Goal: Task Accomplishment & Management: Manage account settings

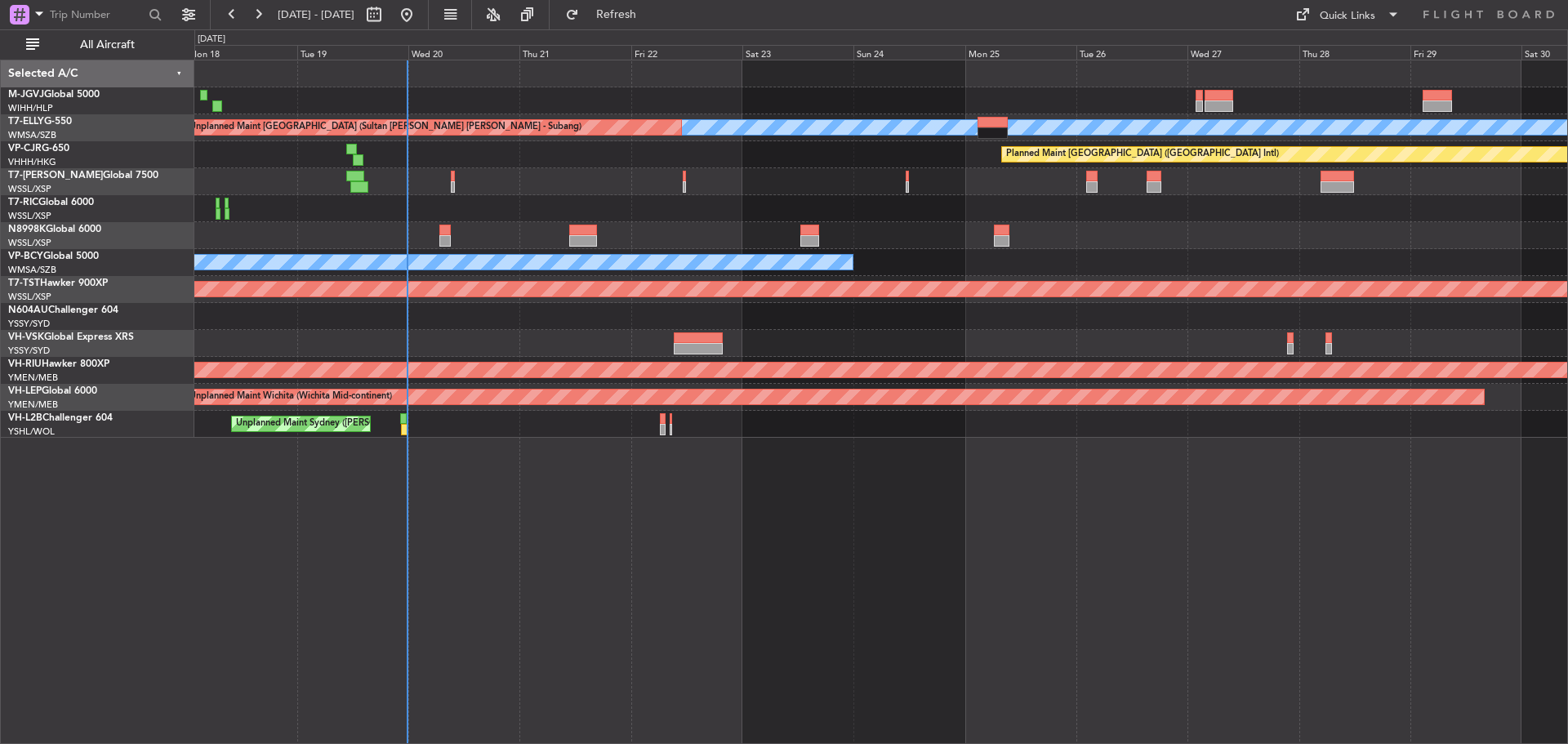
click at [701, 336] on div "Planned Maint [GEOGRAPHIC_DATA] (Seletar) [PERSON_NAME] Unplanned Maint [GEOGRA…" at bounding box center [880, 249] width 1372 height 378
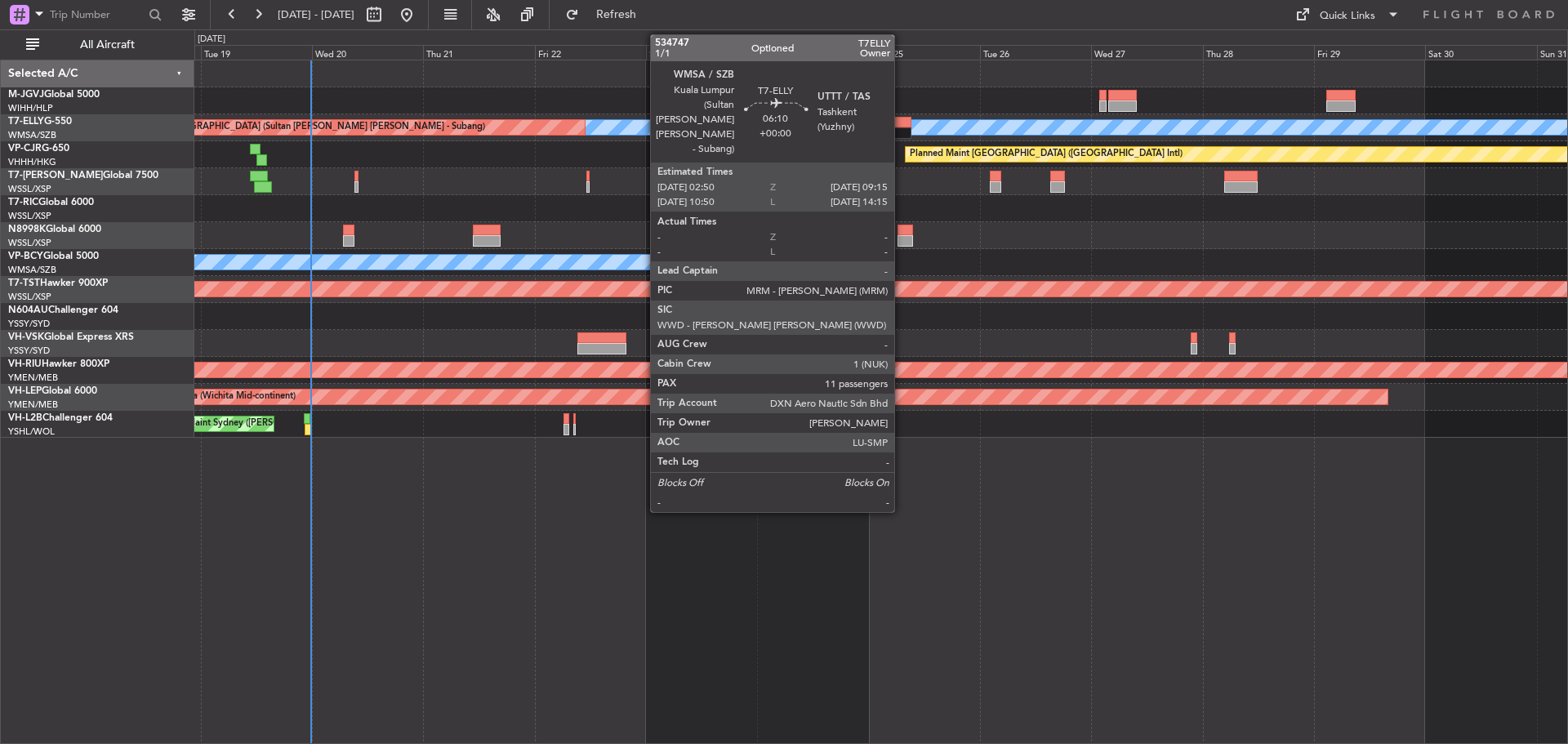
click at [901, 129] on div at bounding box center [896, 133] width 30 height 11
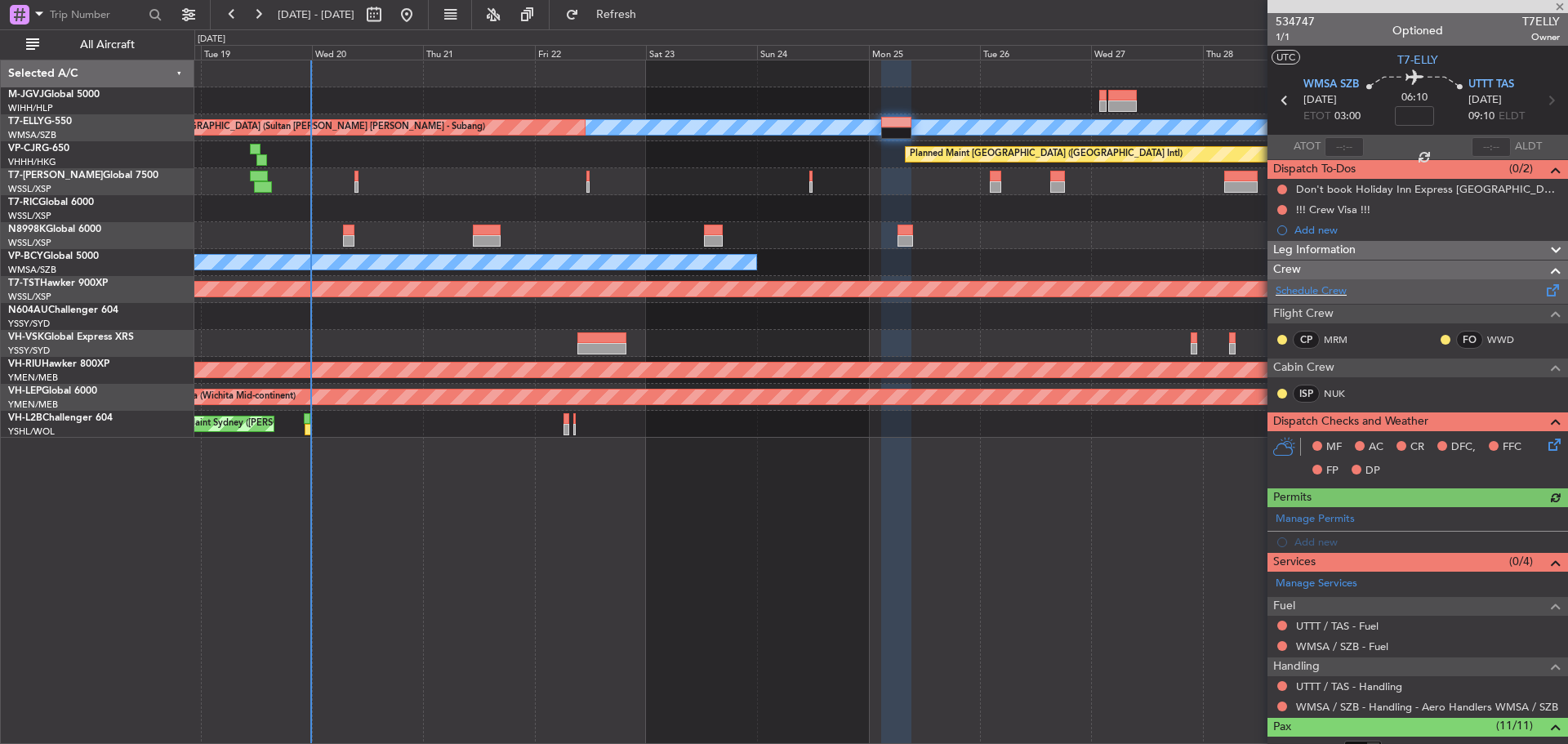
click at [1543, 292] on span at bounding box center [1552, 287] width 20 height 12
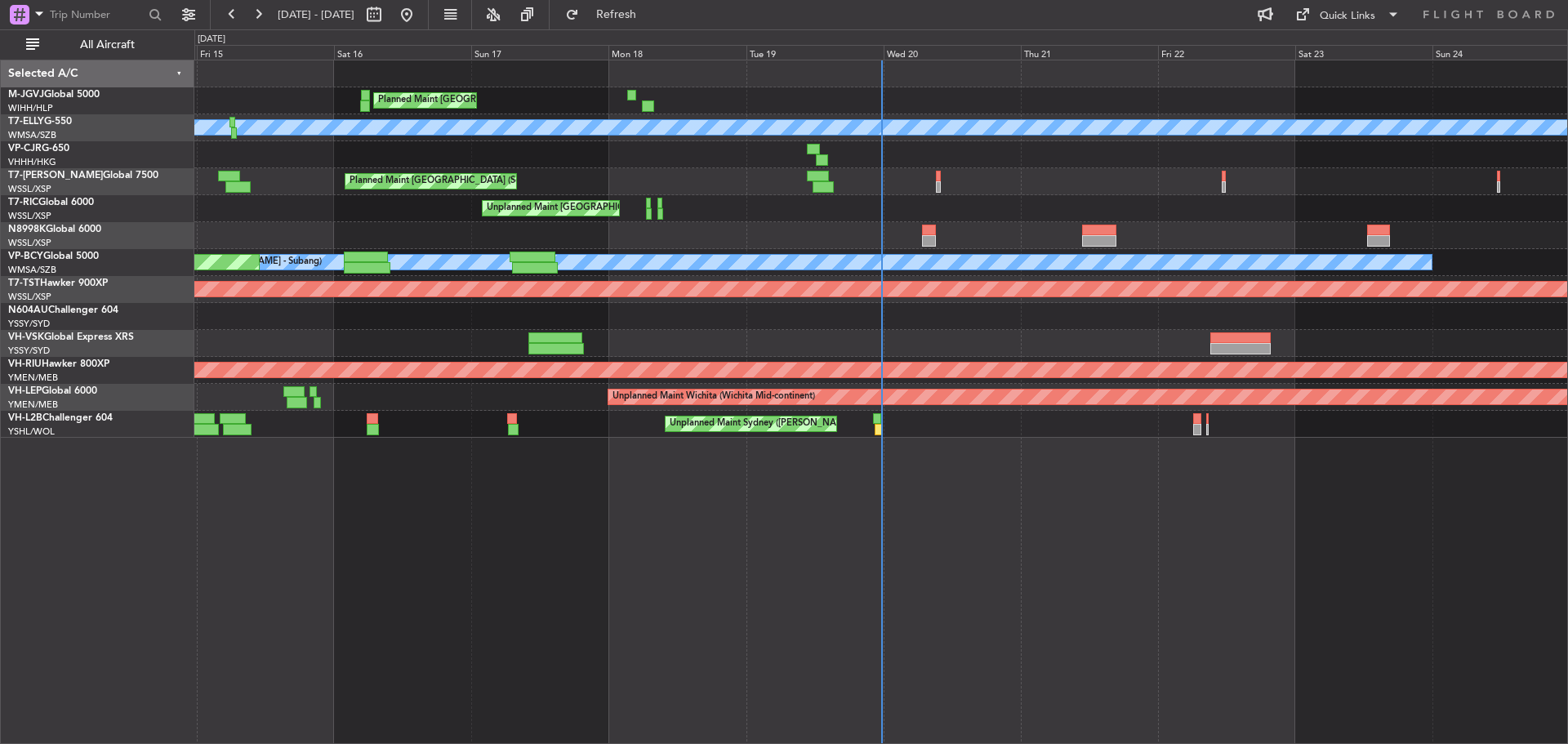
click at [1365, 188] on div "Planned Maint [GEOGRAPHIC_DATA] (Seletar)" at bounding box center [880, 181] width 1372 height 27
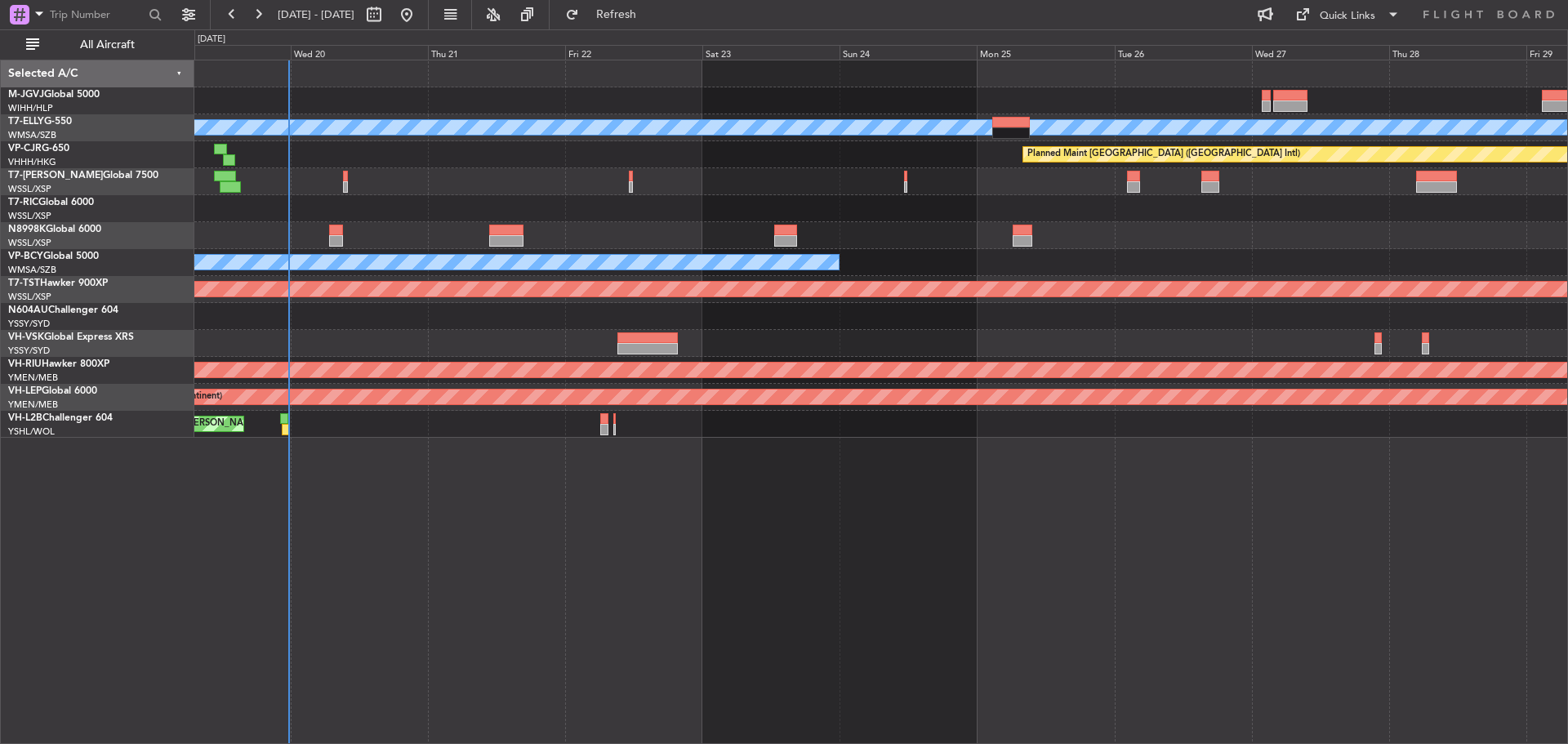
click at [575, 233] on div "Planned Maint [GEOGRAPHIC_DATA] (Seletar) Unplanned Maint [GEOGRAPHIC_DATA] (Su…" at bounding box center [880, 249] width 1372 height 378
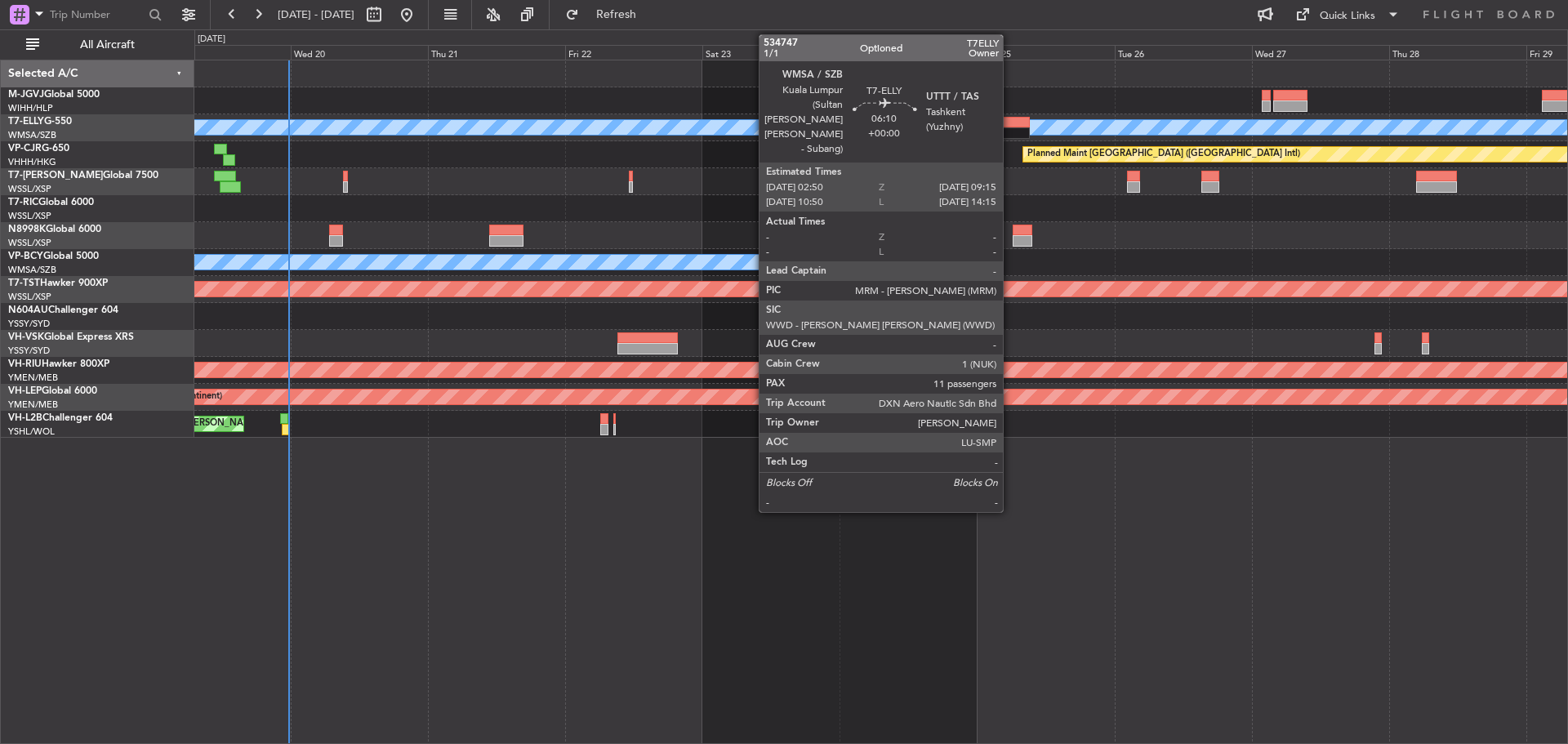
click at [1010, 121] on div at bounding box center [1011, 122] width 37 height 11
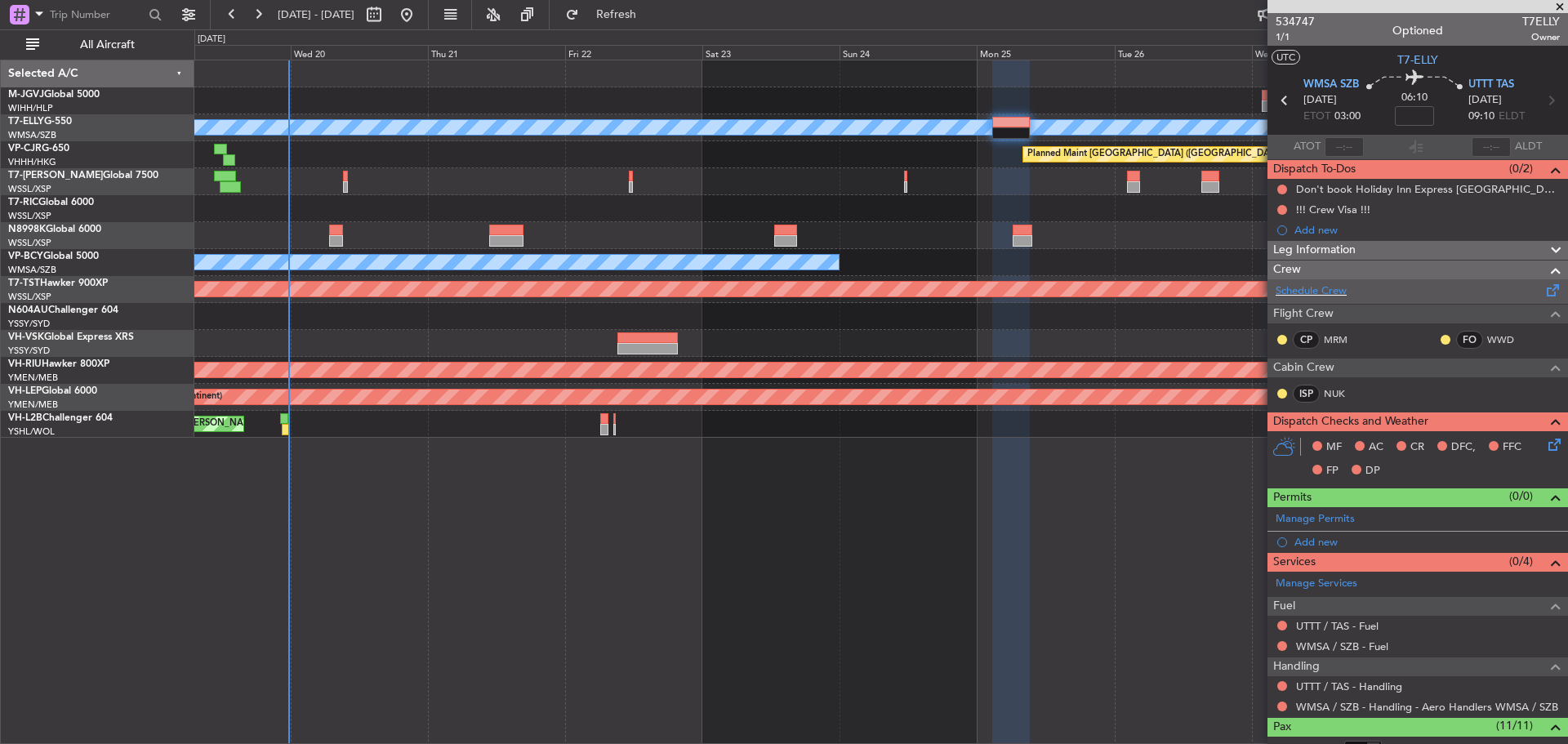
click at [1546, 290] on span at bounding box center [1552, 287] width 20 height 12
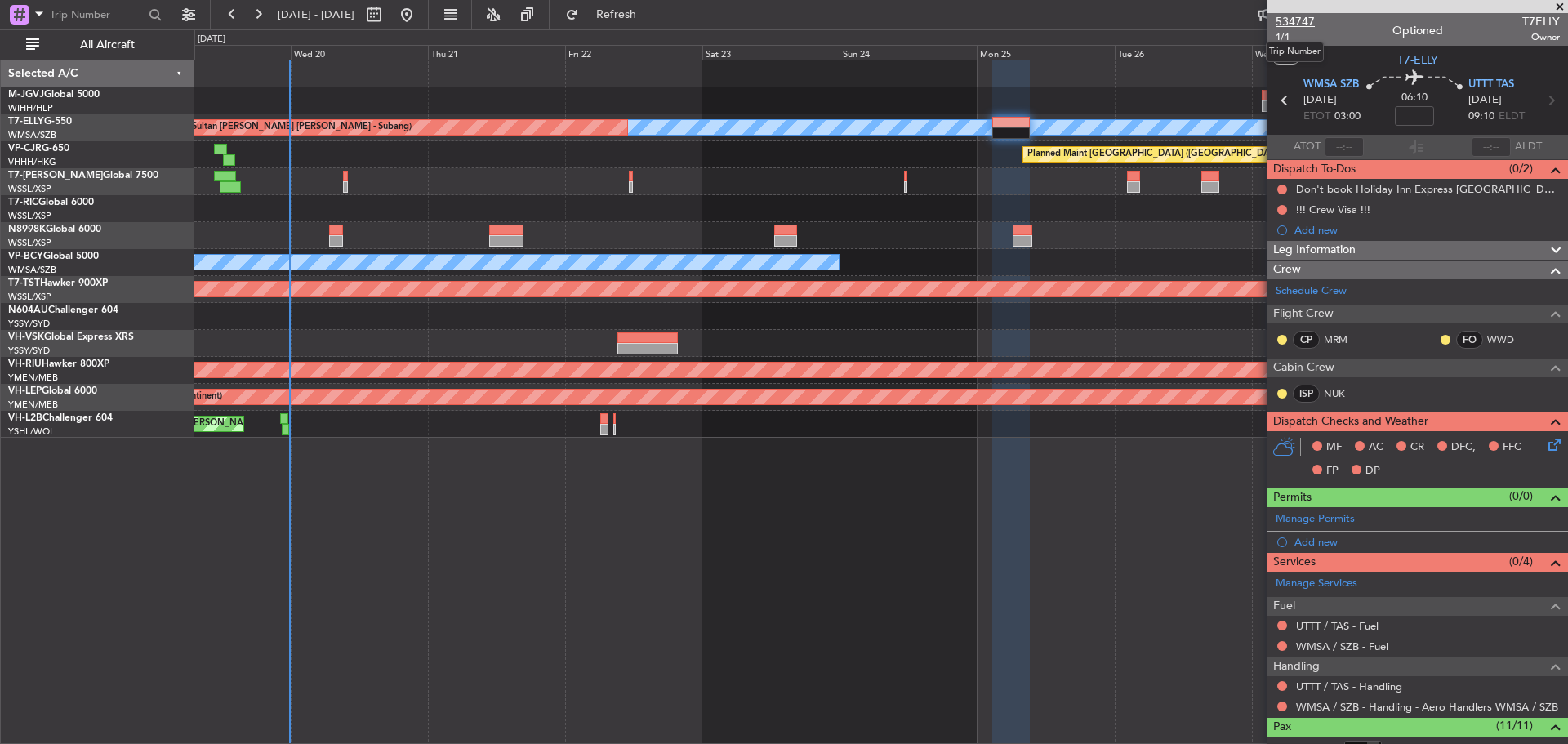
click at [1294, 22] on span "534747" at bounding box center [1294, 22] width 39 height 17
click at [642, 16] on span "Refresh" at bounding box center [617, 14] width 69 height 11
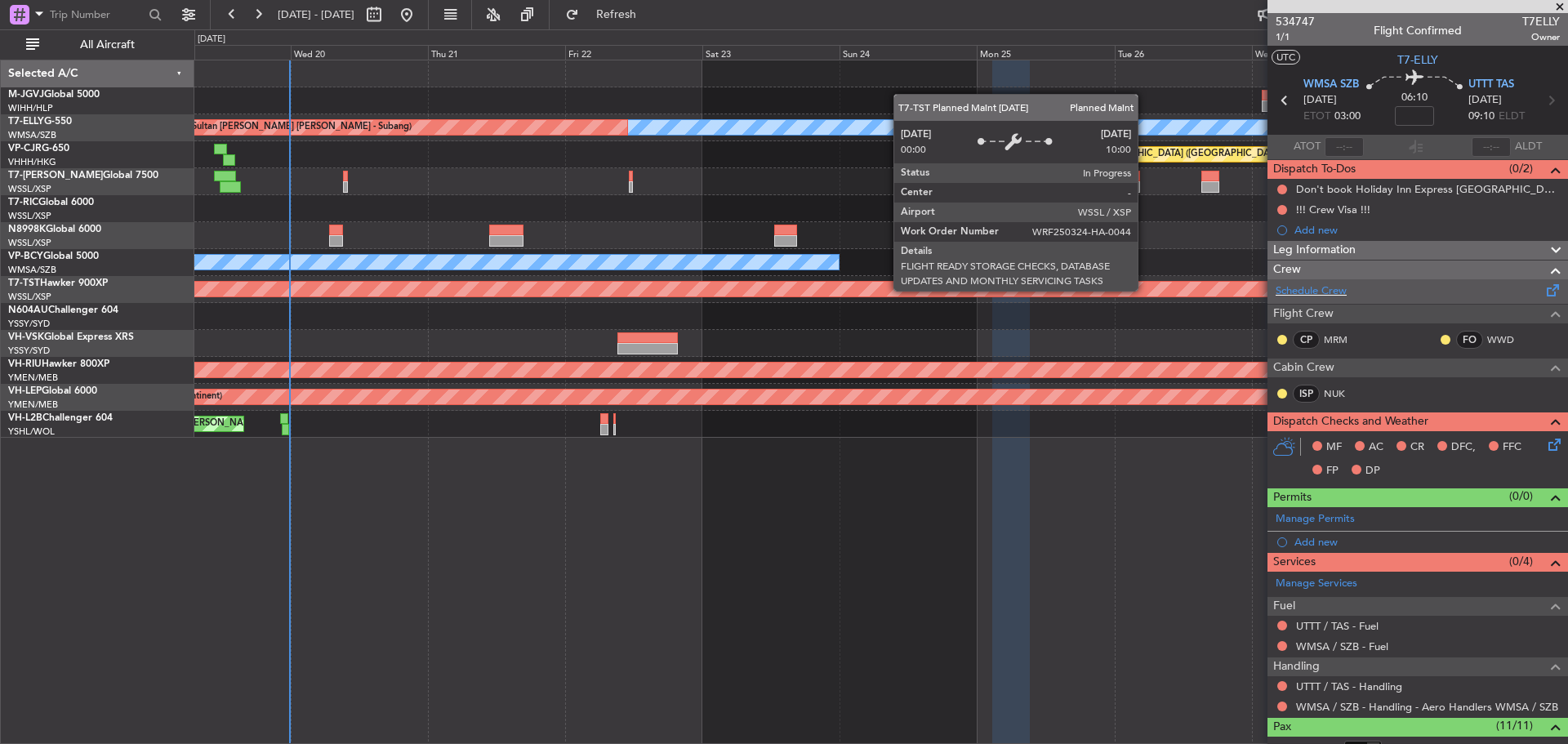
click at [1543, 293] on span at bounding box center [1552, 287] width 20 height 12
click at [632, 13] on button "Refresh" at bounding box center [607, 15] width 98 height 26
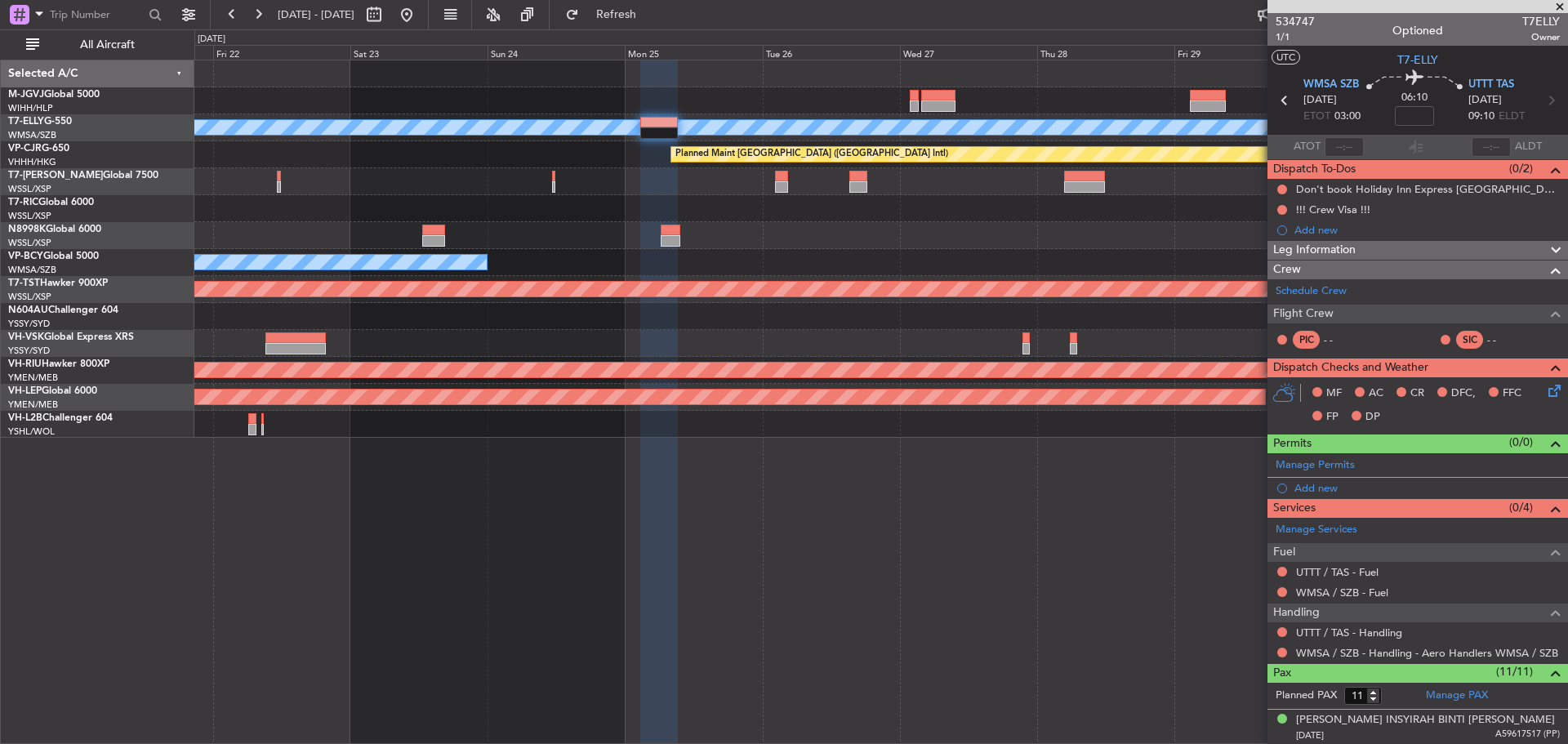
click at [706, 103] on div "Planned Maint [GEOGRAPHIC_DATA] (Seletar)" at bounding box center [880, 100] width 1372 height 27
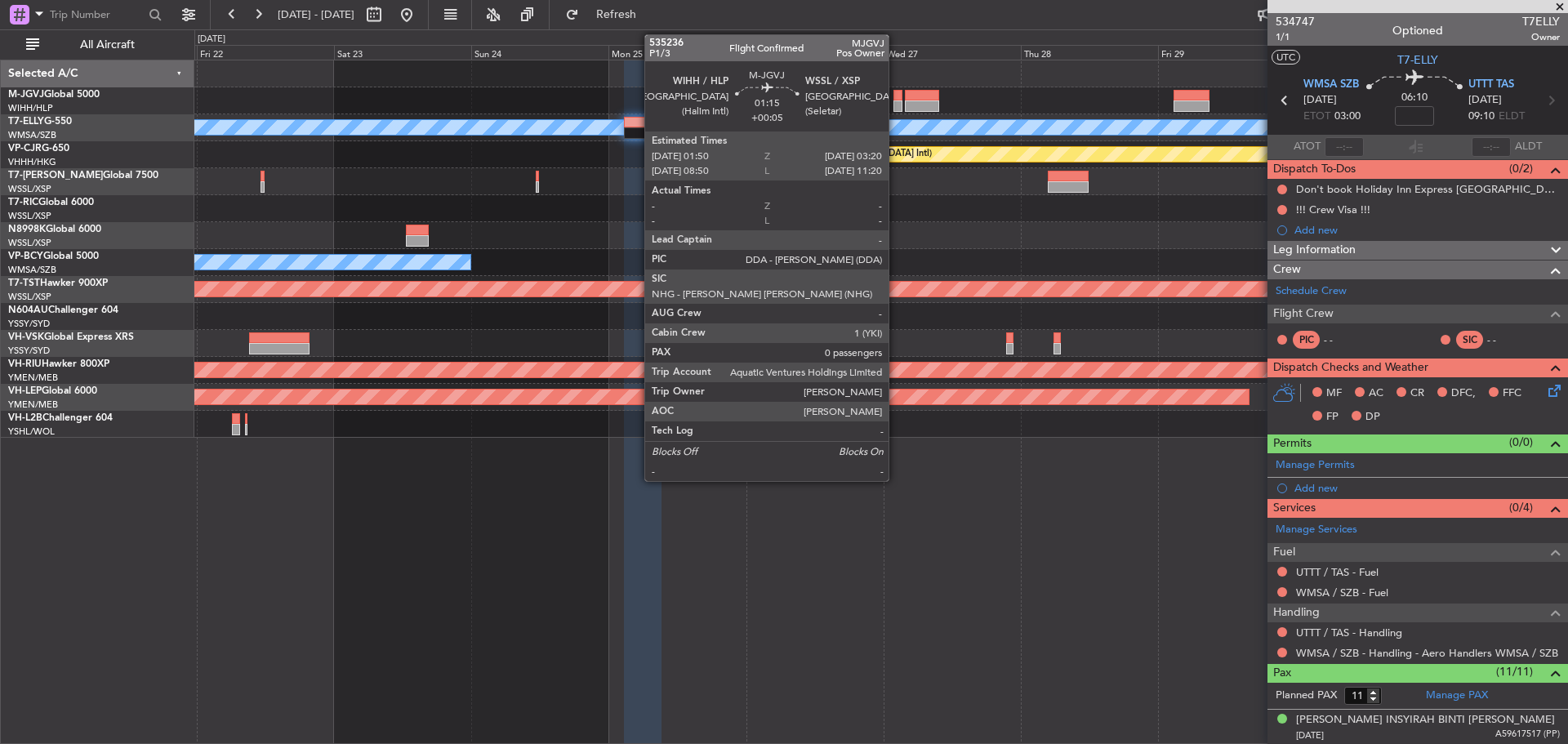
click at [896, 107] on div at bounding box center [898, 106] width 9 height 11
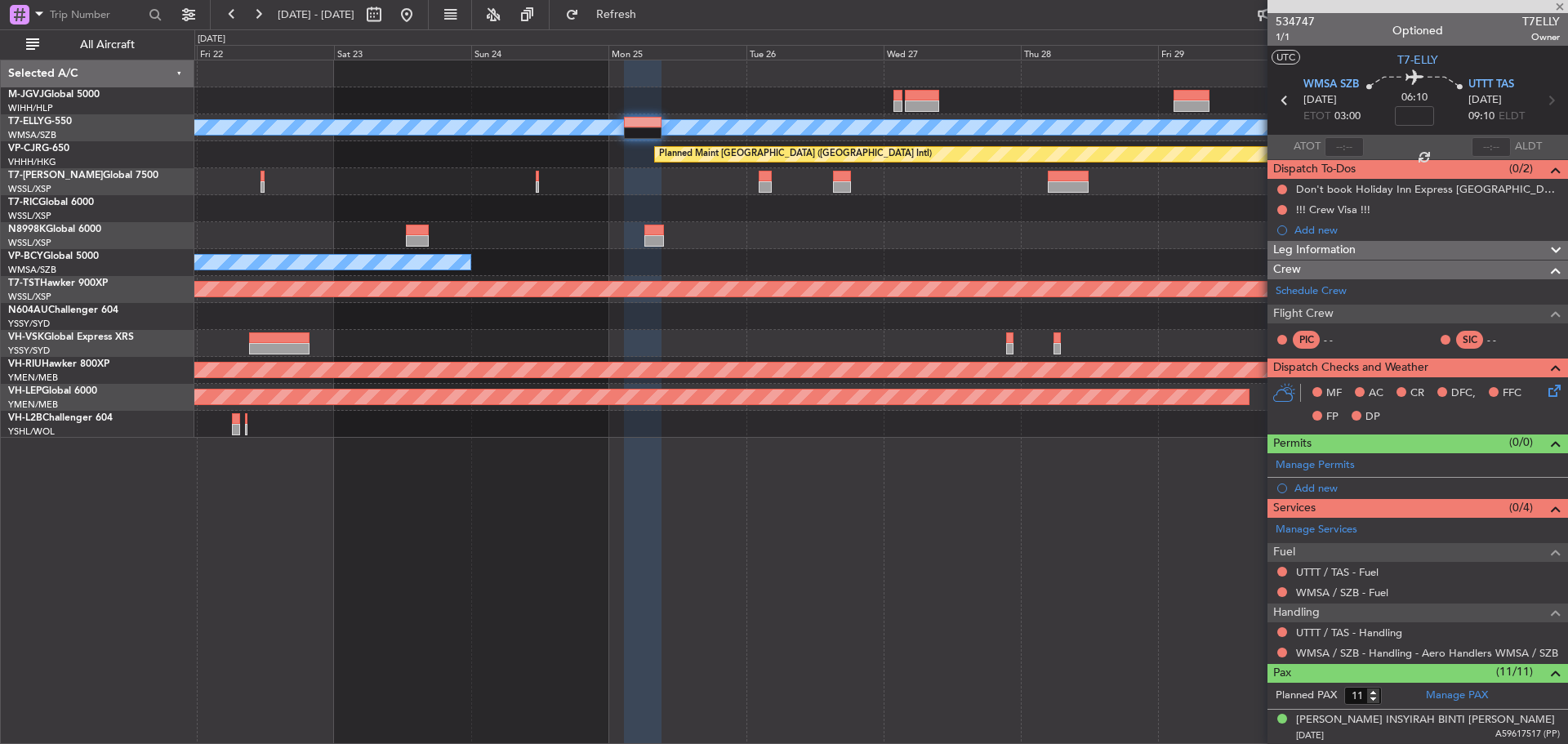
type input "+00:05"
type input "0"
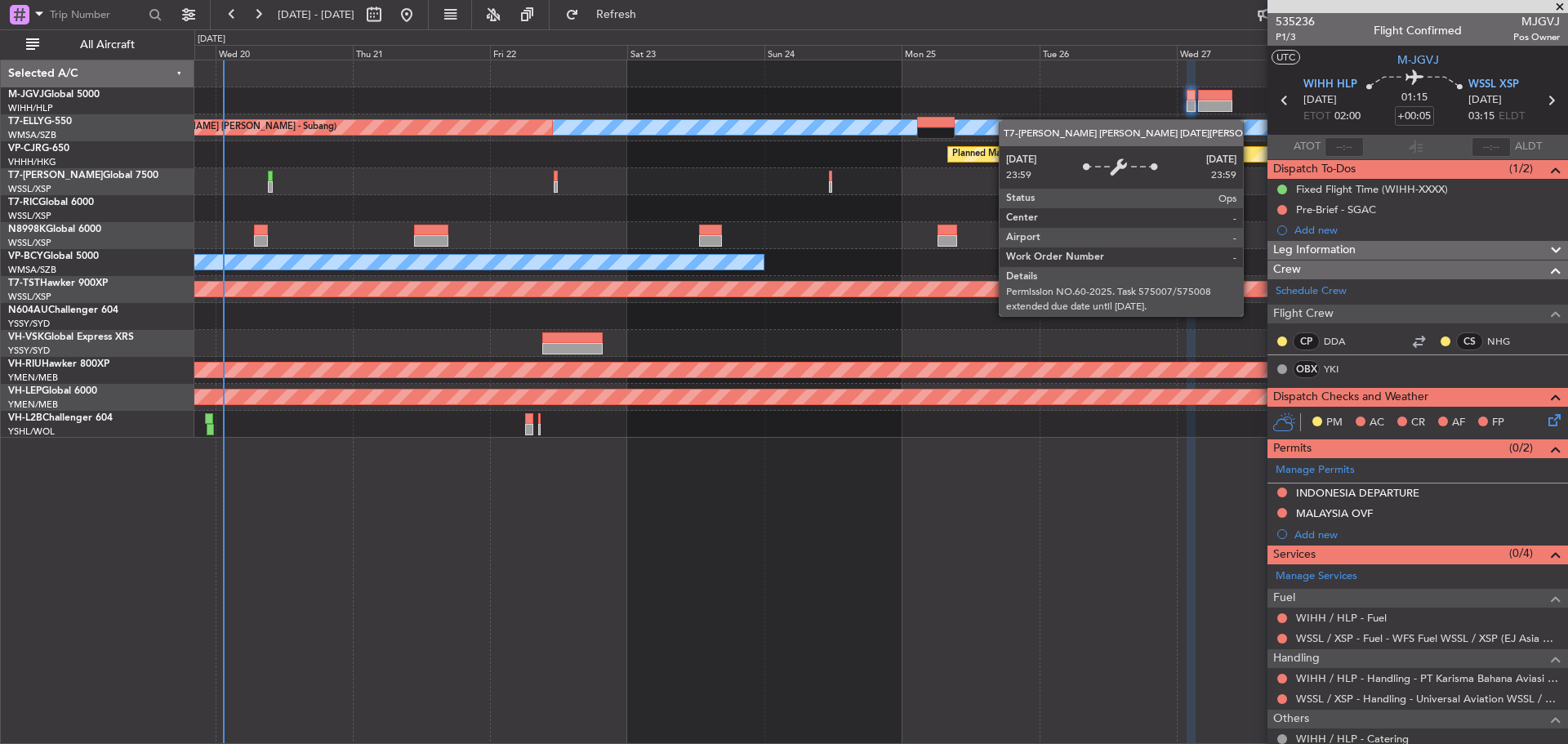
click at [1126, 129] on div "Planned Maint Singapore (Seletar) MEL Unplanned Maint Kuala Lumpur (Sultan Abdu…" at bounding box center [880, 249] width 1372 height 378
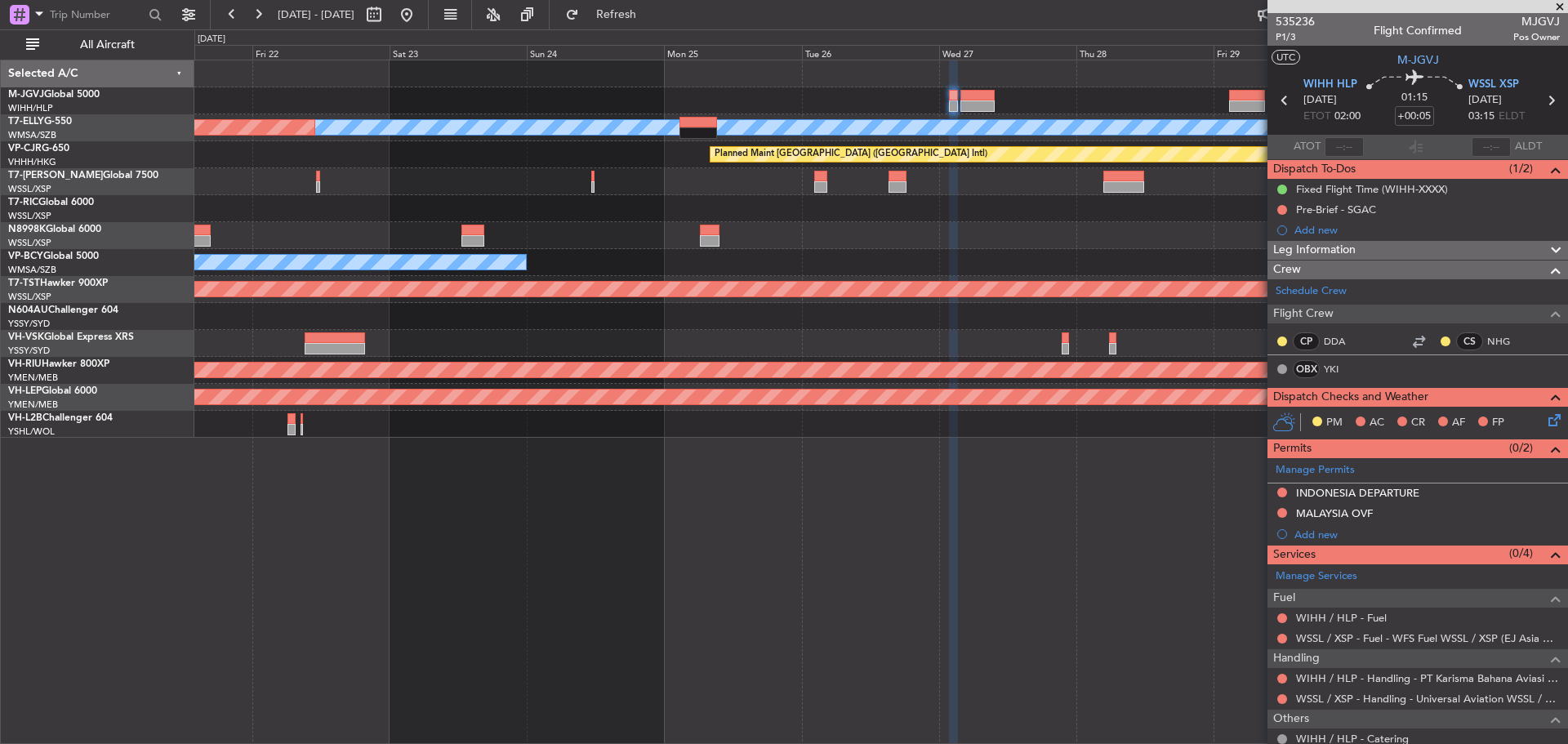
click at [882, 225] on div at bounding box center [880, 235] width 1372 height 27
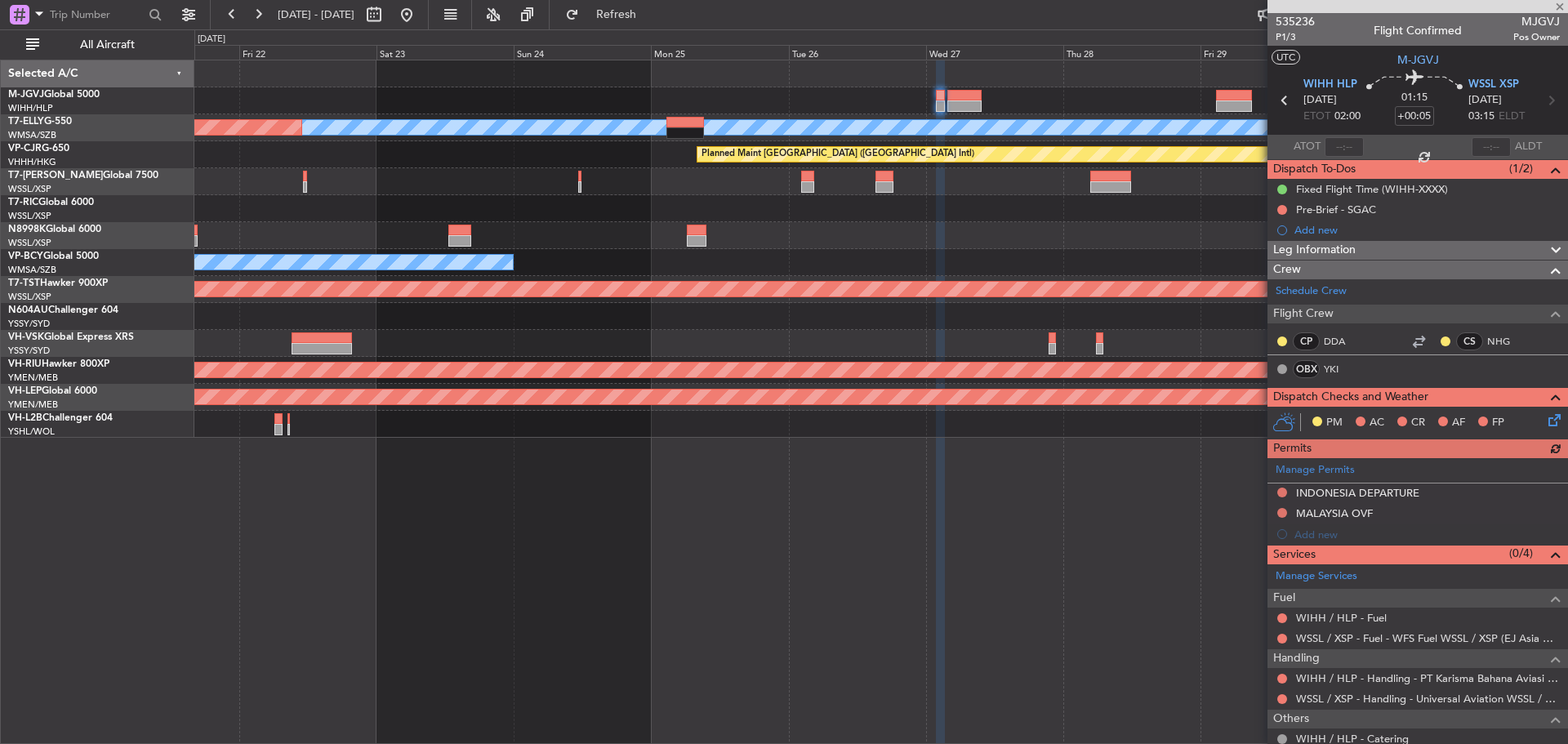
click at [531, 116] on div "MEL Unplanned Maint Kuala Lumpur (Sultan Abdul Aziz Shah - Subang)" at bounding box center [880, 128] width 1372 height 27
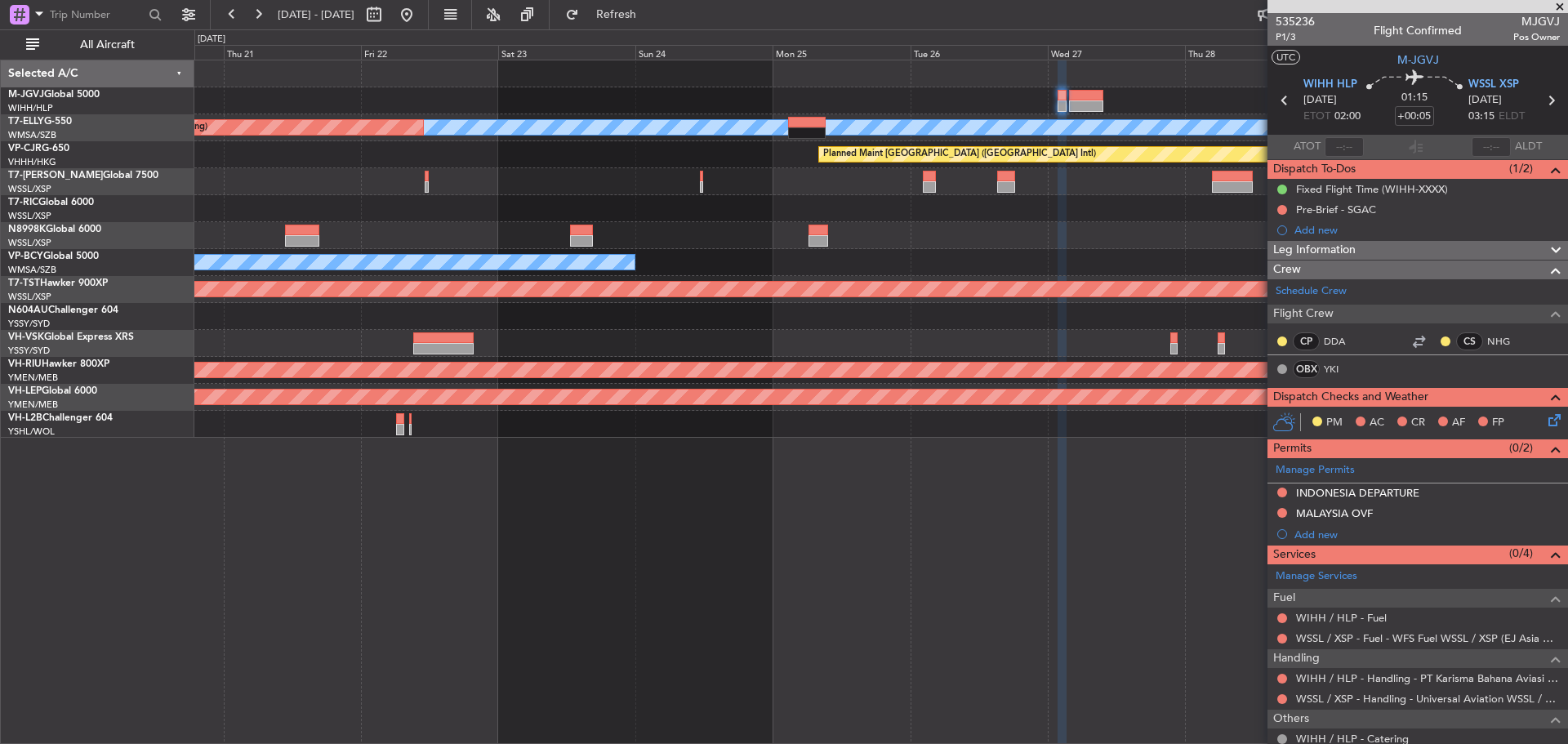
click at [753, 105] on div "Planned Maint [GEOGRAPHIC_DATA] (Seletar)" at bounding box center [880, 100] width 1372 height 27
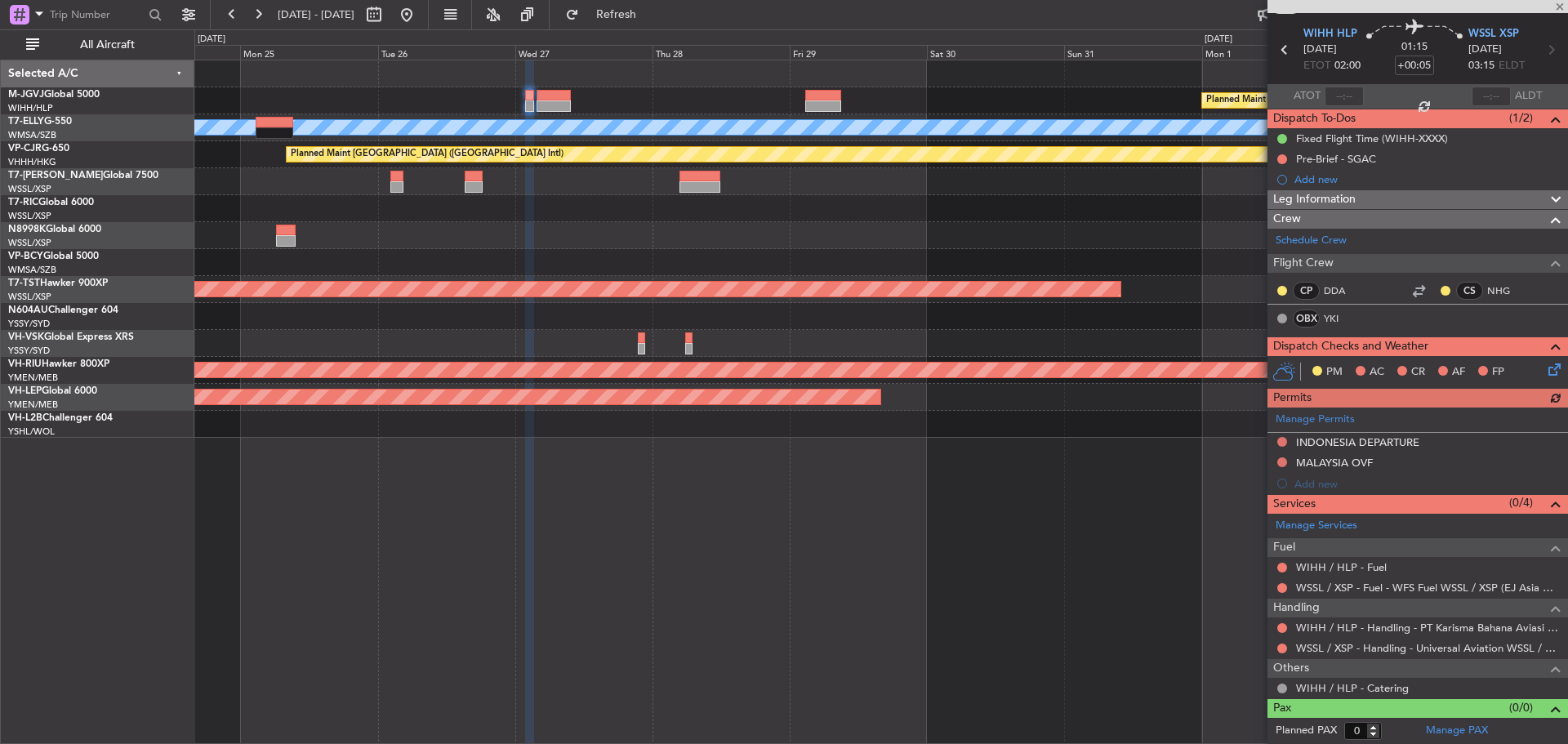
click at [494, 211] on div "Planned Maint Singapore (Seletar) MEL Unplanned Maint Kuala Lumpur (Sultan Abdu…" at bounding box center [880, 249] width 1372 height 378
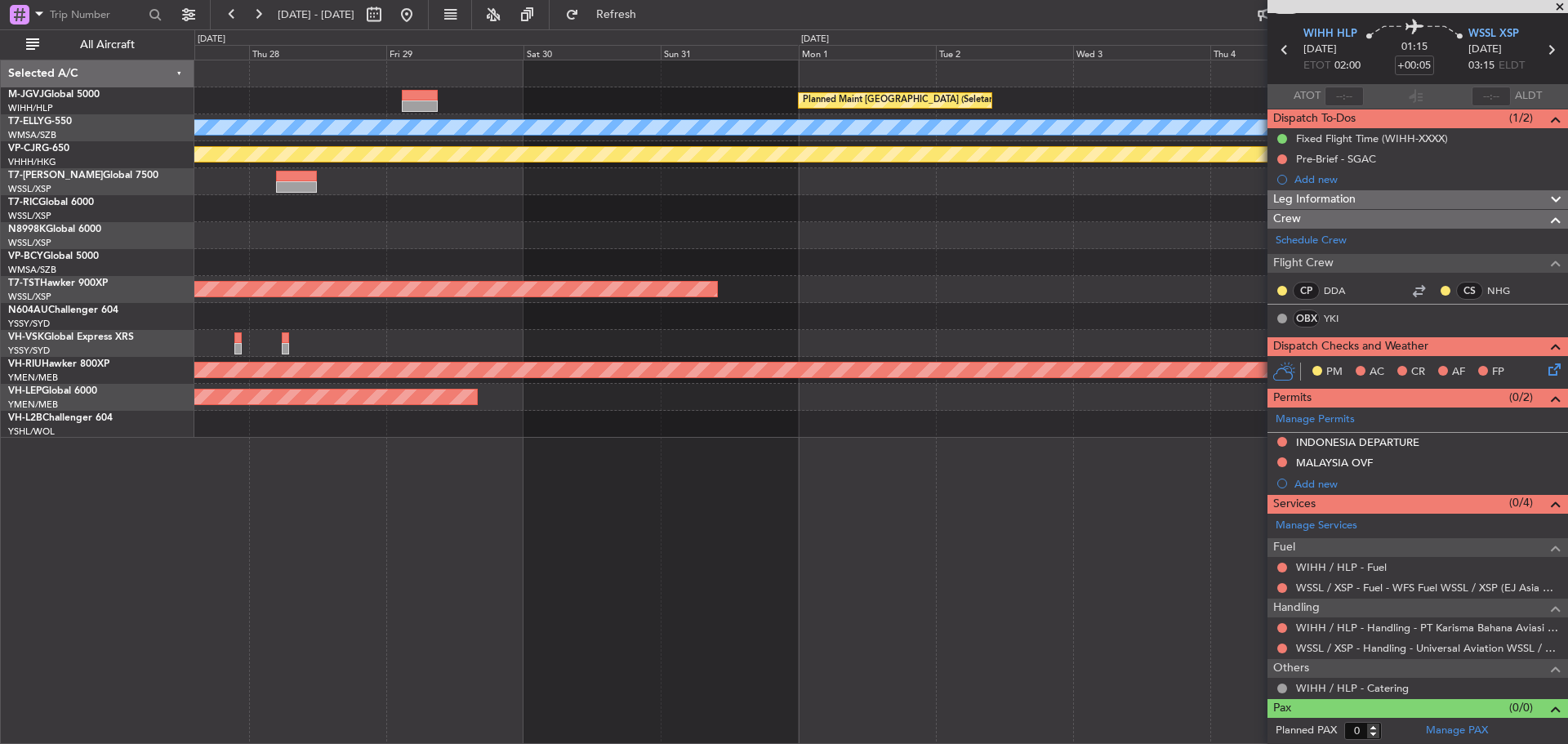
click at [418, 230] on div "Planned Maint Singapore (Seletar) MEL Planned Maint Hong Kong (Hong Kong Intl) …" at bounding box center [880, 249] width 1372 height 378
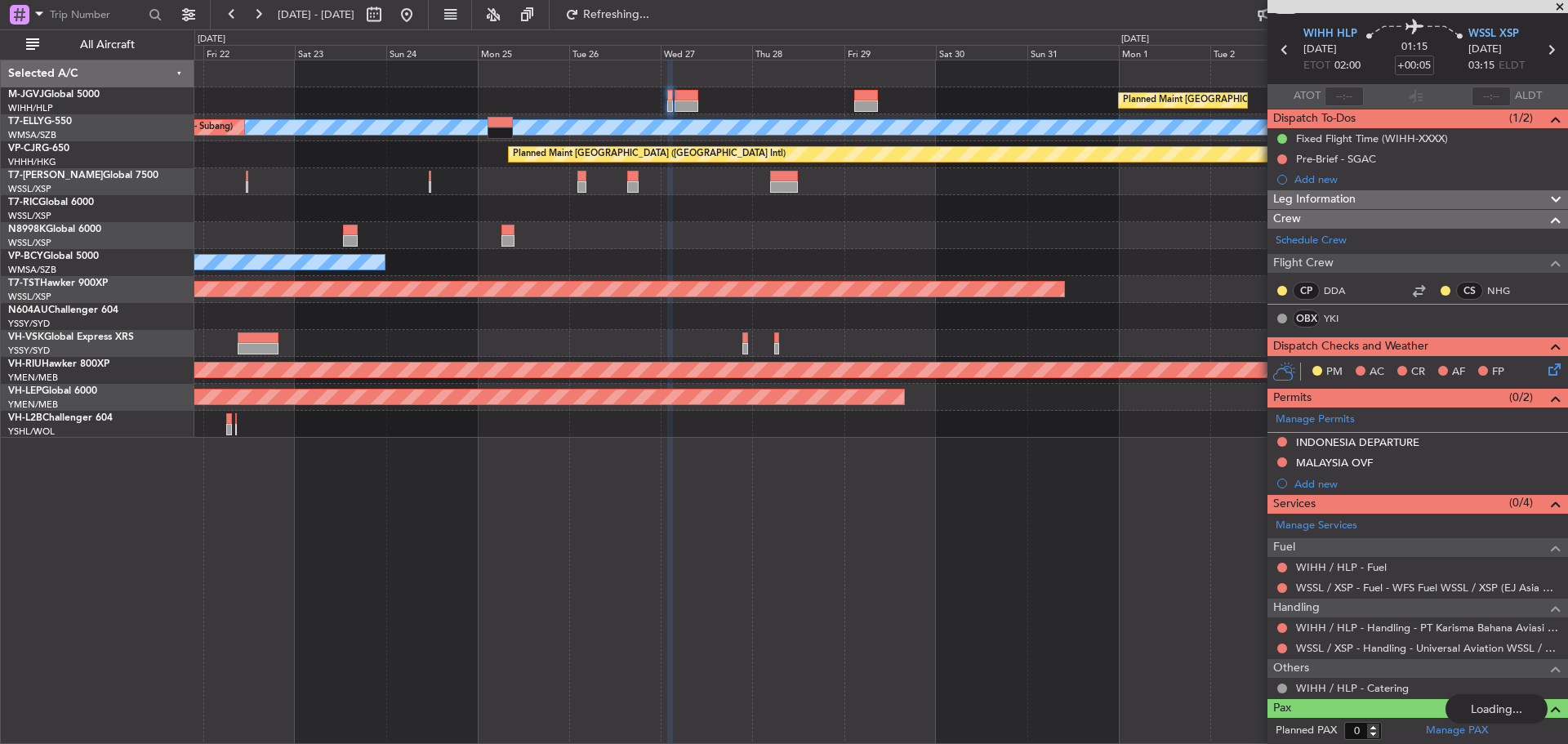
click at [946, 266] on div "Planned Maint Singapore (Seletar) MEL Unplanned Maint Kuala Lumpur (Sultan Abdu…" at bounding box center [880, 249] width 1372 height 378
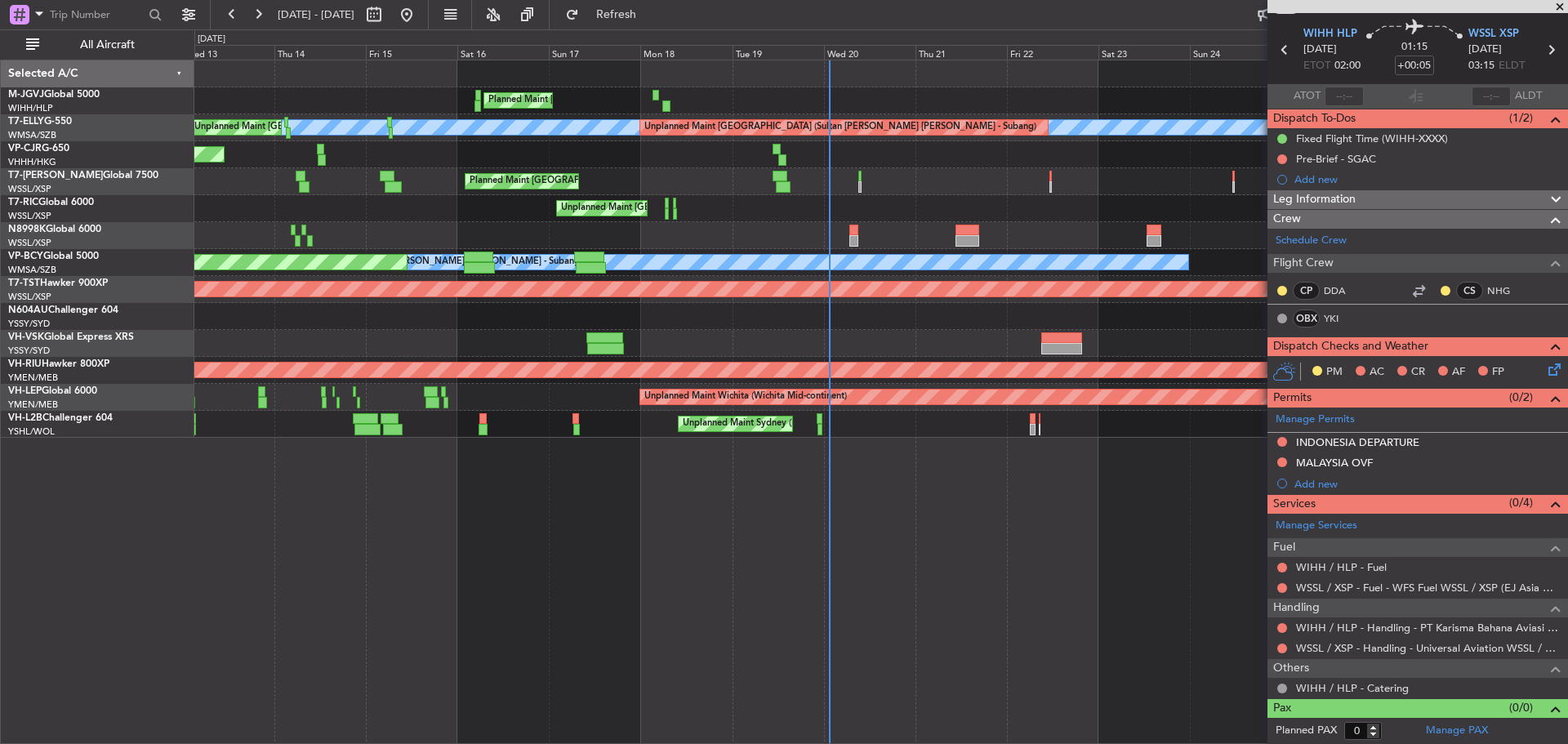
click at [862, 223] on div "Planned Maint Singapore (Seletar) MEL Unplanned Maint Kuala Lumpur (Sultan Abdu…" at bounding box center [880, 249] width 1372 height 378
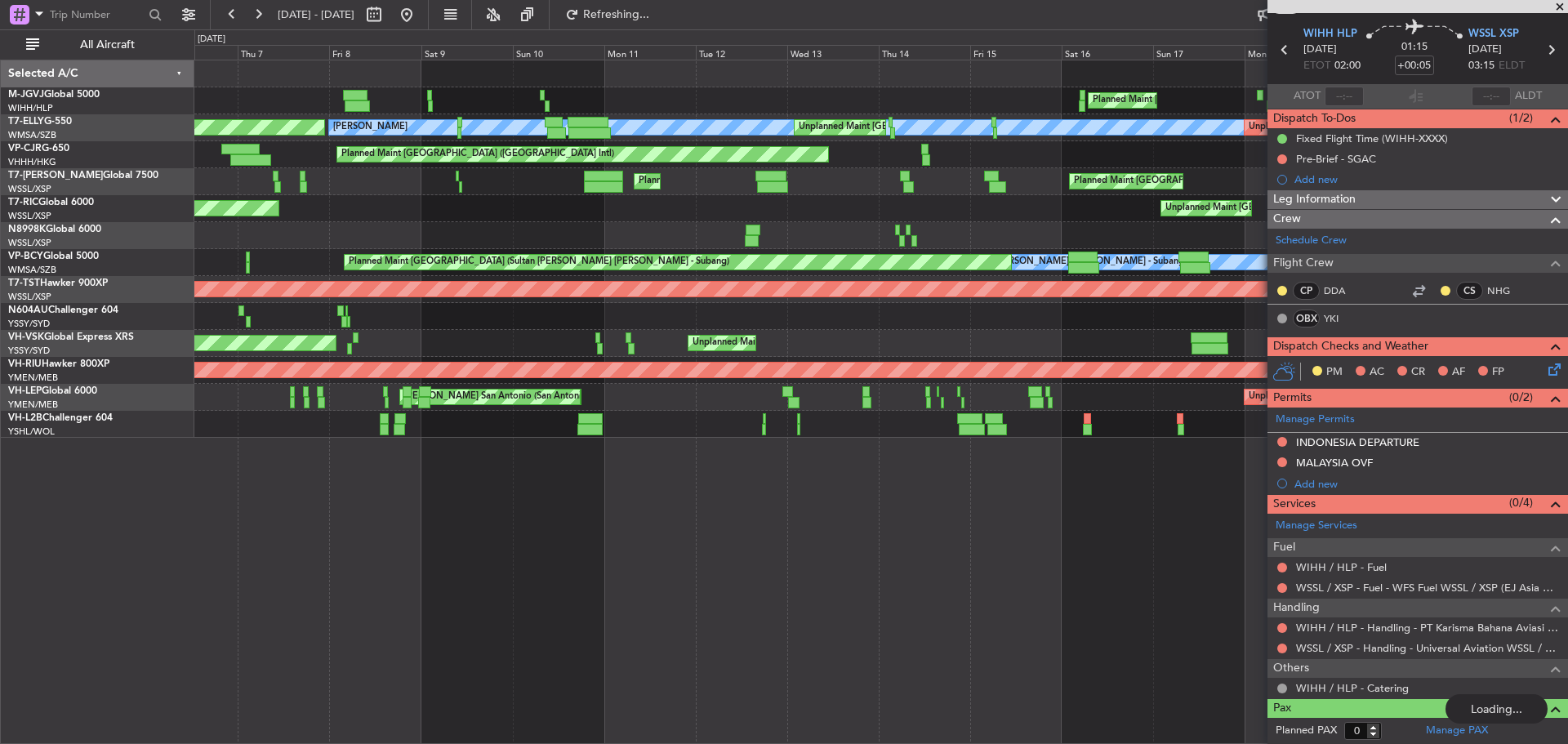
click at [1027, 258] on div "Planned Maint Singapore (Seletar) MEL Unplanned Maint Kuala Lumpur (Sultan Abdu…" at bounding box center [880, 249] width 1372 height 378
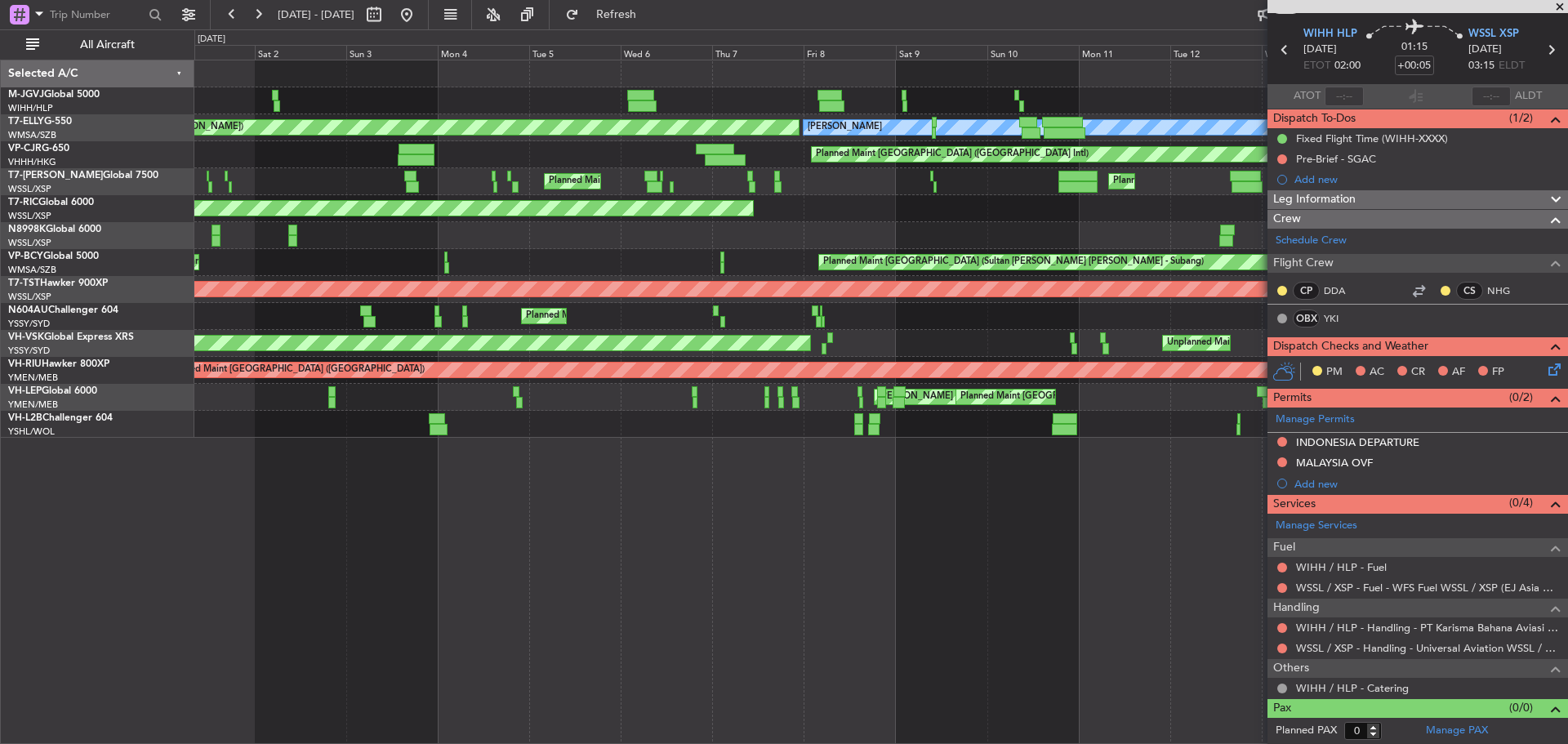
click at [845, 209] on div "Planned Maint Singapore (Seletar) MEL Unplanned Maint Kuala Lumpur (Sultan Abdu…" at bounding box center [880, 249] width 1372 height 378
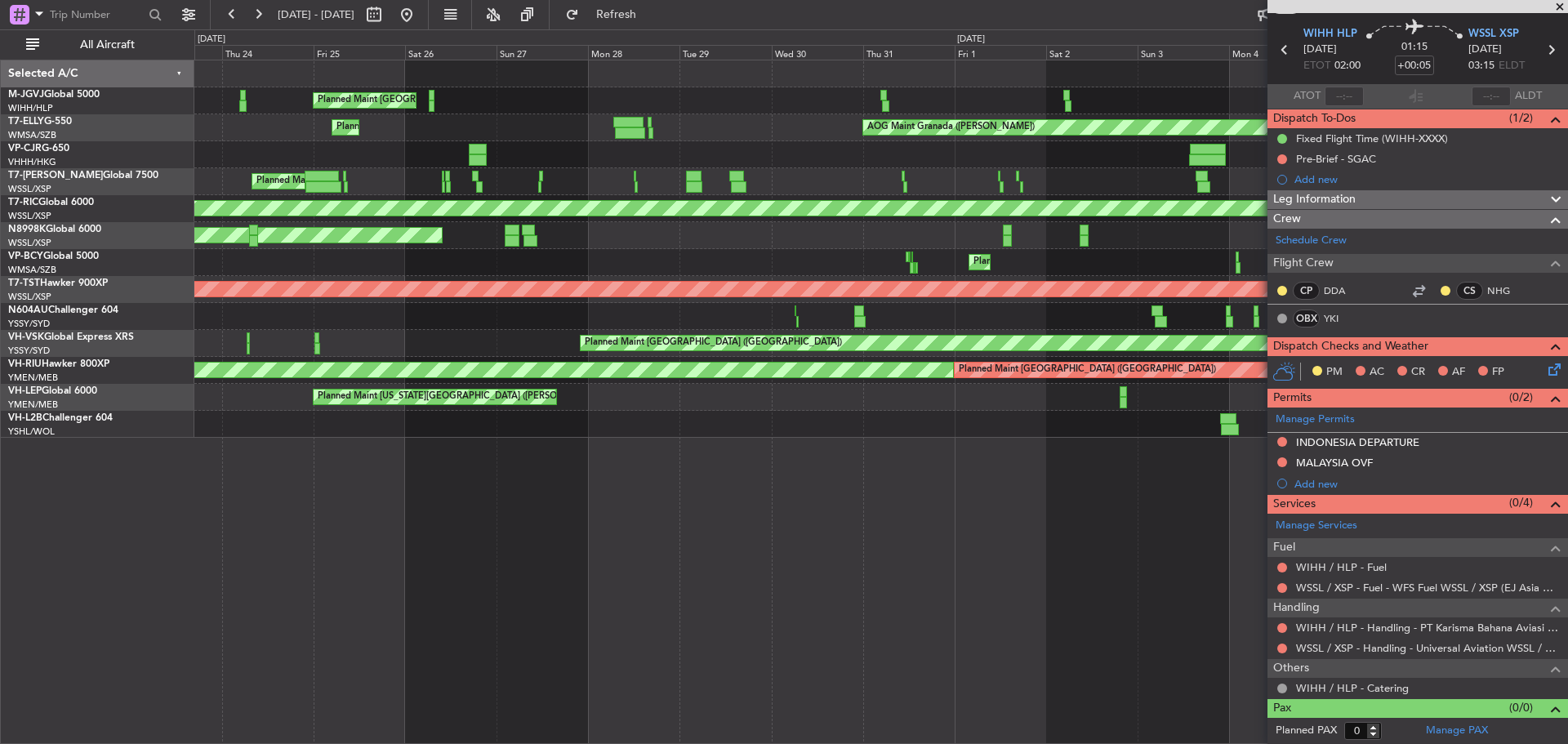
click at [725, 174] on div "Planned Maint Singapore (Seletar) AOG Maint Granada (Federico Garcia Lorca) Pla…" at bounding box center [880, 249] width 1372 height 378
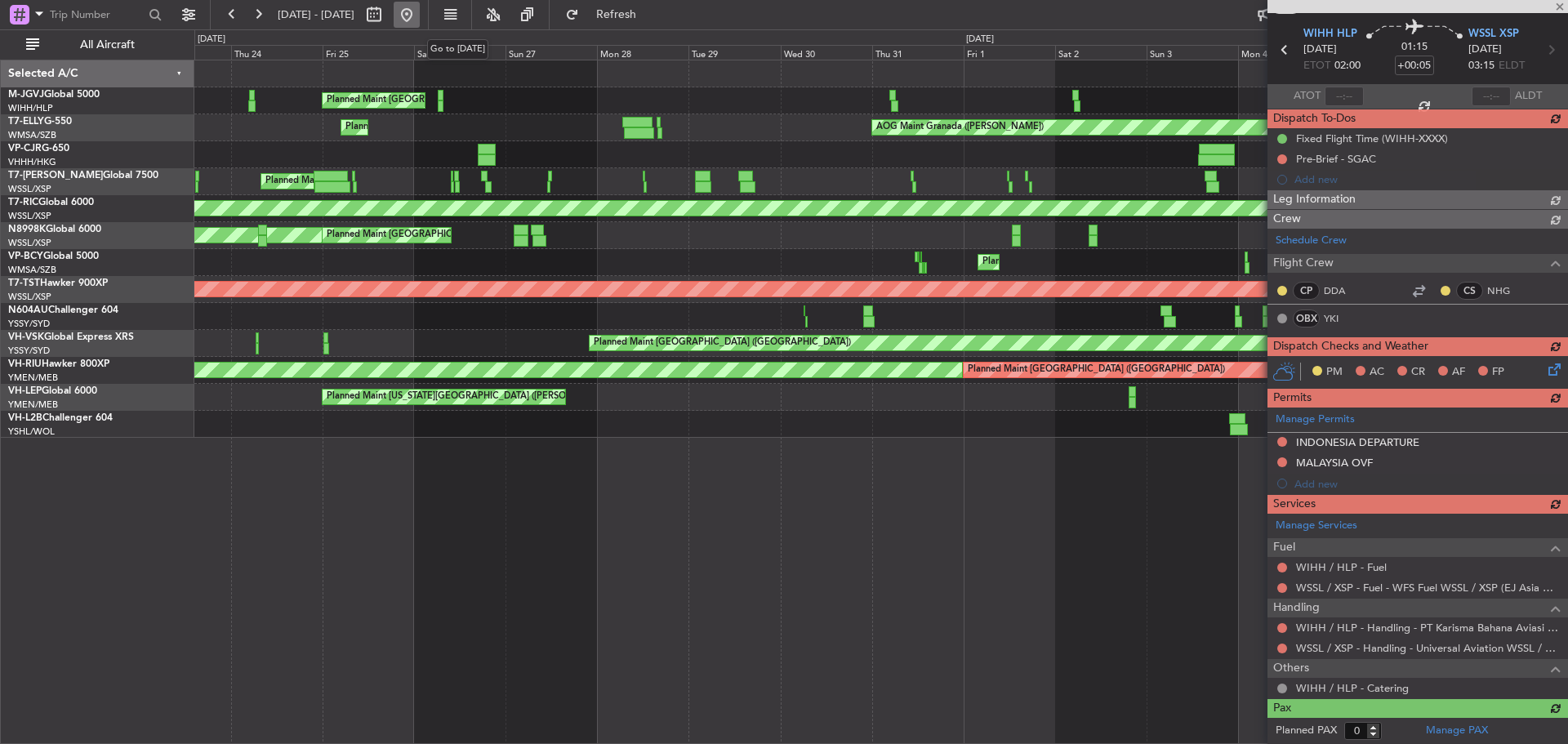
click at [420, 19] on button at bounding box center [407, 15] width 26 height 26
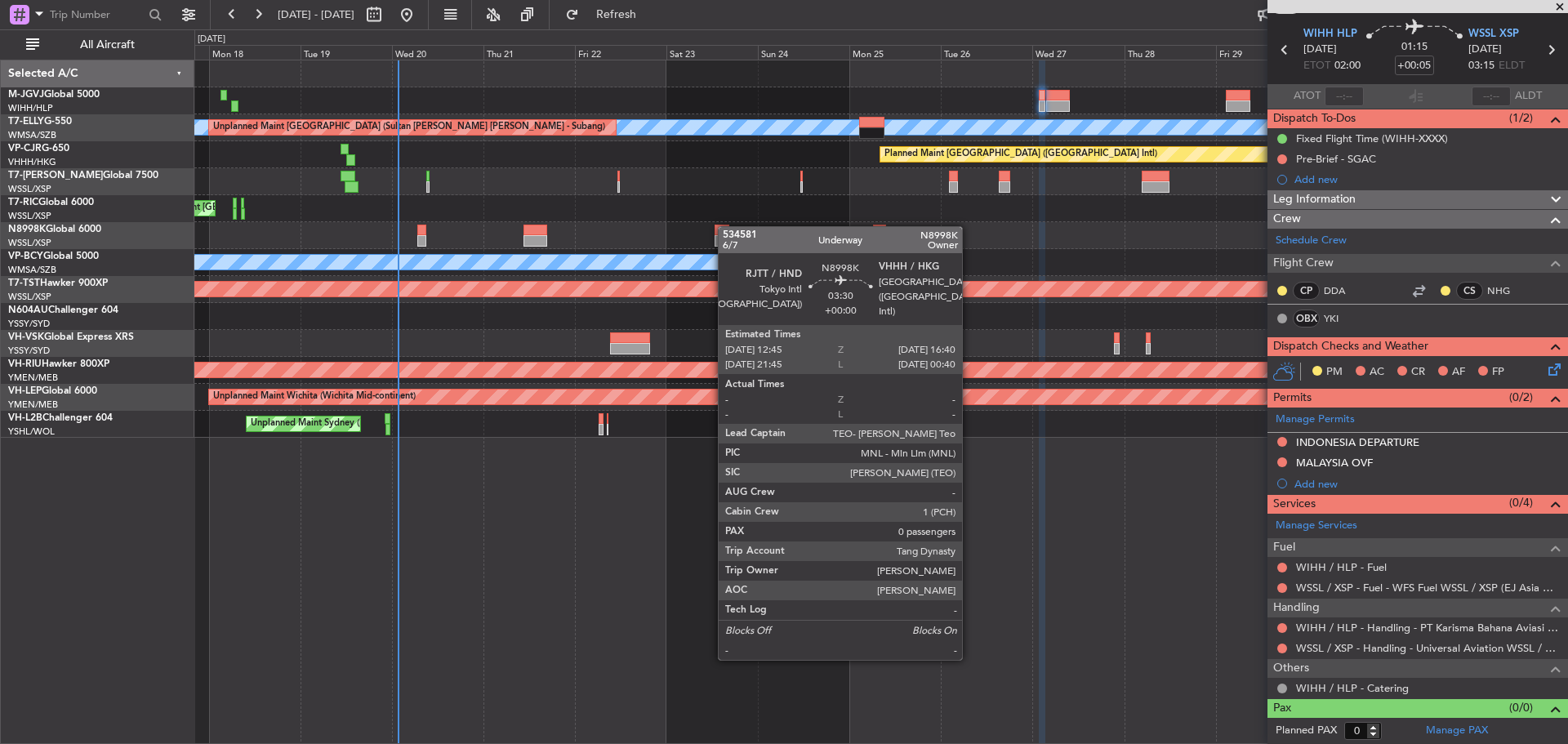
click at [723, 227] on div "Planned Maint Singapore (Seletar) Planned Maint Singapore (Seletar) MEL Unplann…" at bounding box center [880, 249] width 1372 height 378
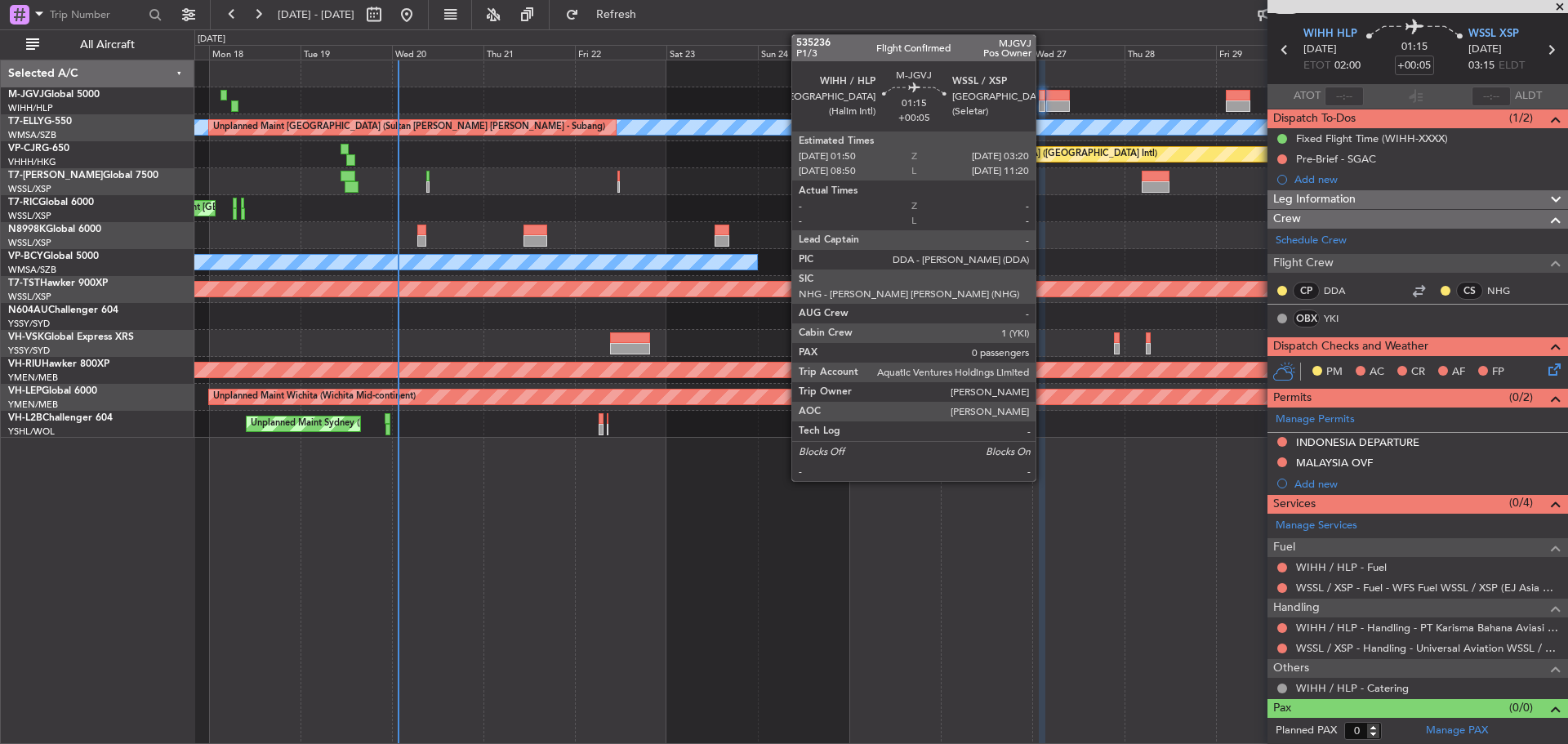
click at [1042, 107] on div at bounding box center [1042, 106] width 7 height 11
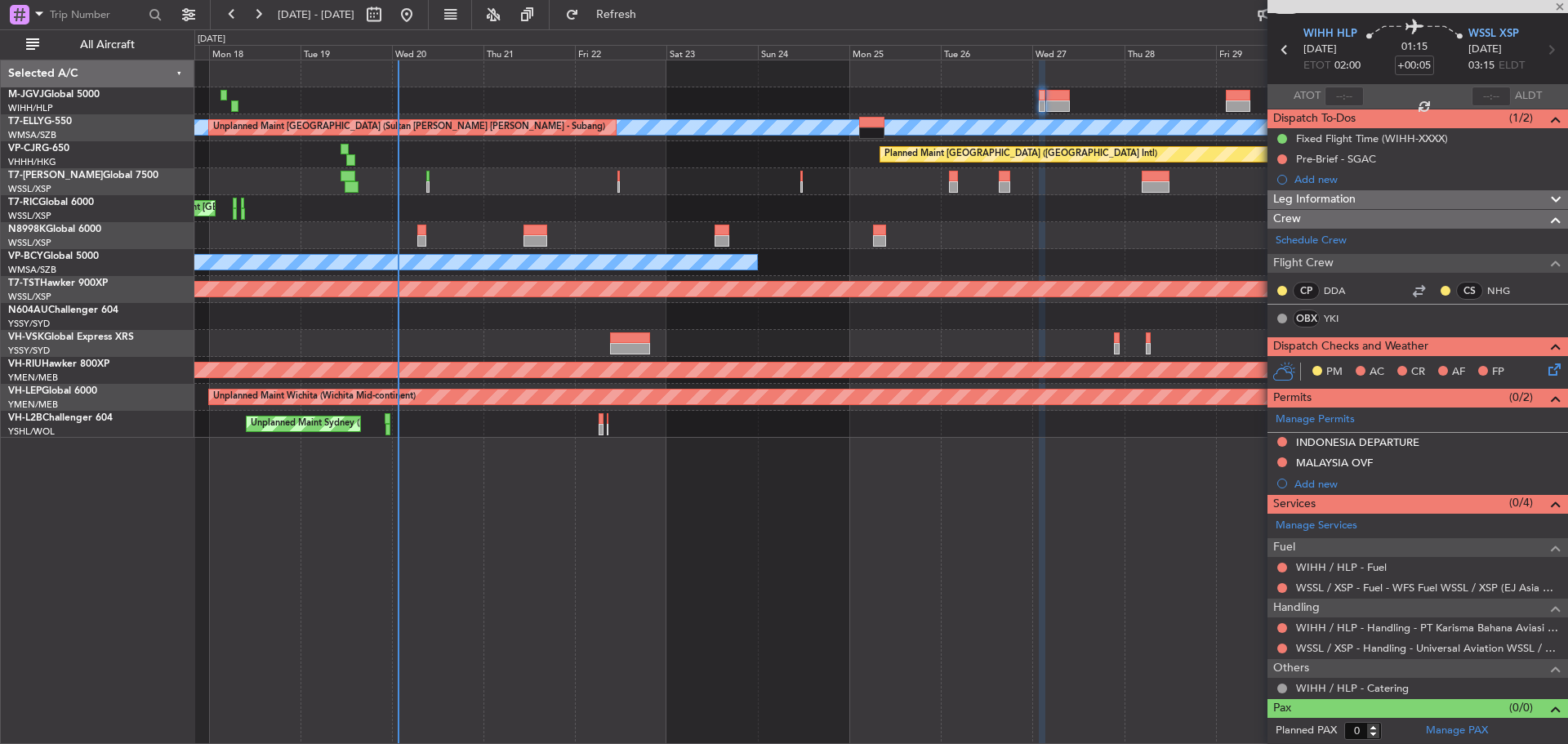
scroll to position [0, 0]
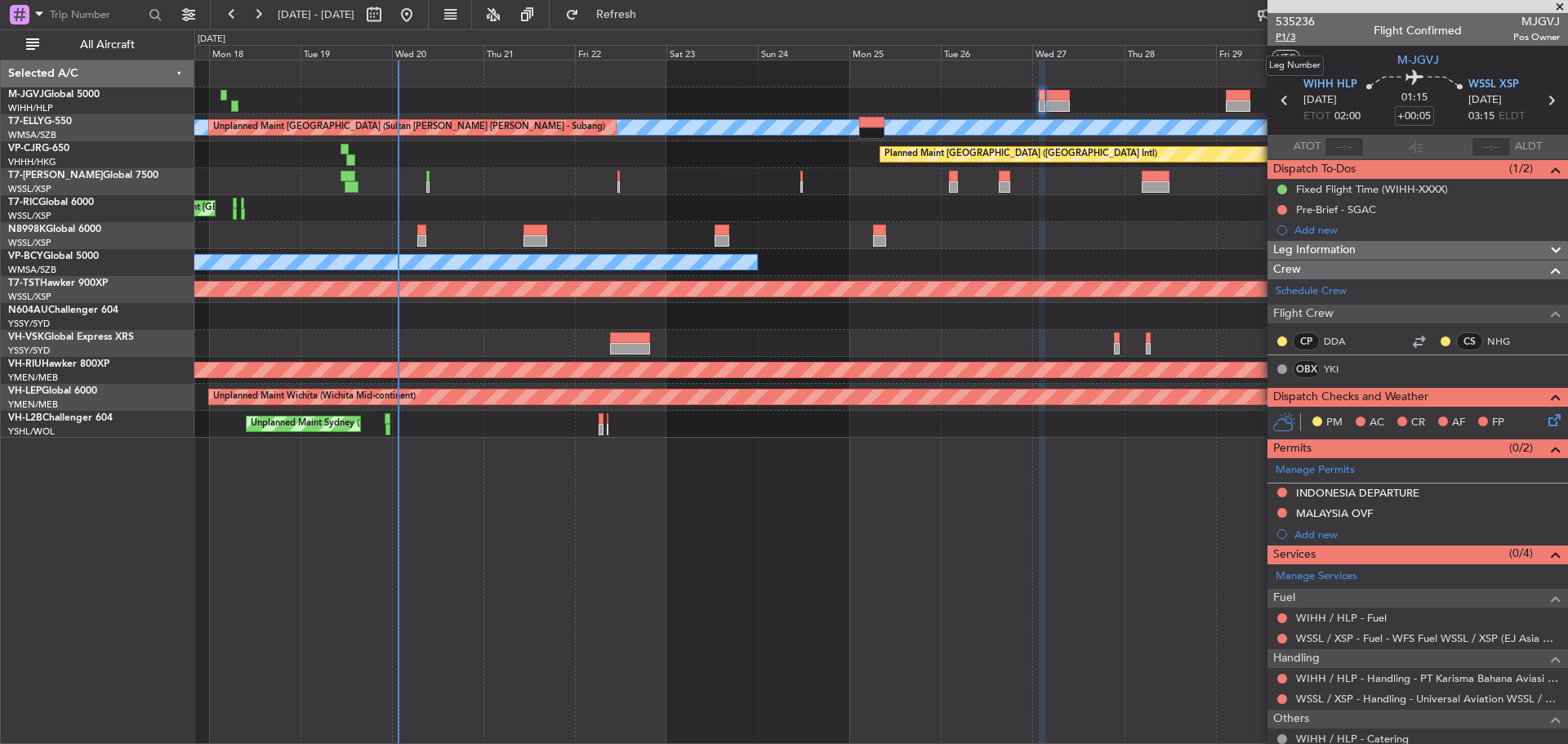
click at [1286, 39] on span "P1/3" at bounding box center [1294, 37] width 39 height 14
click at [653, 22] on button "Refresh" at bounding box center [607, 15] width 98 height 26
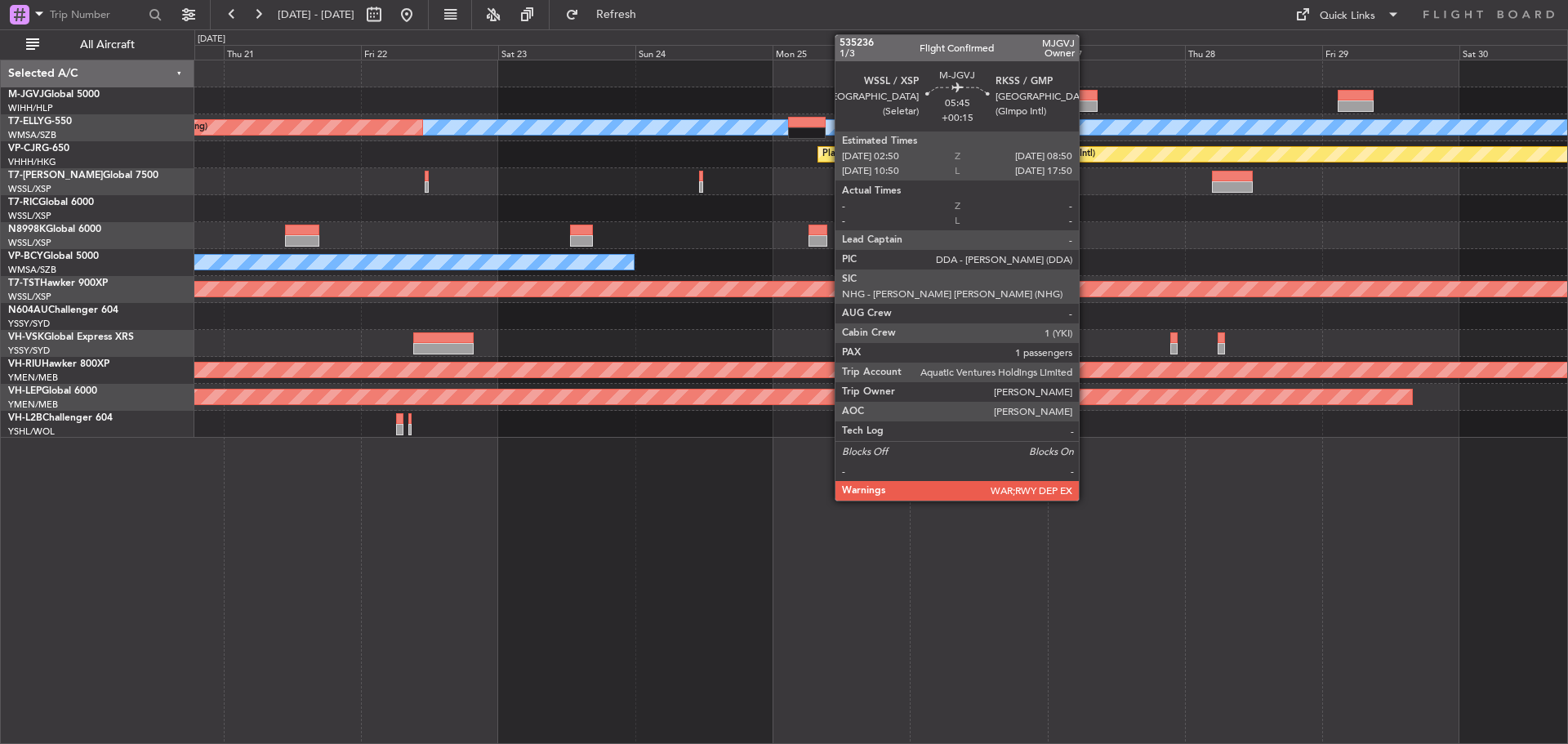
click at [1086, 101] on div at bounding box center [1080, 106] width 35 height 11
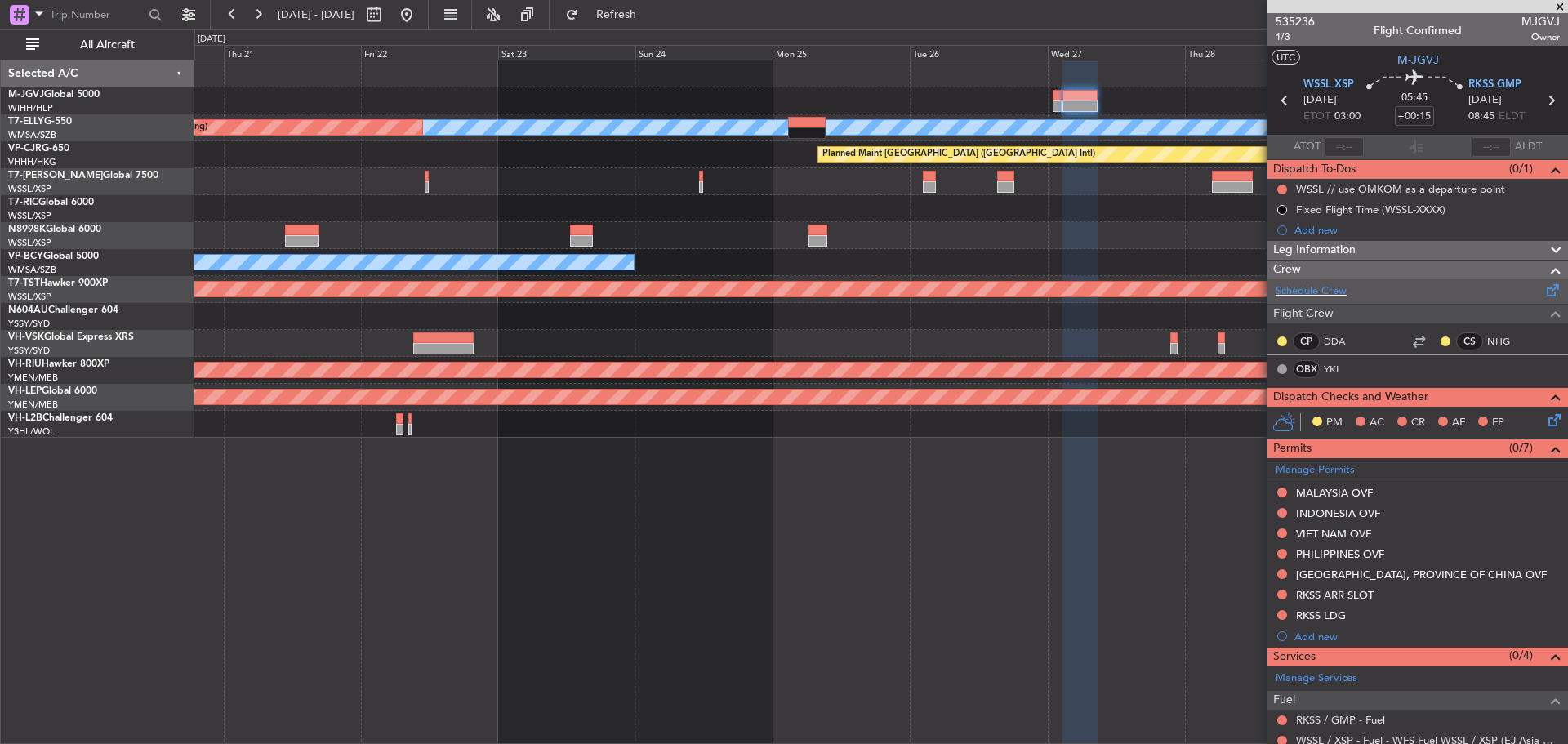
click at [1543, 291] on span at bounding box center [1552, 287] width 20 height 12
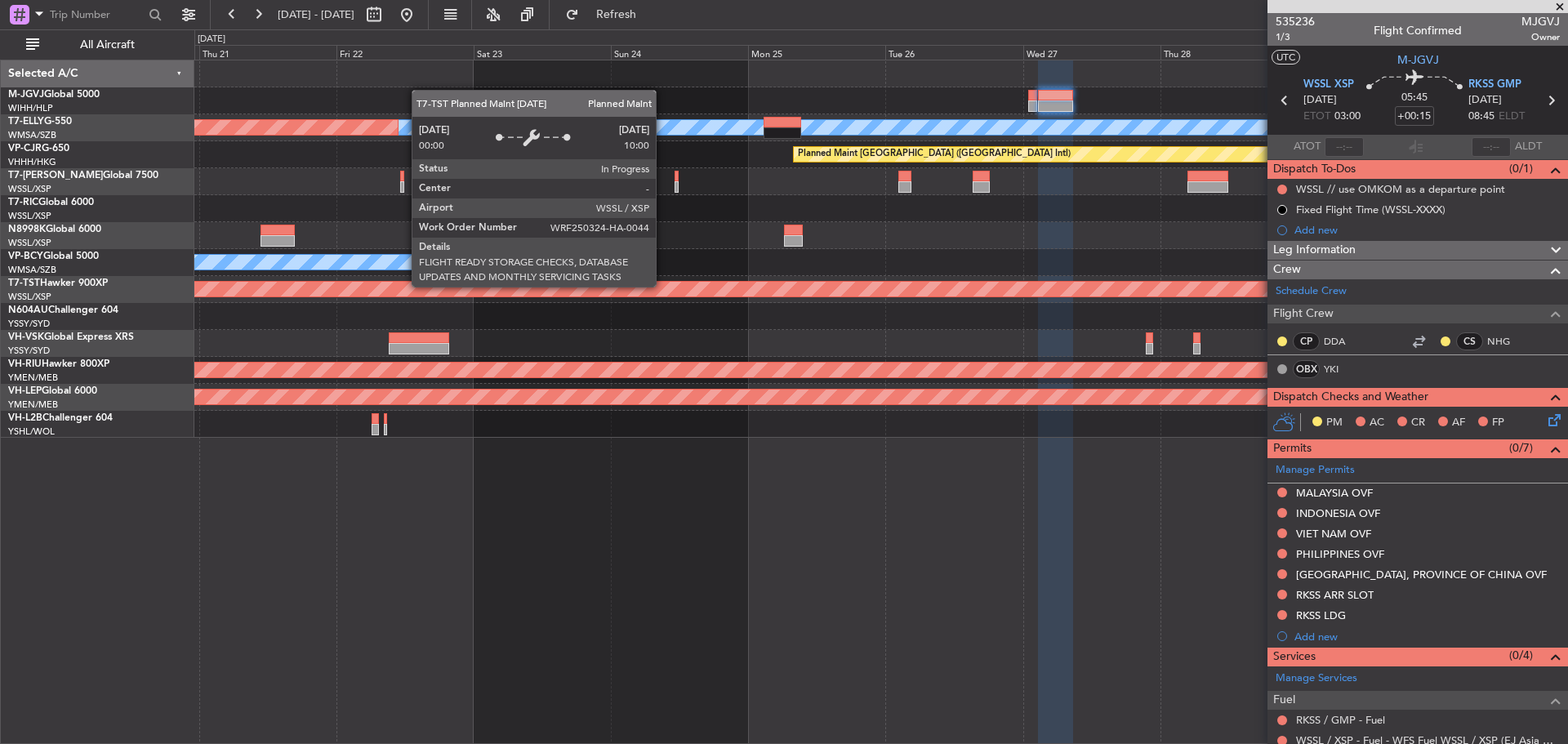
click at [601, 277] on div "Planned Maint [GEOGRAPHIC_DATA] (Seletar)" at bounding box center [880, 289] width 1372 height 27
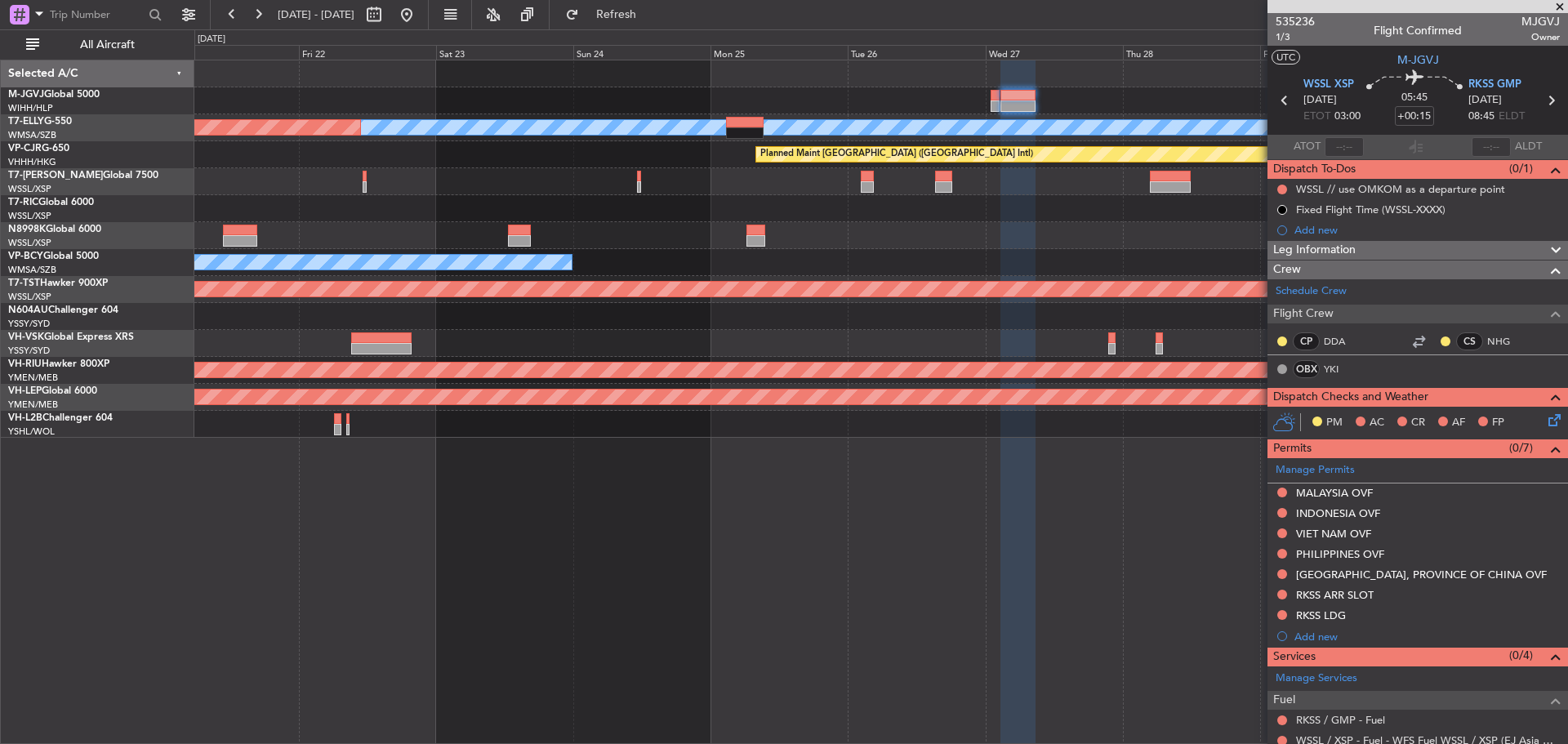
scroll to position [190, 0]
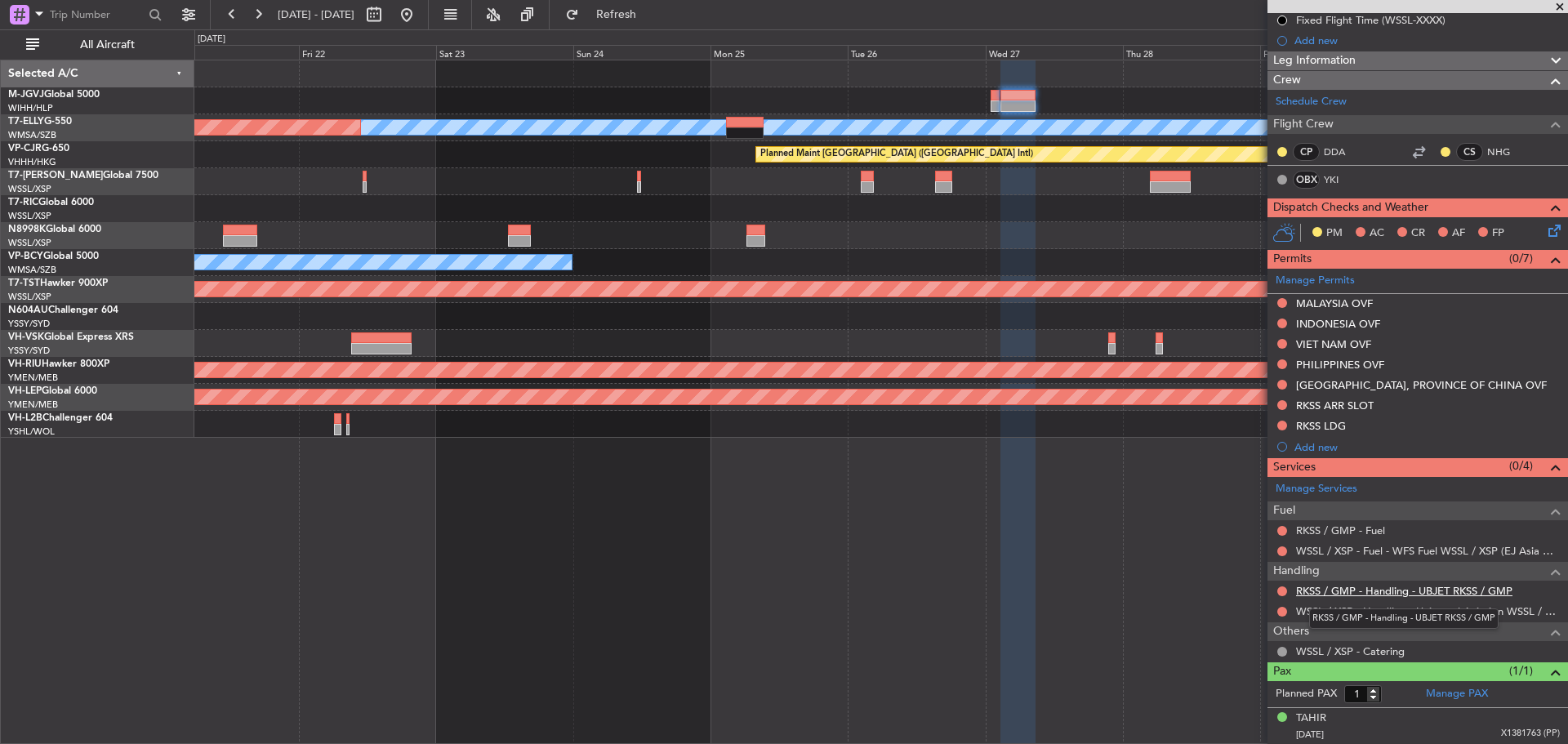
click at [1371, 590] on link "RKSS / GMP - Handling - UBJET RKSS / GMP" at bounding box center [1403, 591] width 216 height 14
click at [1280, 406] on button at bounding box center [1281, 404] width 9 height 9
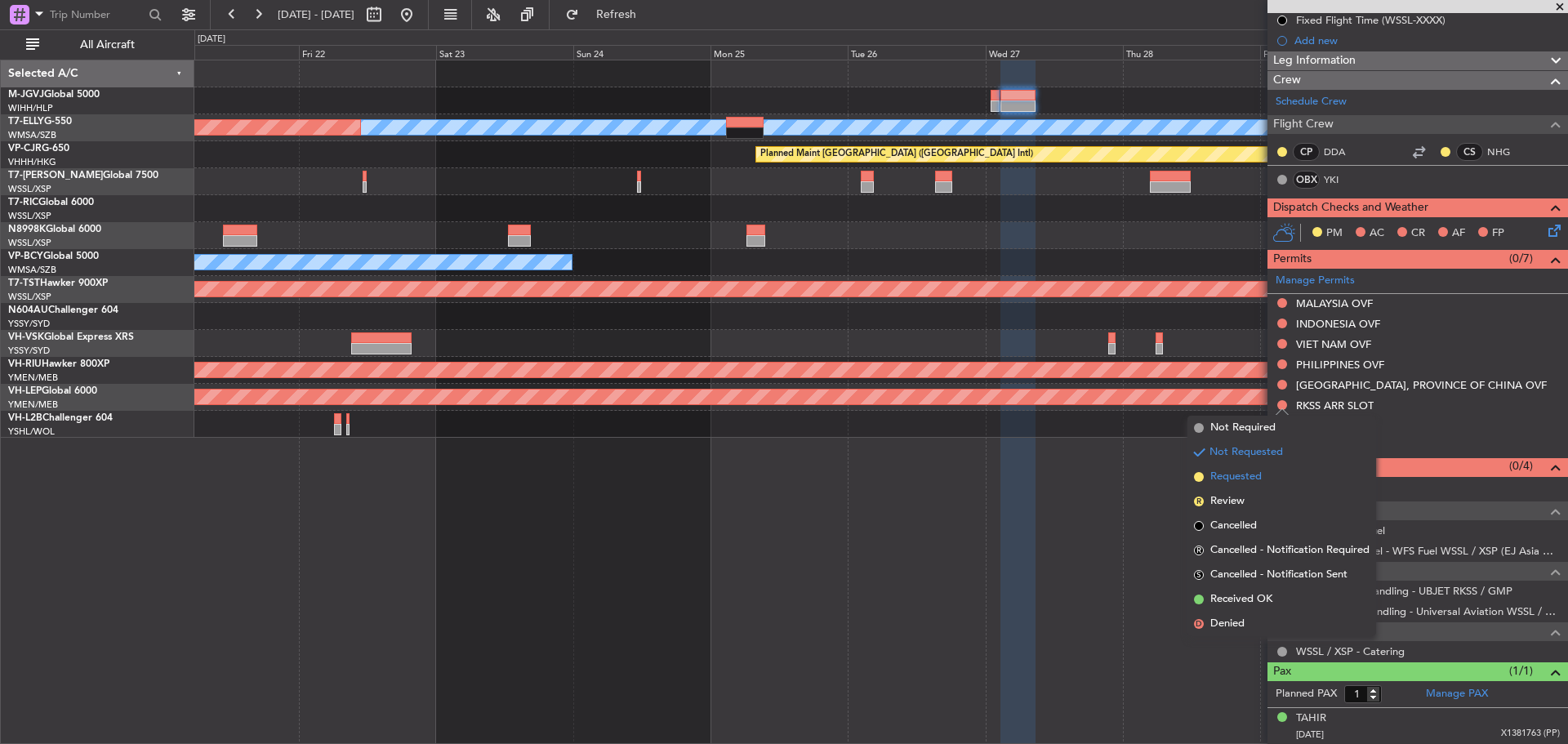
click at [1256, 481] on span "Requested" at bounding box center [1236, 477] width 52 height 16
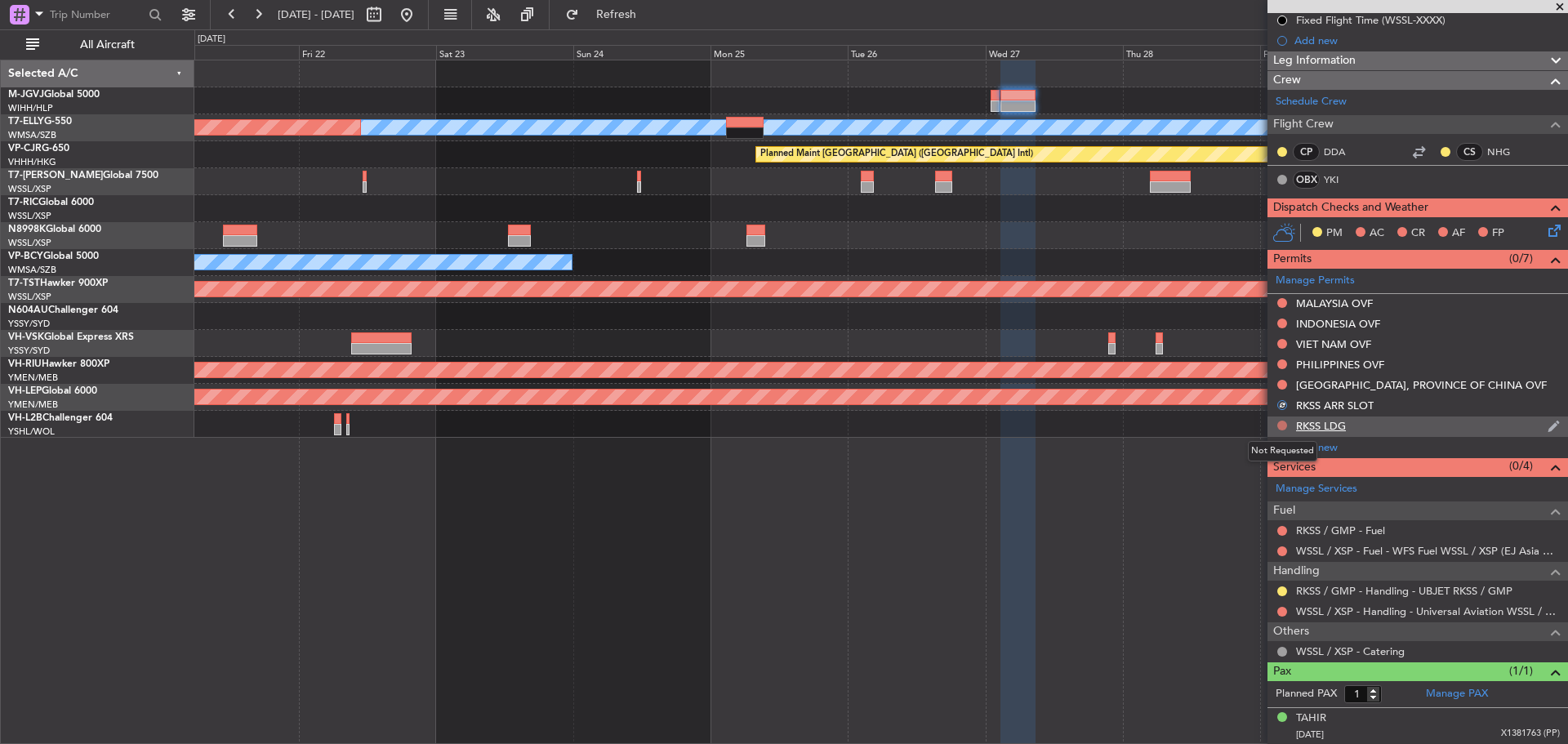
click at [1280, 424] on button at bounding box center [1281, 425] width 9 height 9
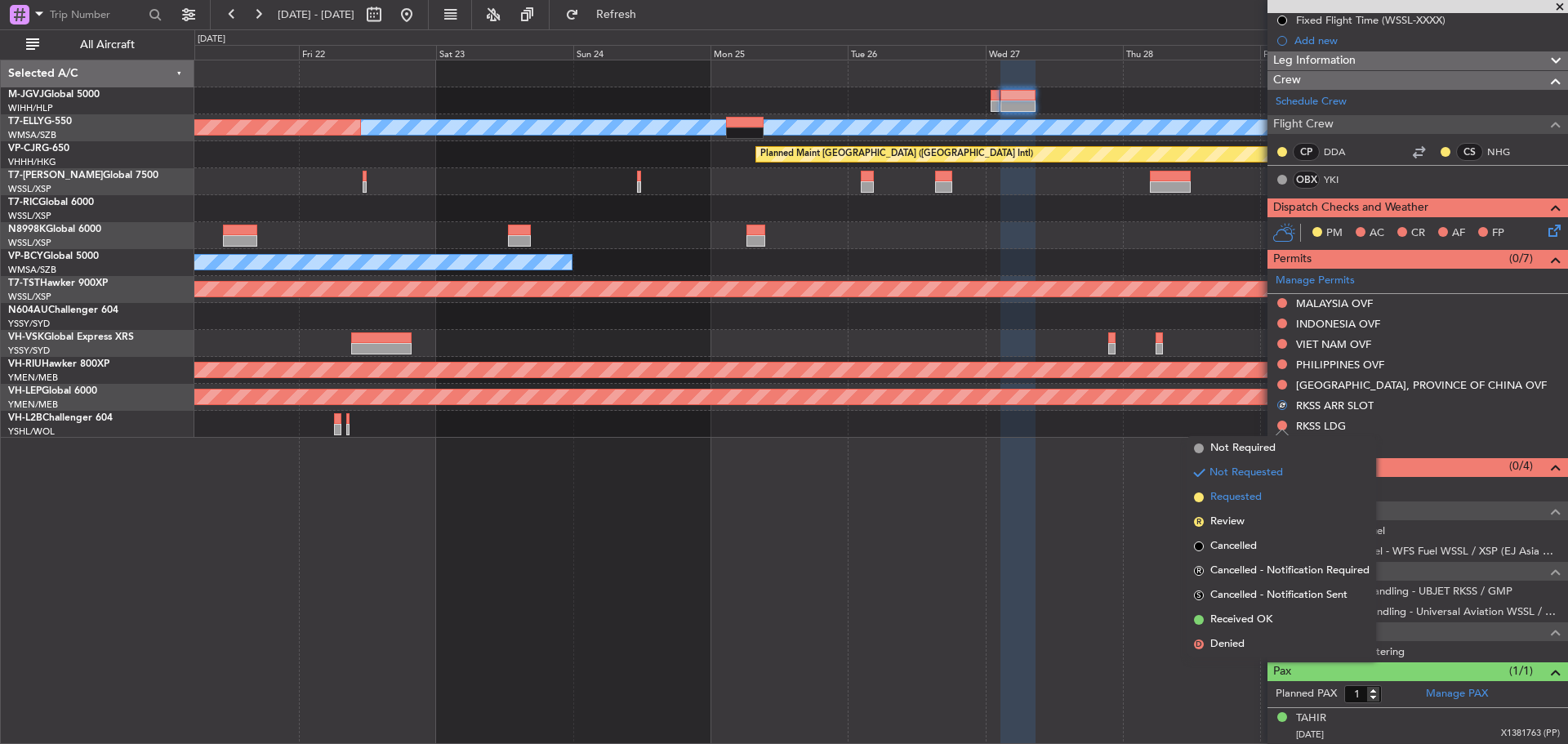
click at [1286, 501] on li "Requested" at bounding box center [1281, 497] width 189 height 24
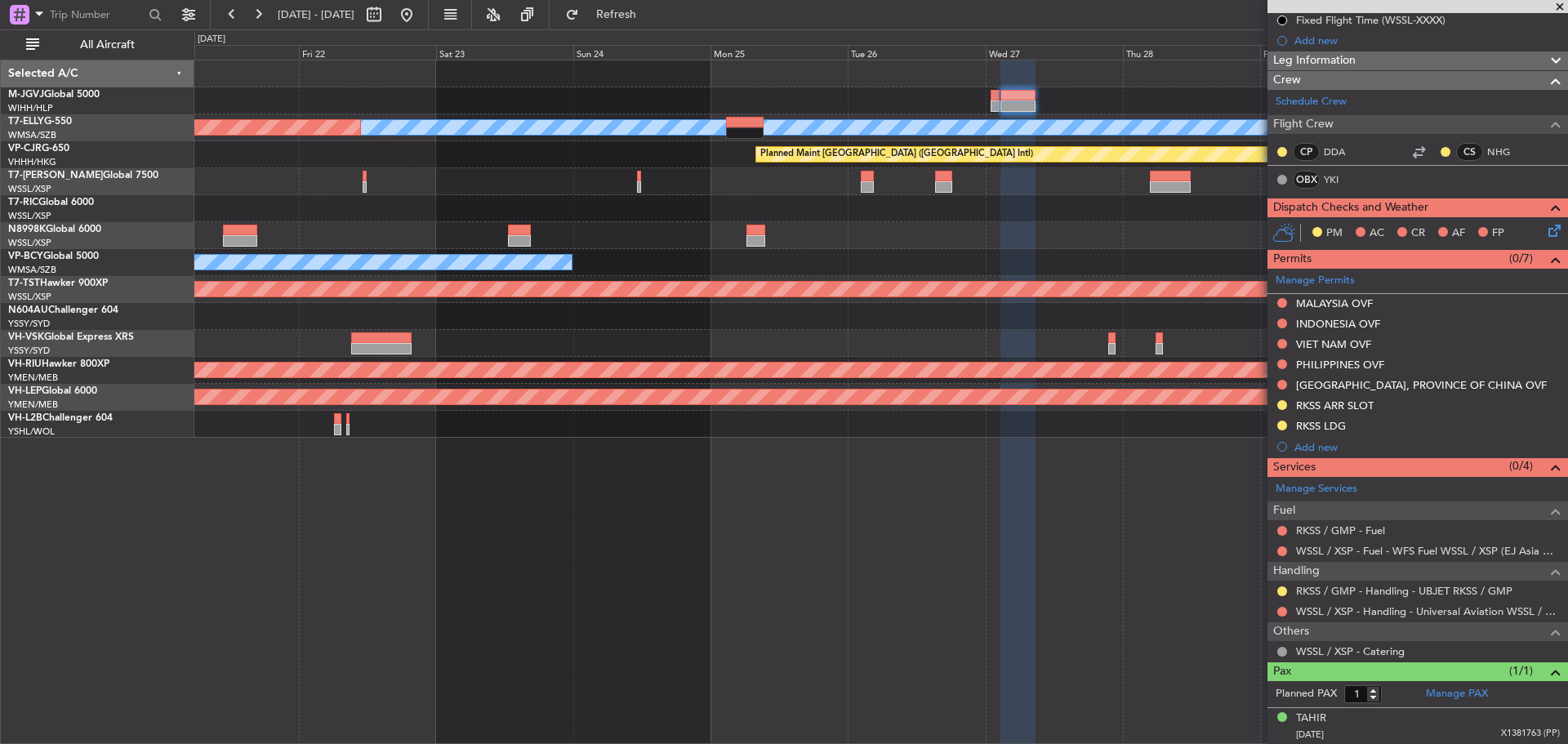
scroll to position [0, 0]
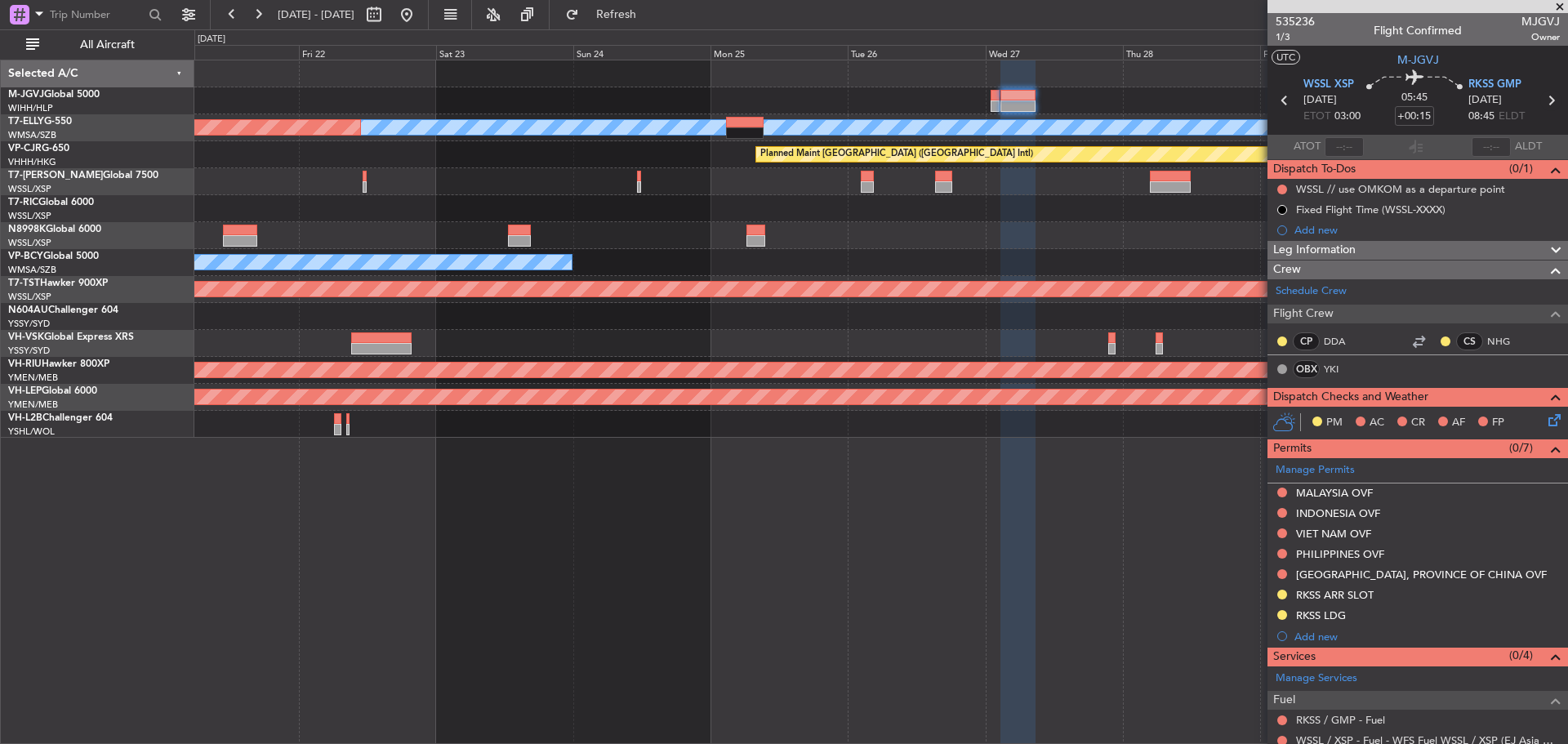
click at [1543, 101] on icon at bounding box center [1550, 100] width 22 height 22
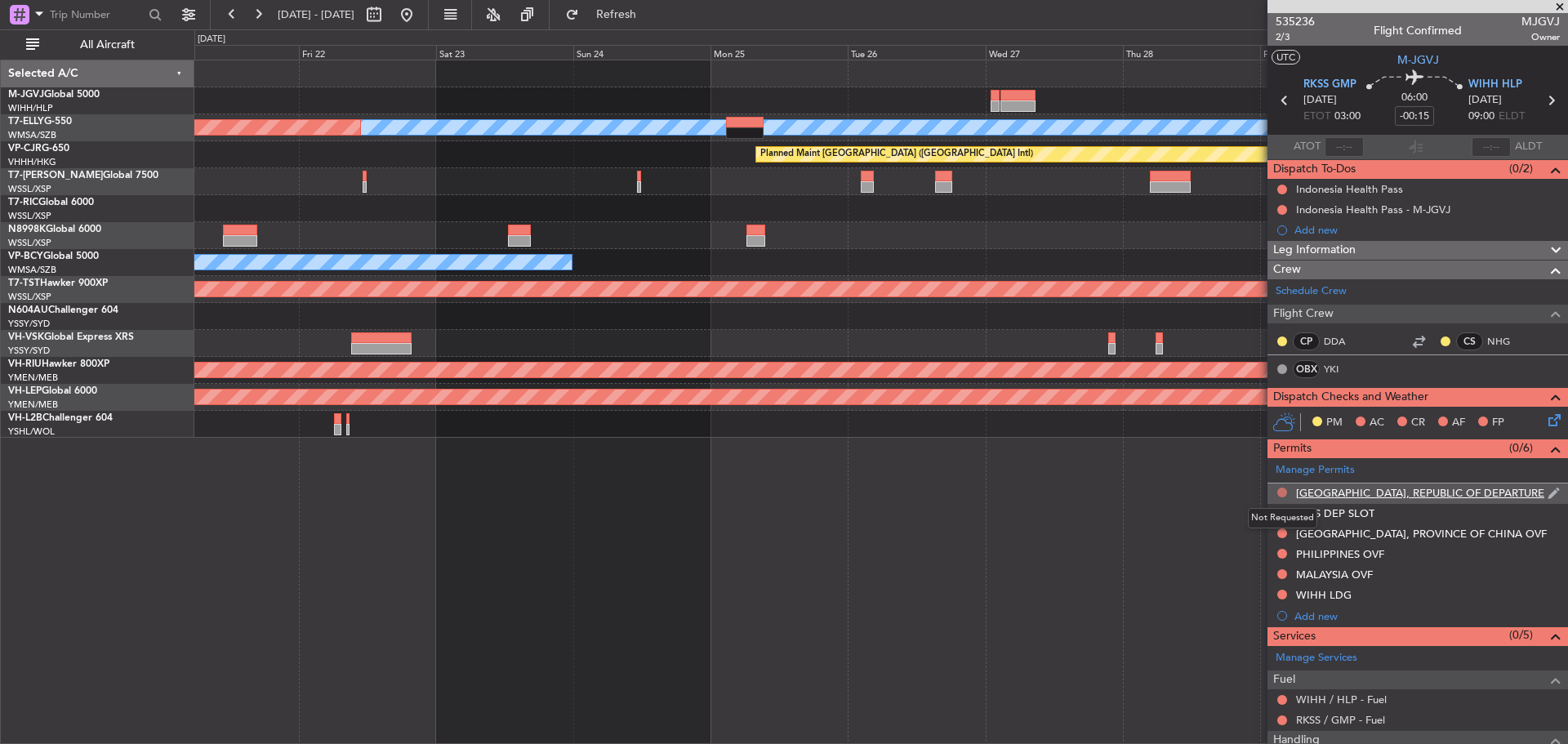
click at [1279, 493] on button at bounding box center [1281, 492] width 9 height 9
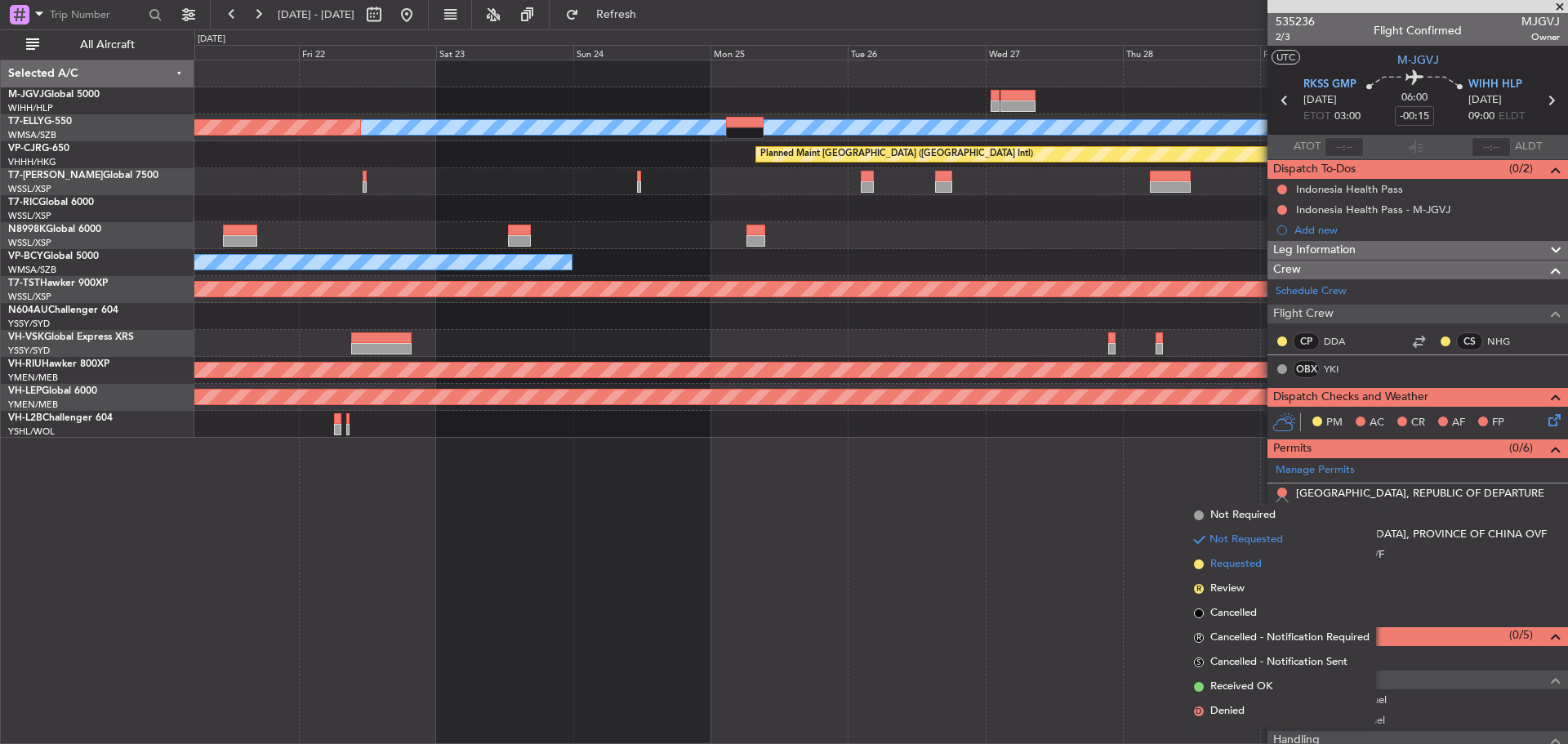
click at [1274, 570] on li "Requested" at bounding box center [1281, 565] width 189 height 24
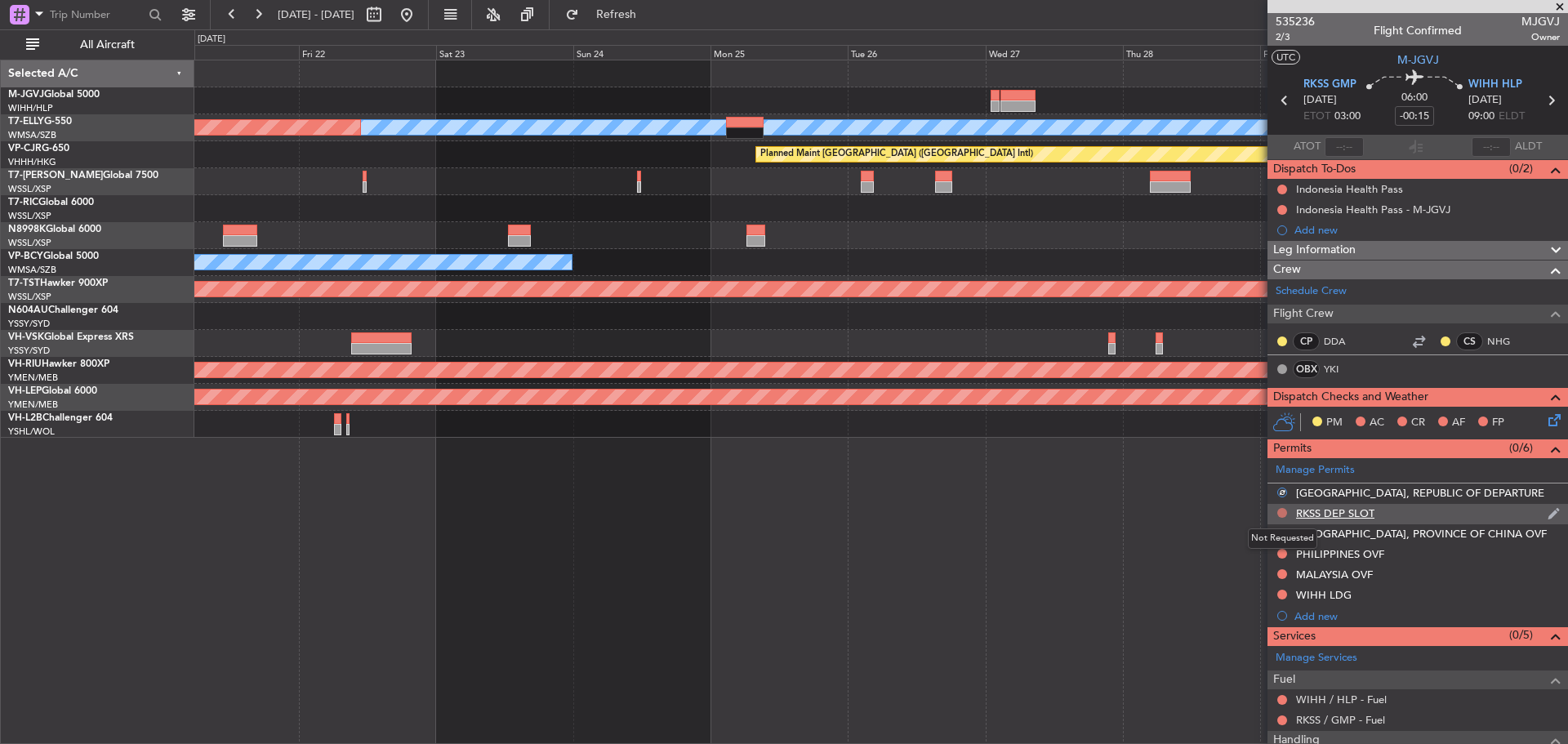
click at [1281, 510] on button at bounding box center [1281, 513] width 9 height 9
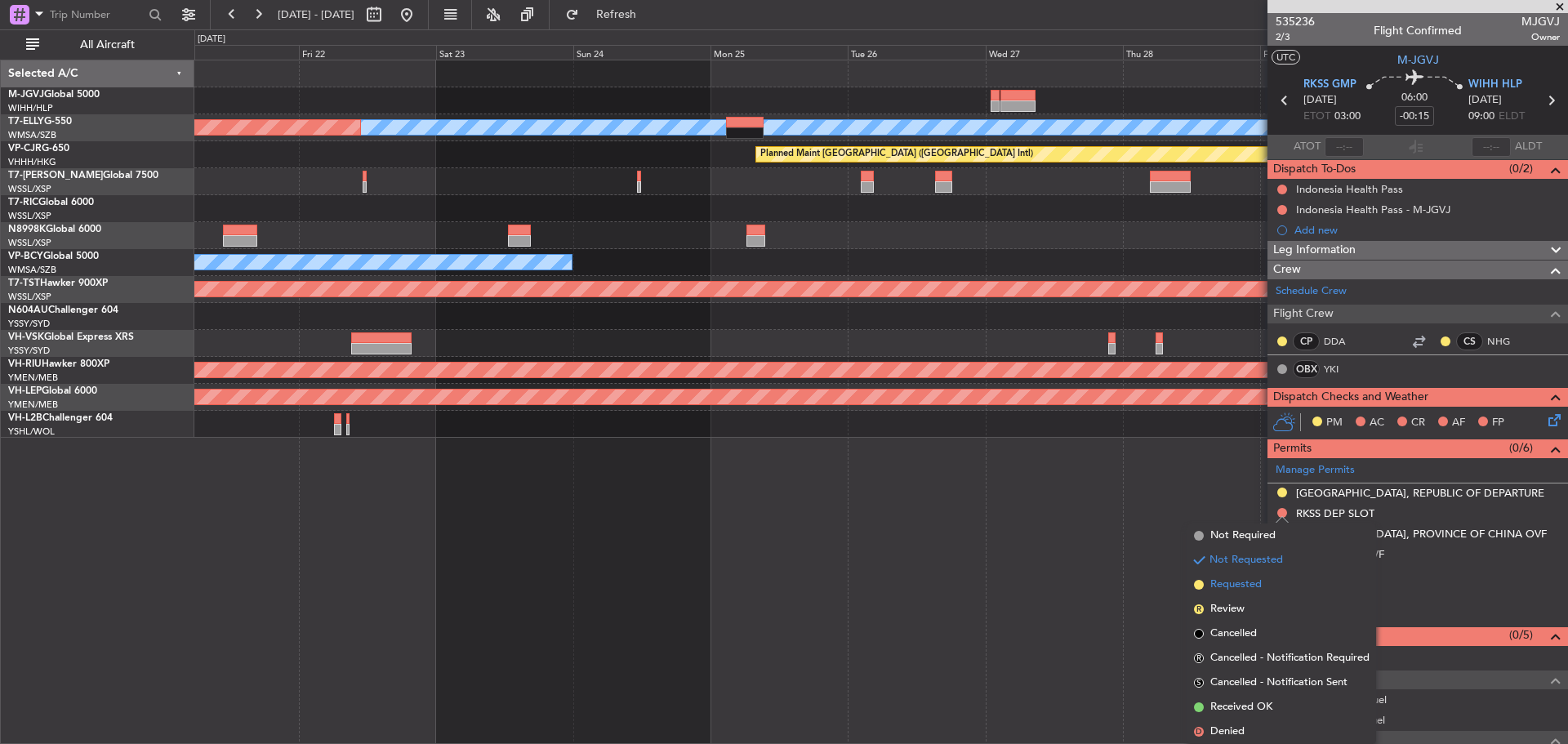
click at [1287, 584] on li "Requested" at bounding box center [1281, 585] width 189 height 24
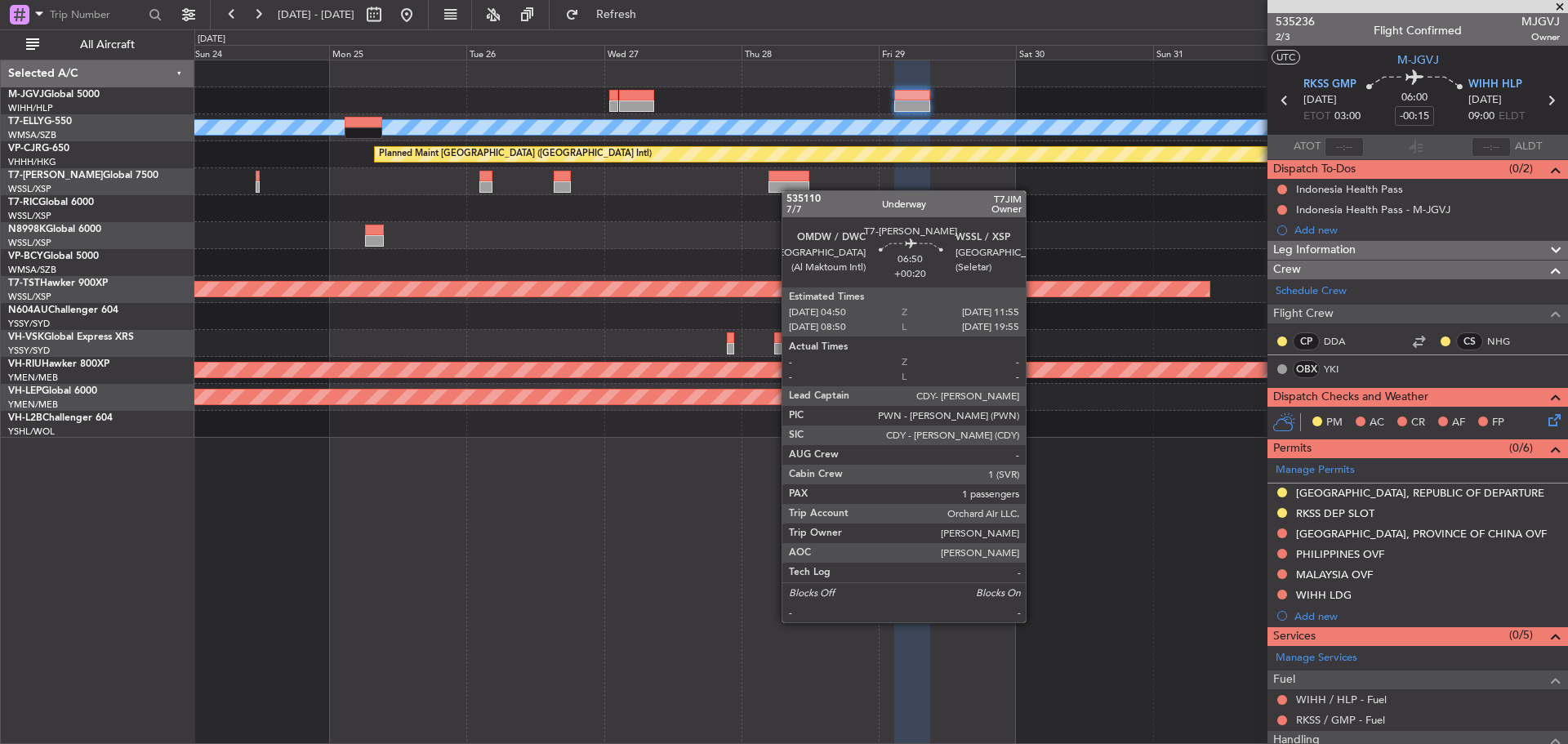
click at [671, 172] on div "Planned Maint Singapore (Seletar) MEL Unplanned Maint Kuala Lumpur (Sultan Abdu…" at bounding box center [880, 249] width 1372 height 378
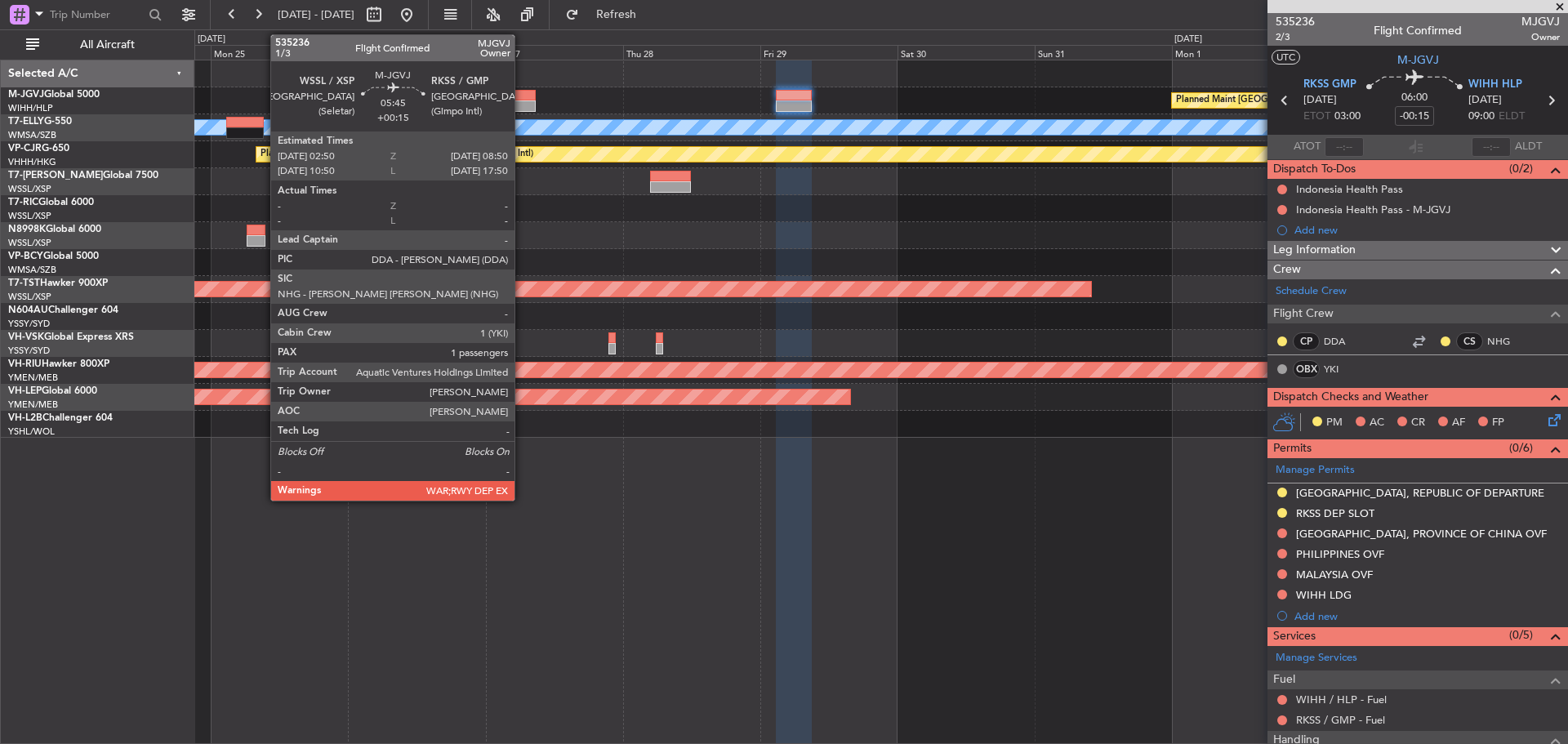
click at [522, 103] on div at bounding box center [518, 106] width 35 height 11
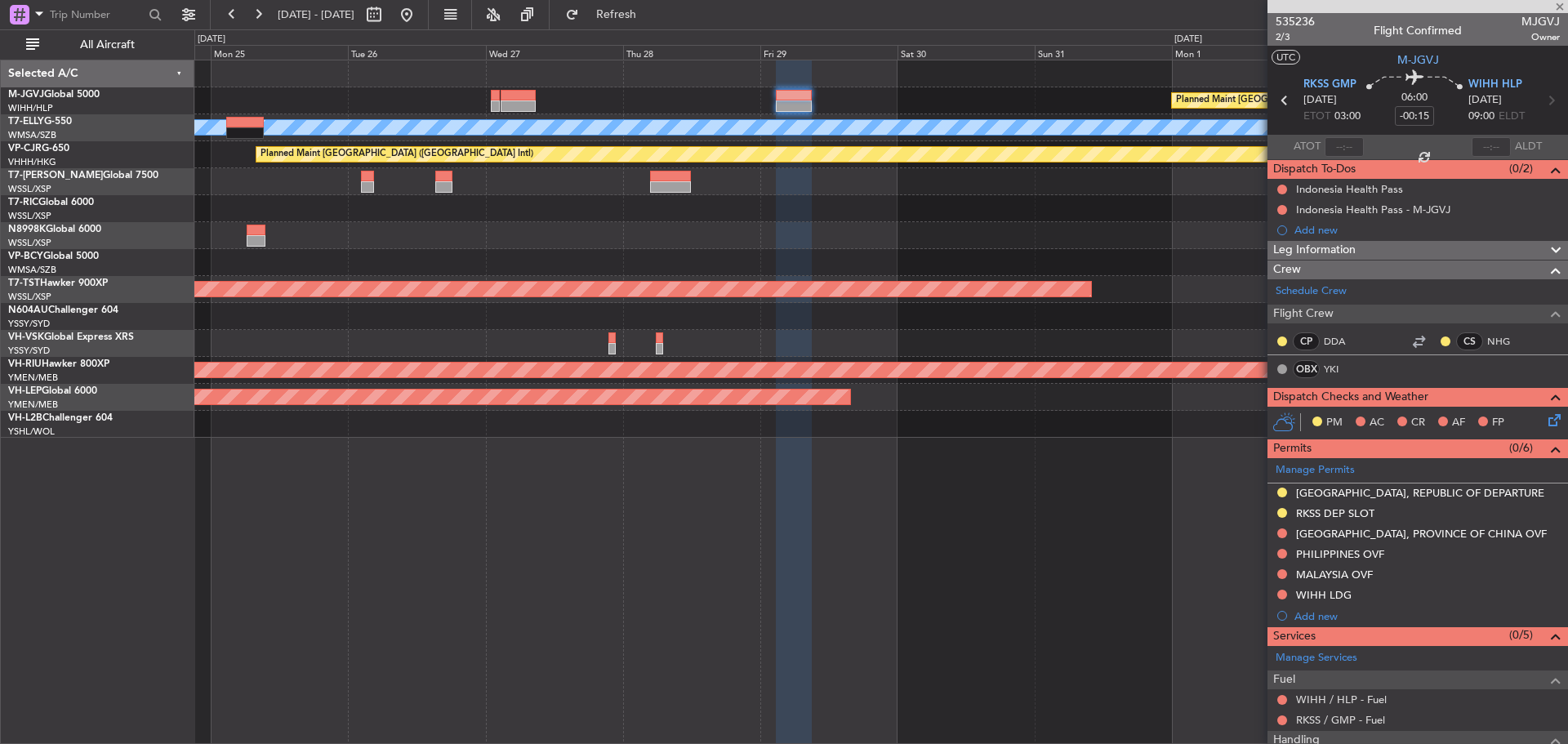
type input "+00:15"
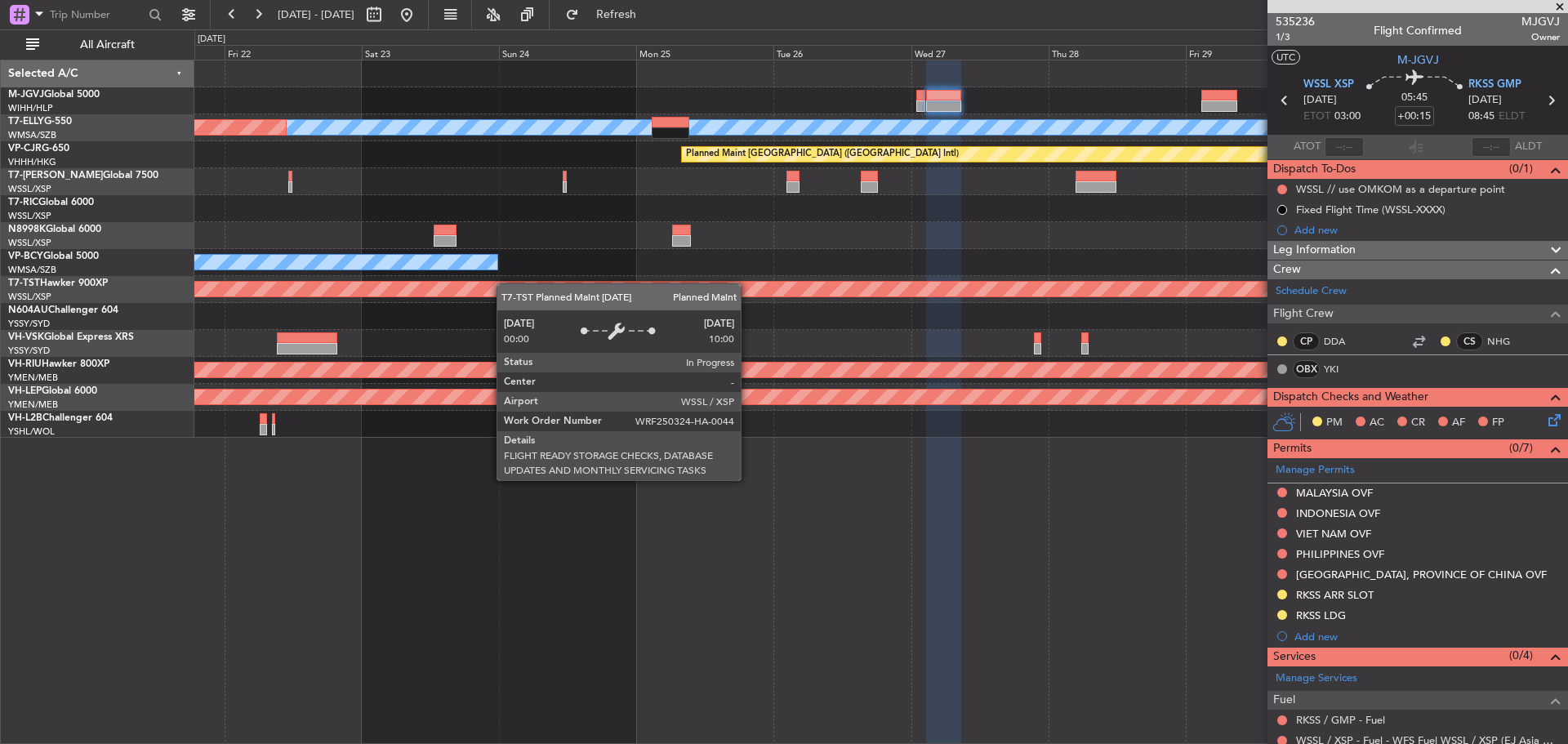
click at [869, 280] on div "Planned Maint Singapore (Seletar) MEL Unplanned Maint Kuala Lumpur (Sultan Abdu…" at bounding box center [880, 249] width 1372 height 378
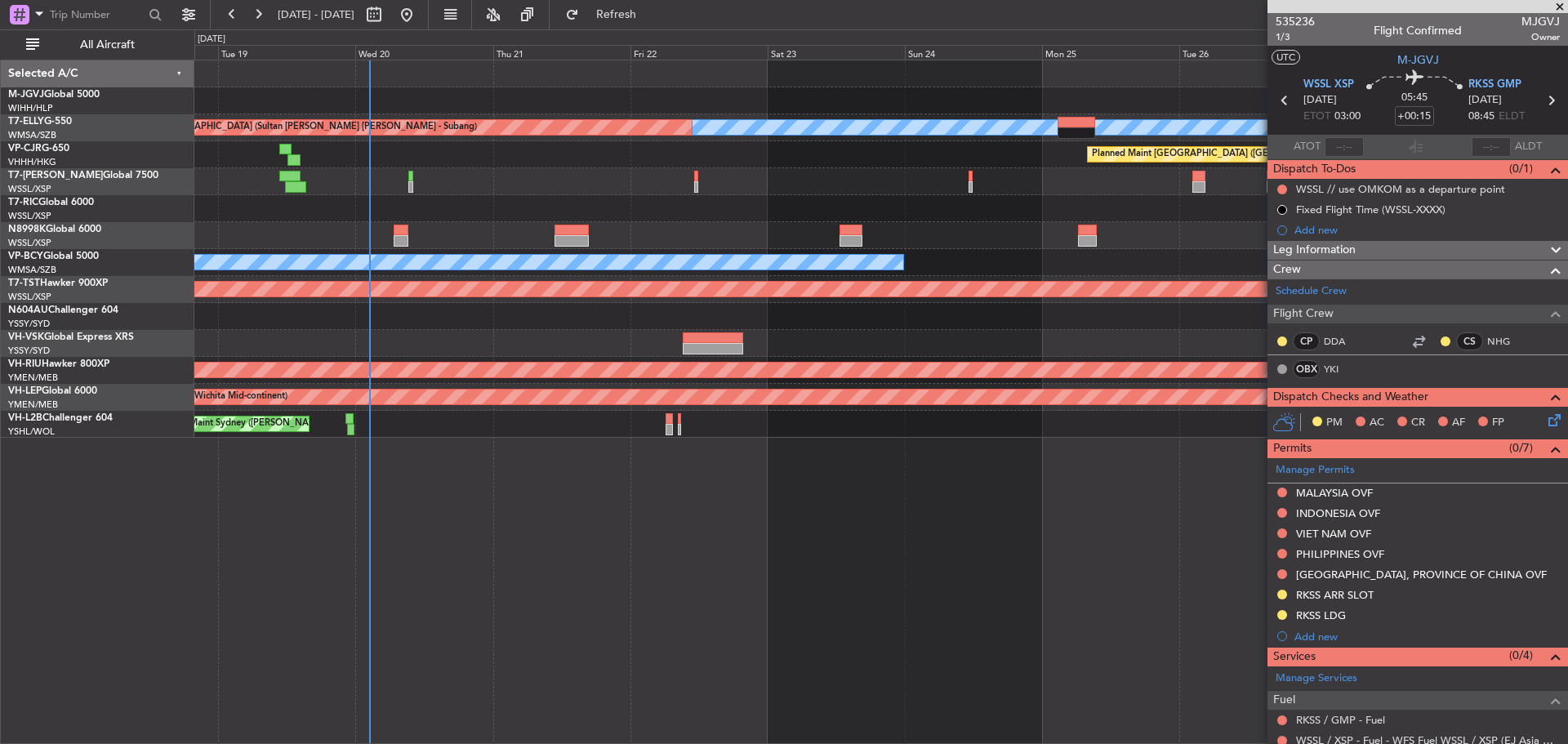
click at [842, 198] on div "Planned Maint Singapore (Seletar) MEL Unplanned Maint Kuala Lumpur (Sultan Abdu…" at bounding box center [880, 249] width 1372 height 378
click at [1555, 9] on span at bounding box center [1559, 7] width 16 height 15
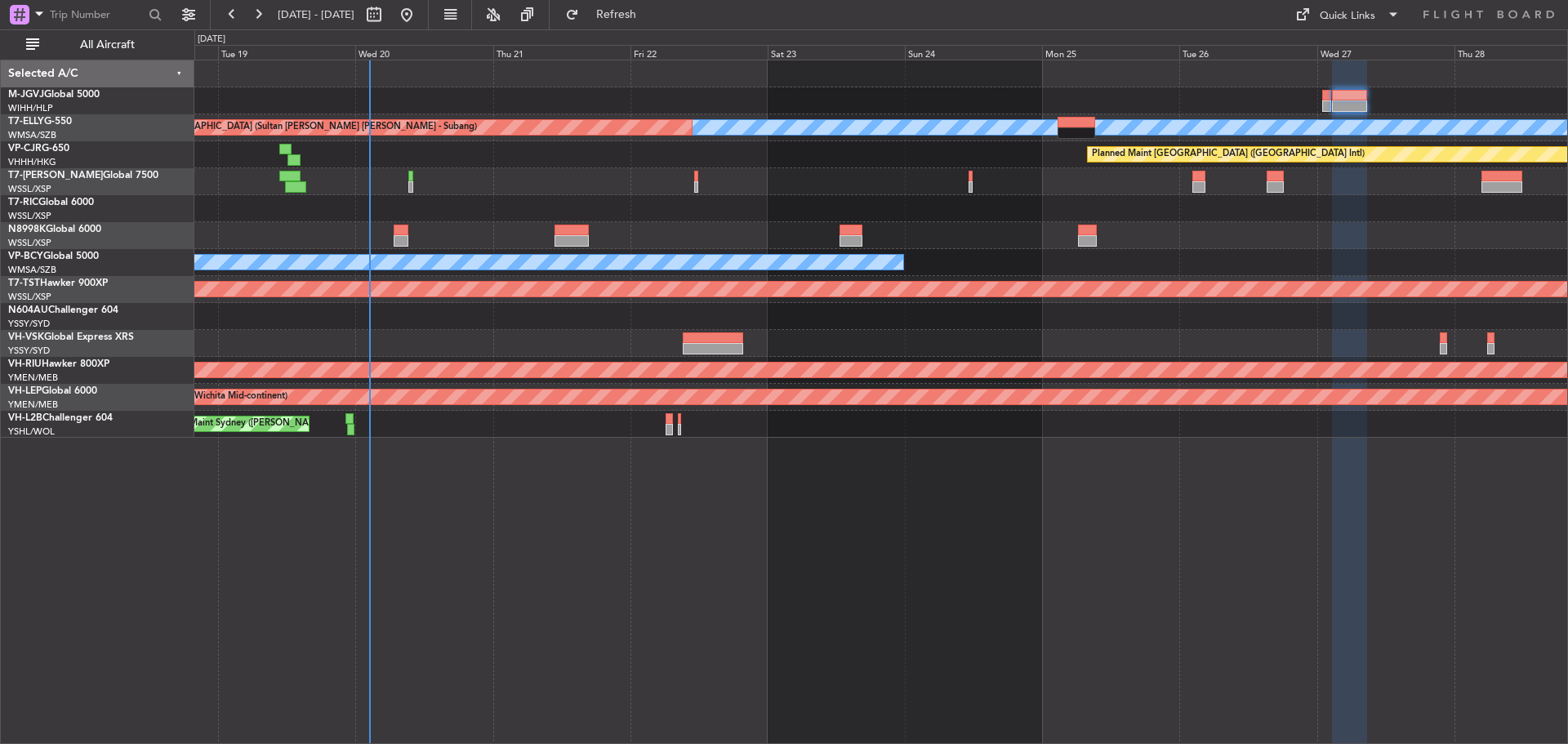
type input "0"
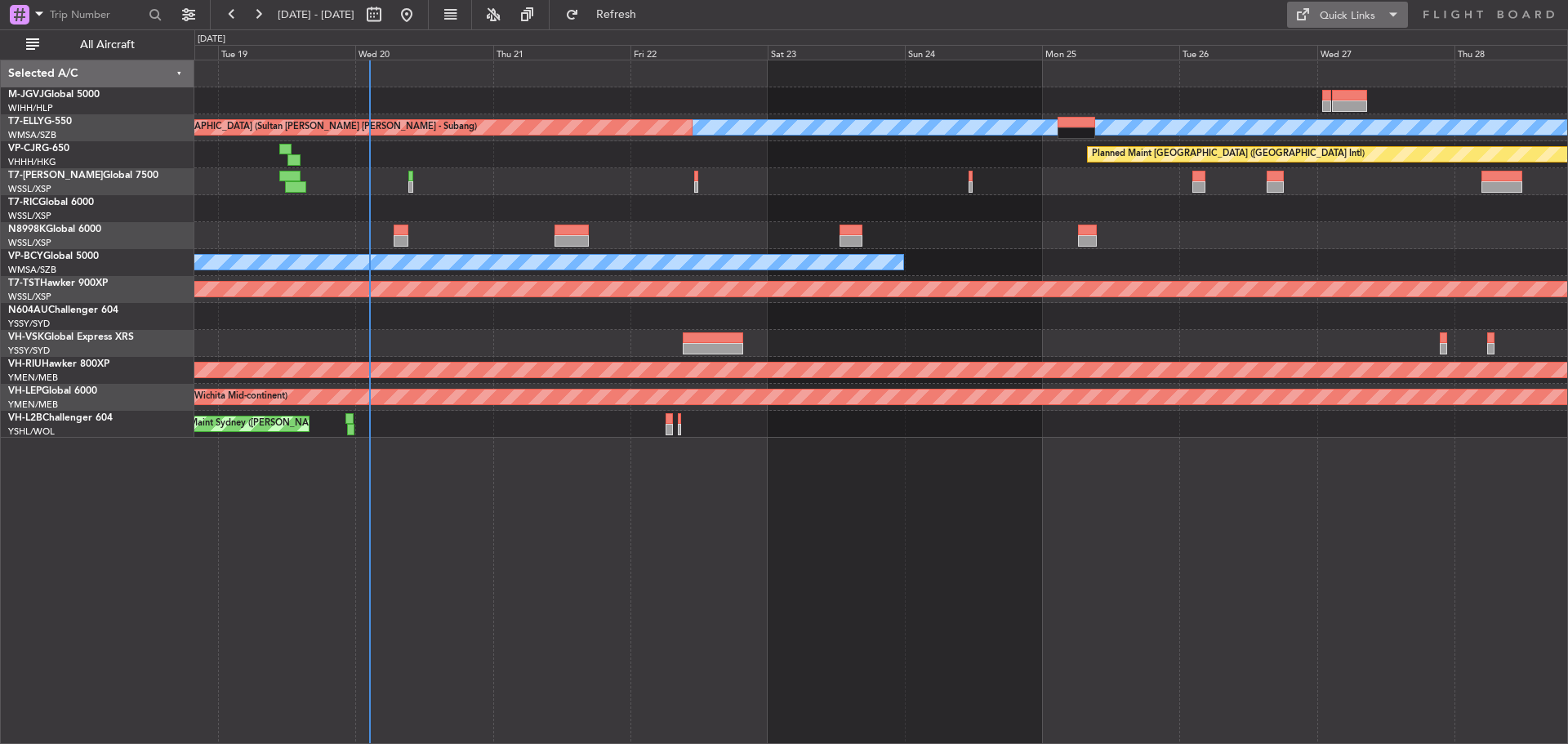
click at [1368, 19] on div "Quick Links" at bounding box center [1347, 16] width 55 height 16
click at [1353, 49] on button "Trip Builder" at bounding box center [1348, 53] width 122 height 39
click at [648, 25] on button "Refresh" at bounding box center [607, 15] width 98 height 26
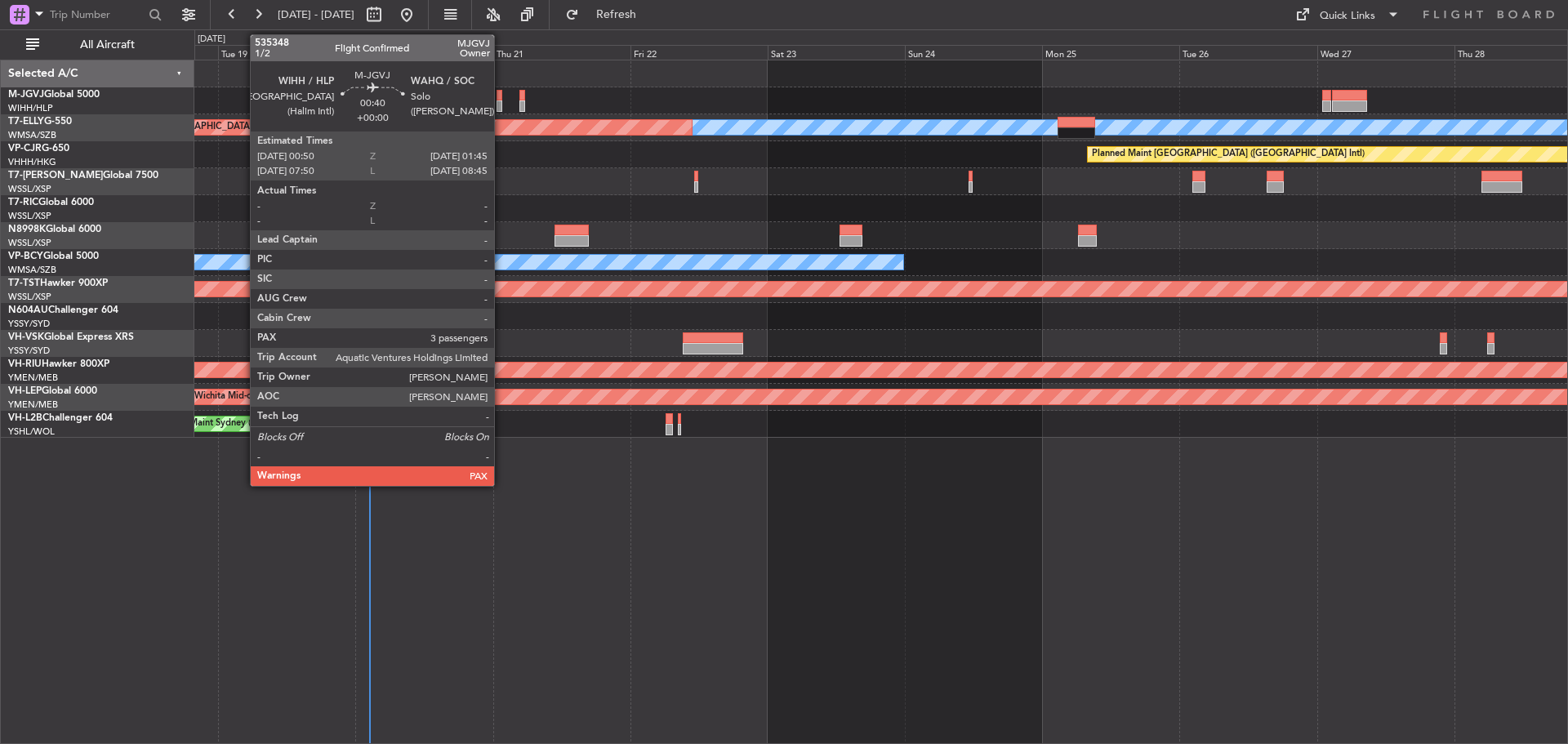
click at [501, 98] on div at bounding box center [499, 95] width 6 height 11
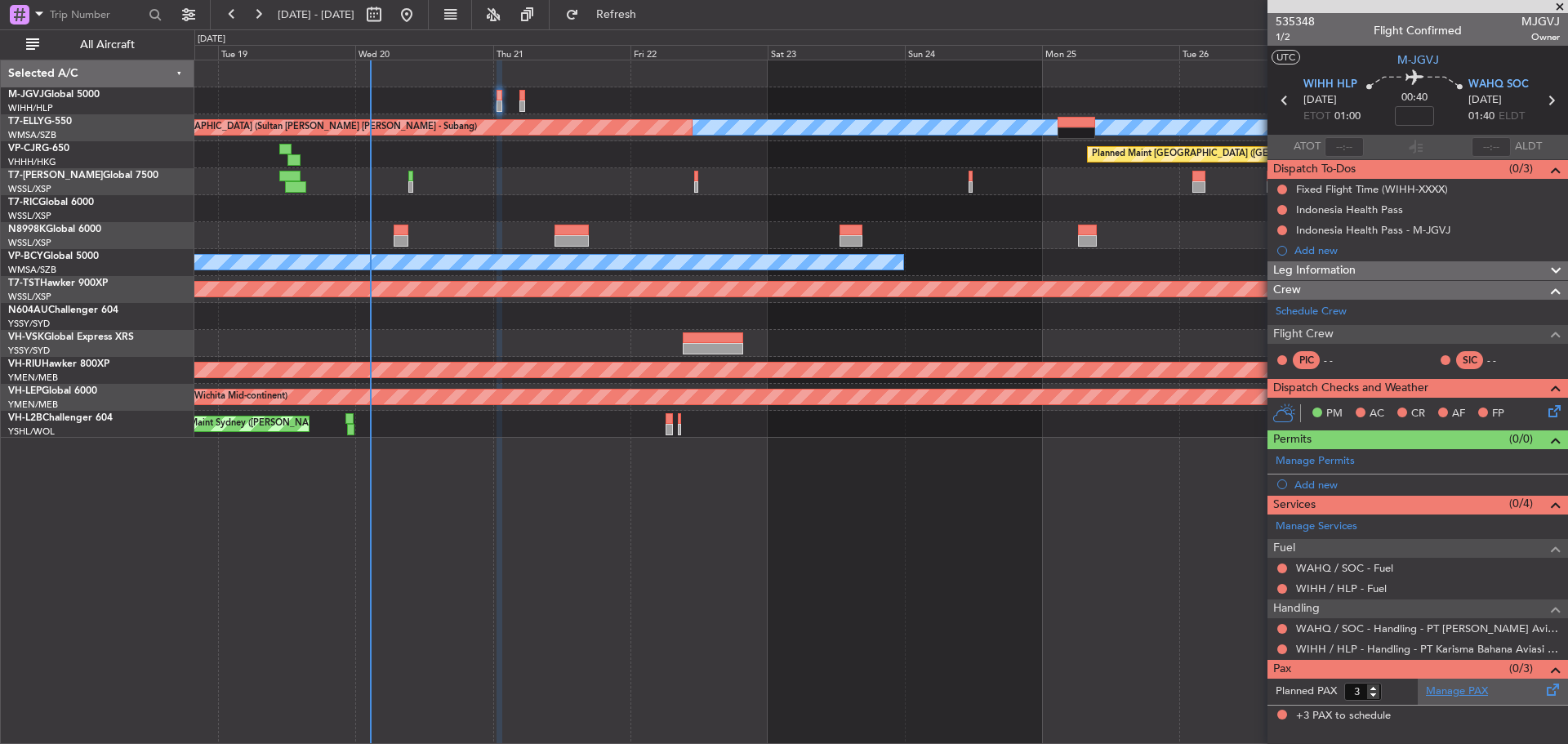
click at [1466, 695] on link "Manage PAX" at bounding box center [1457, 691] width 62 height 16
click at [1409, 470] on div "Manage Permits" at bounding box center [1417, 461] width 301 height 24
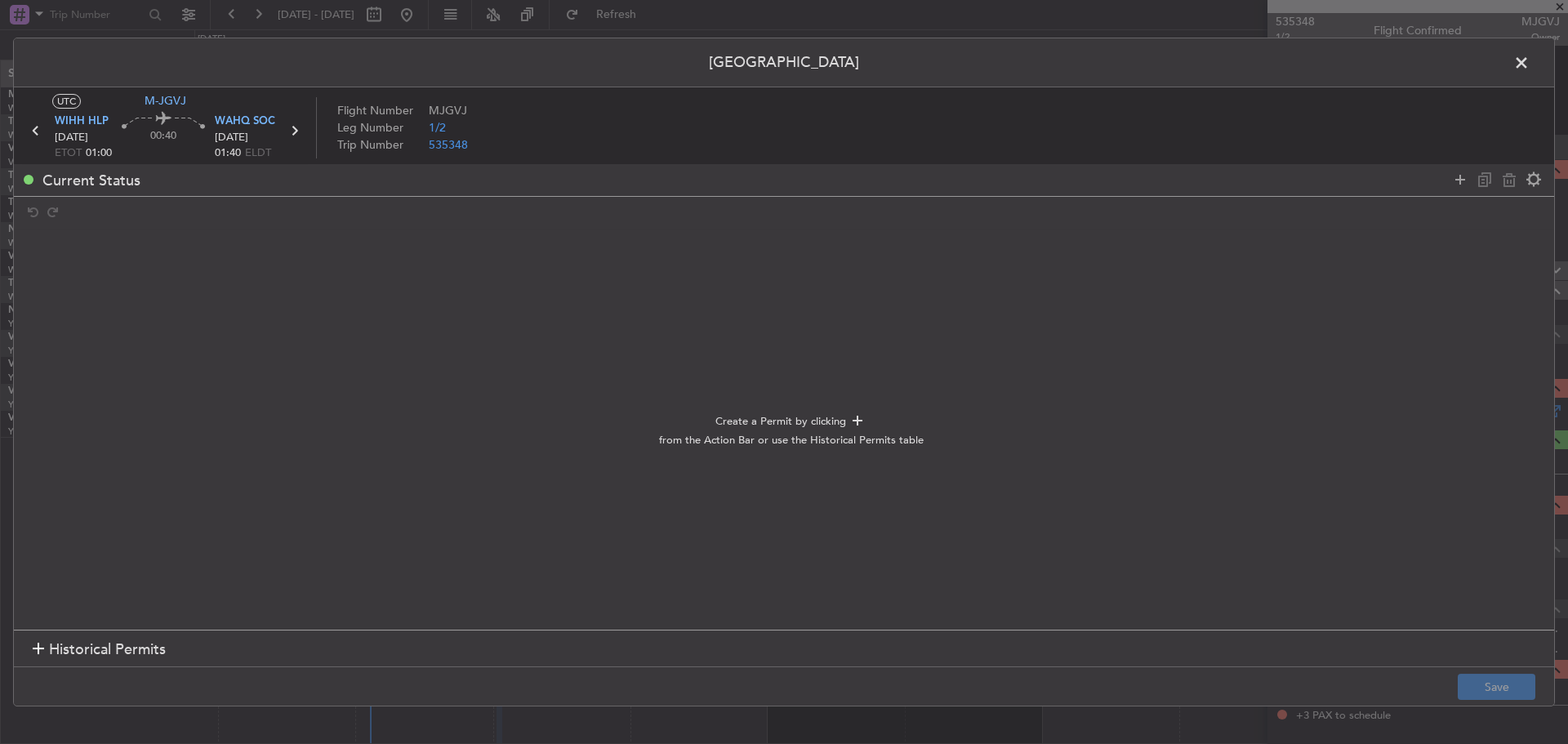
click at [150, 646] on span "Historical Permits" at bounding box center [108, 650] width 117 height 22
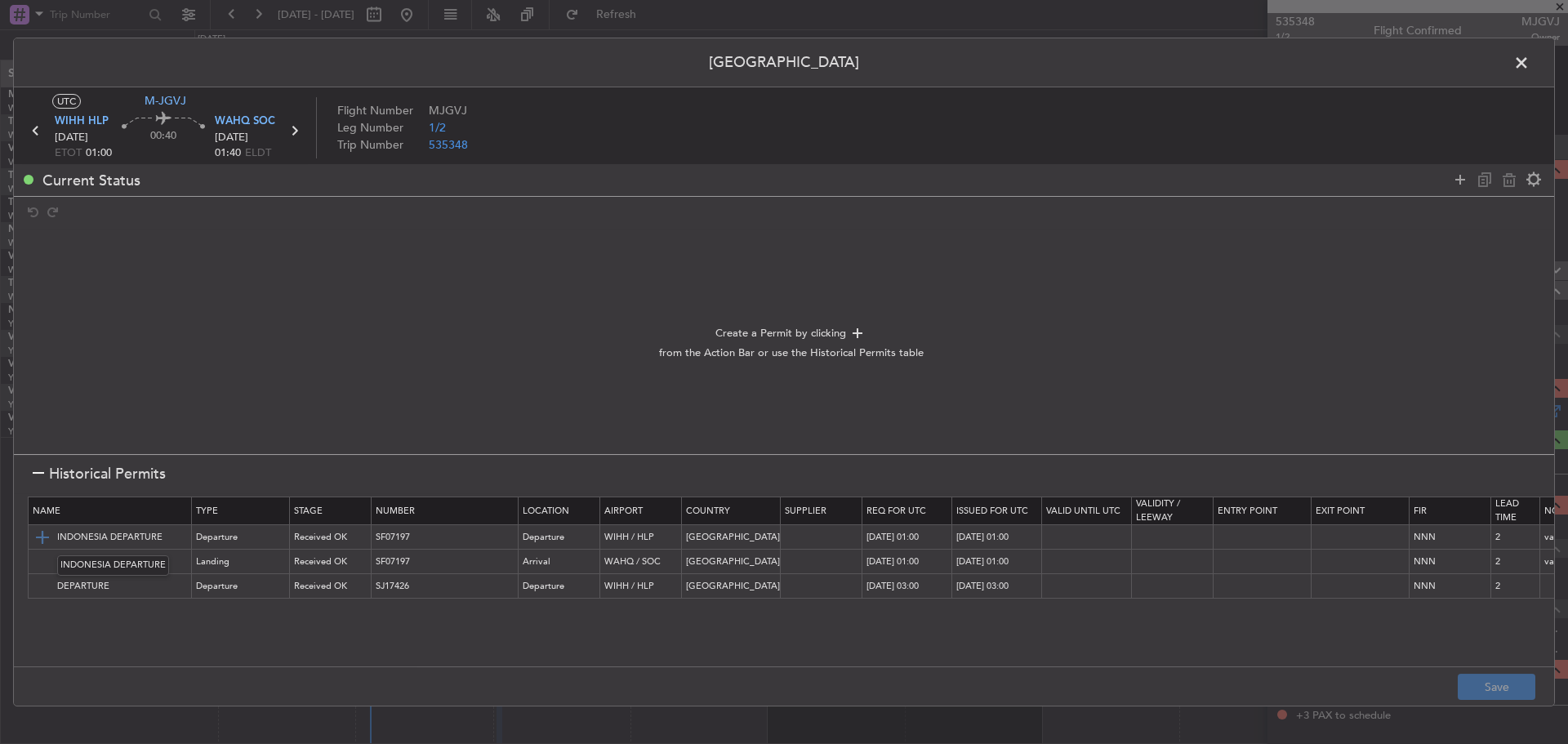
click at [40, 531] on img at bounding box center [42, 537] width 20 height 20
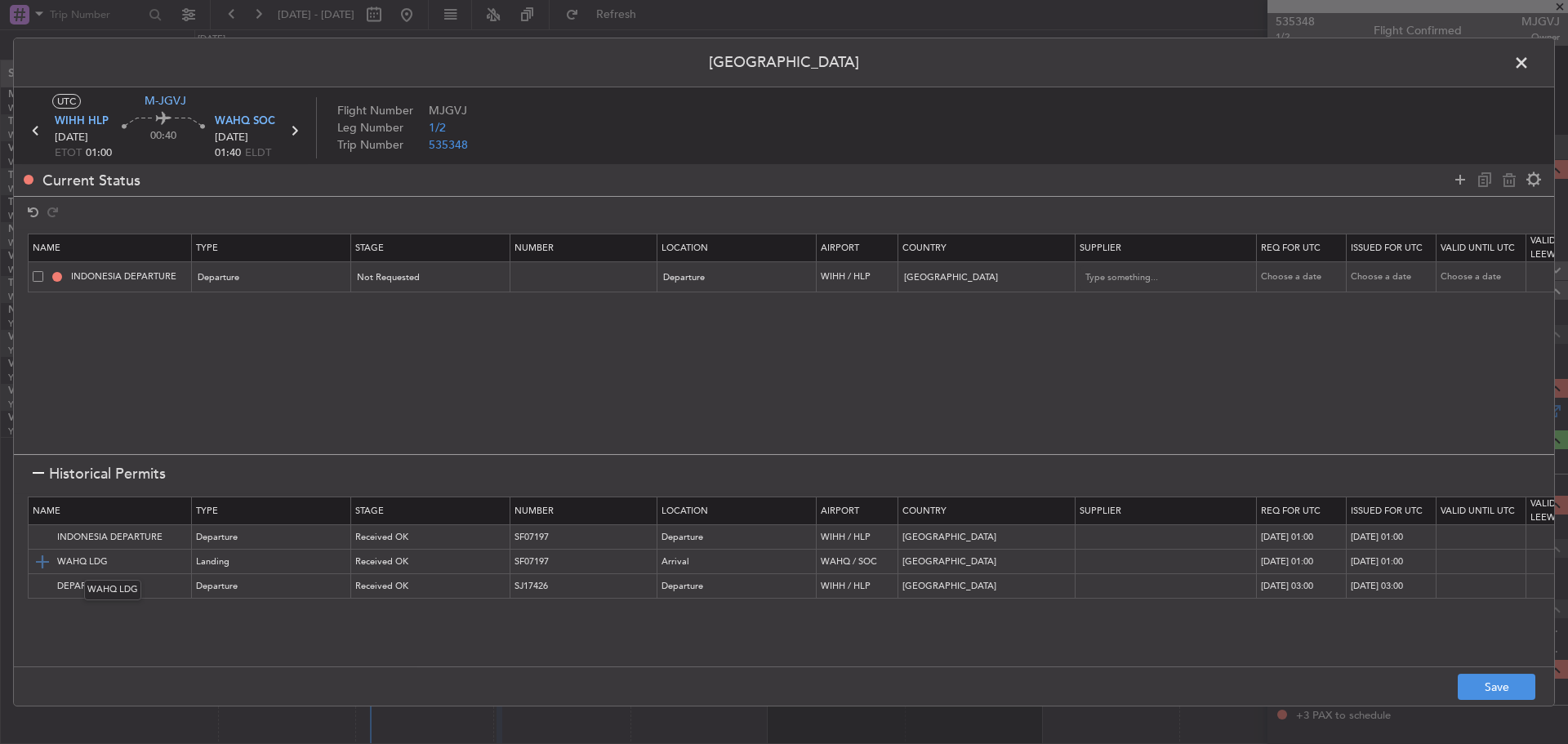
click at [41, 563] on img at bounding box center [42, 562] width 20 height 20
click at [1493, 675] on button "Save" at bounding box center [1496, 687] width 78 height 26
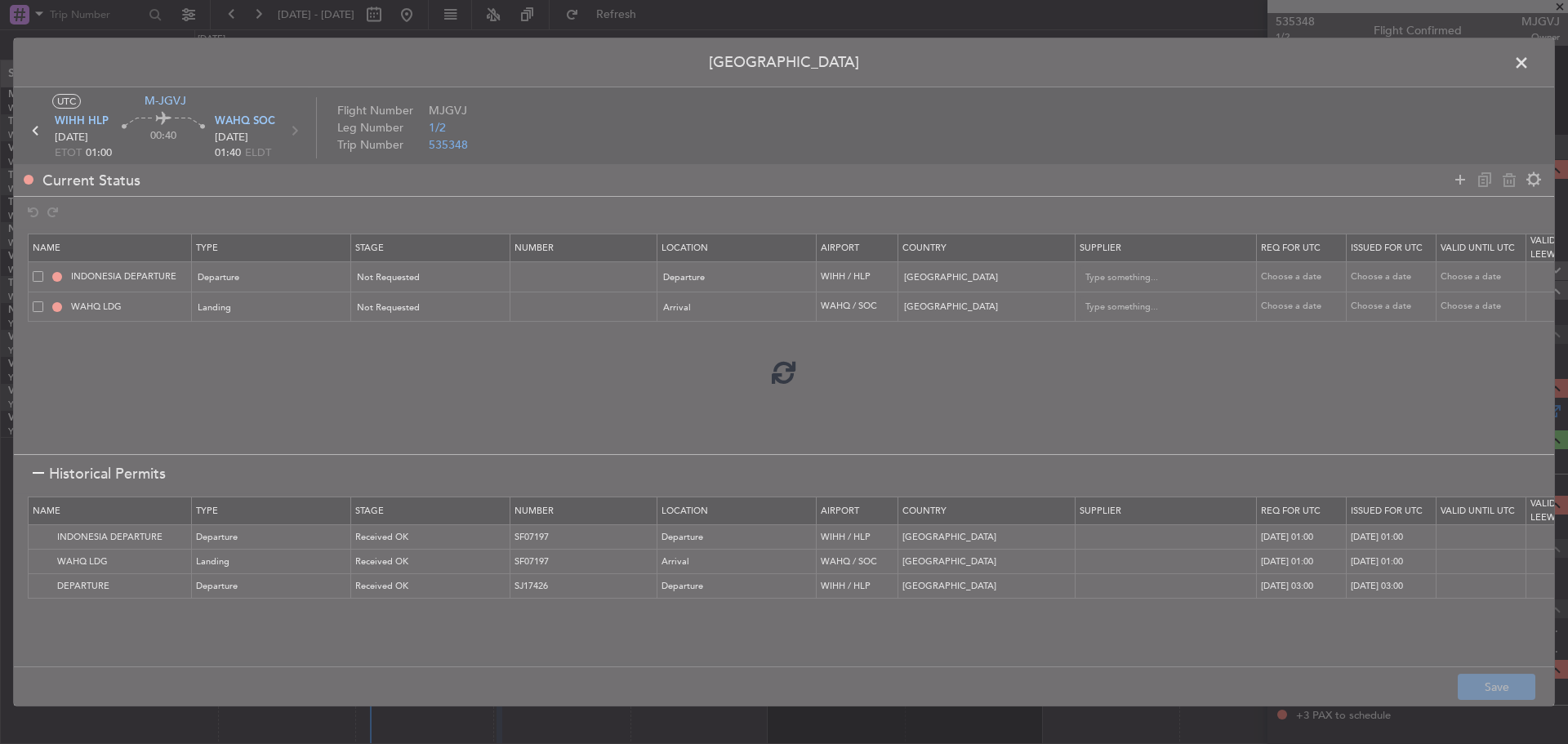
type input "NNN"
type input "2"
type input "NNN"
type input "2"
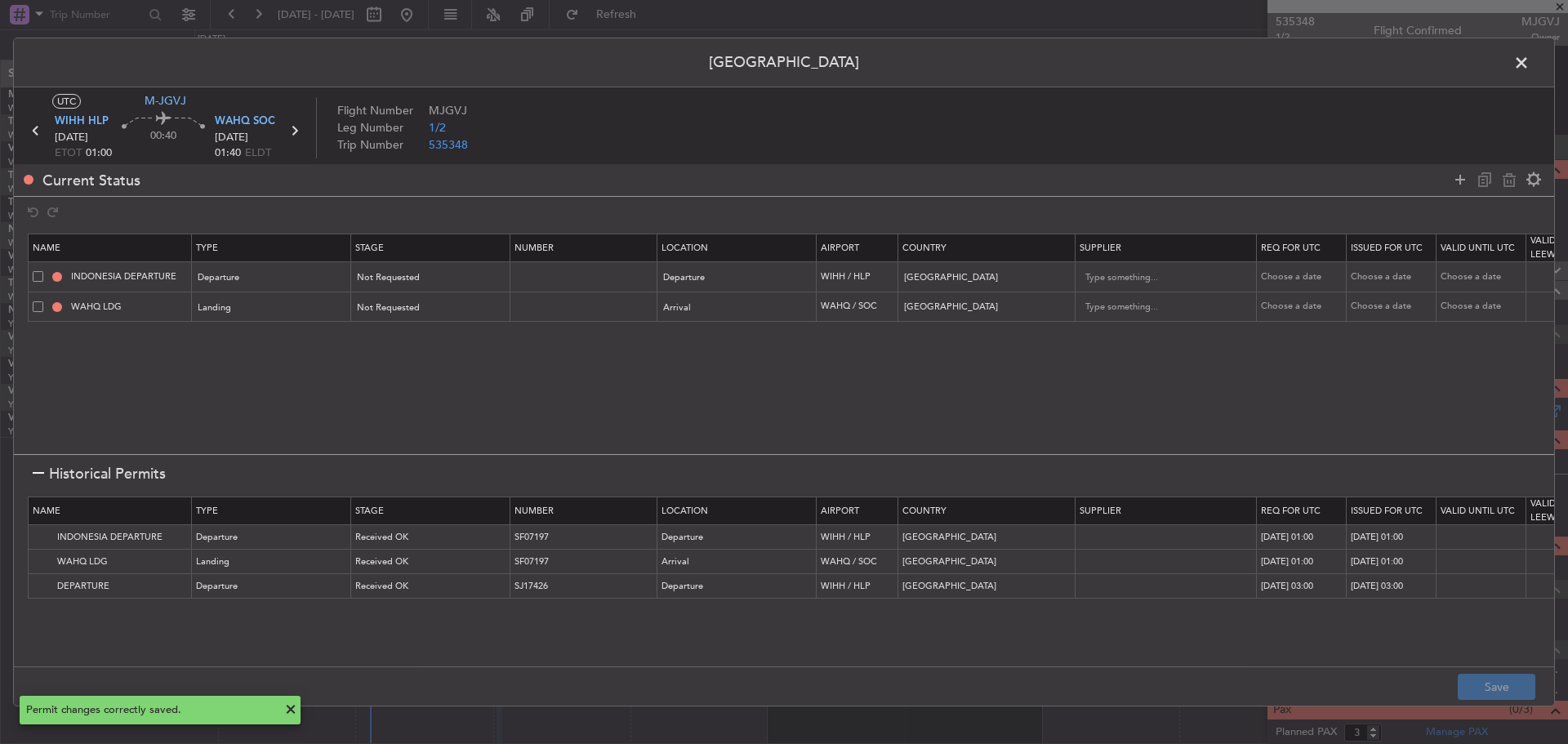
click at [294, 132] on icon at bounding box center [294, 130] width 22 height 22
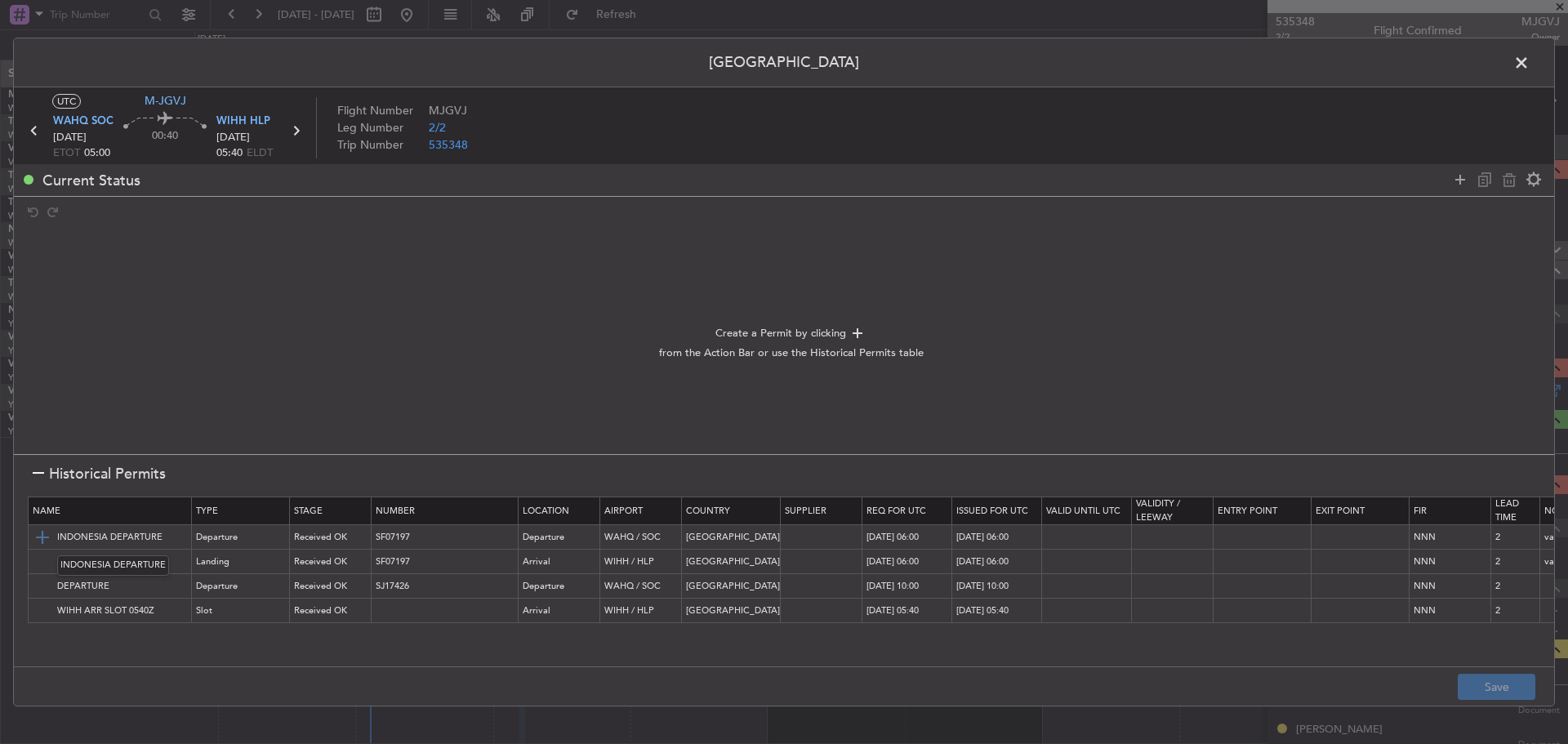
click at [39, 535] on img at bounding box center [42, 537] width 20 height 20
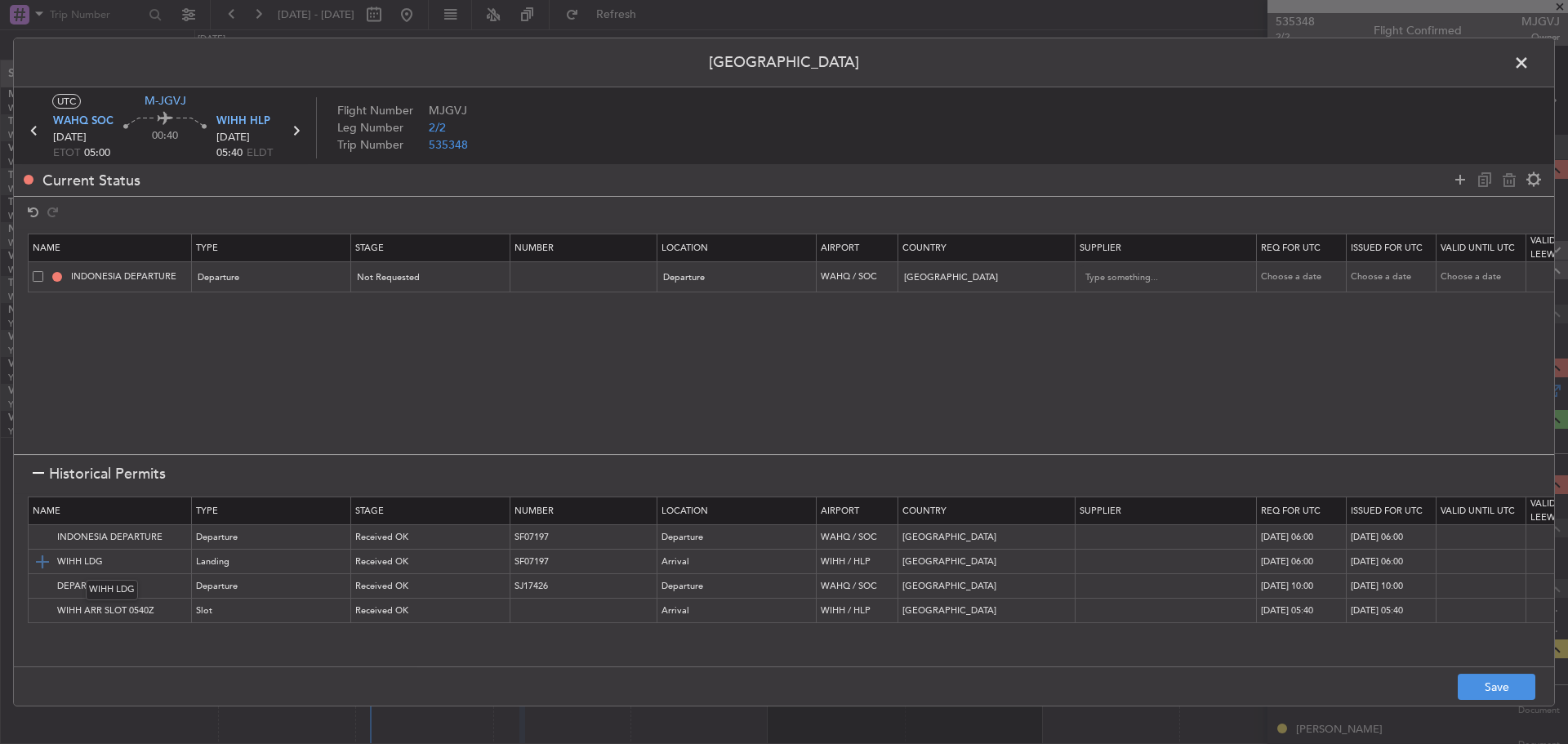
click at [41, 560] on img at bounding box center [42, 562] width 20 height 20
click at [1478, 684] on button "Save" at bounding box center [1496, 687] width 78 height 26
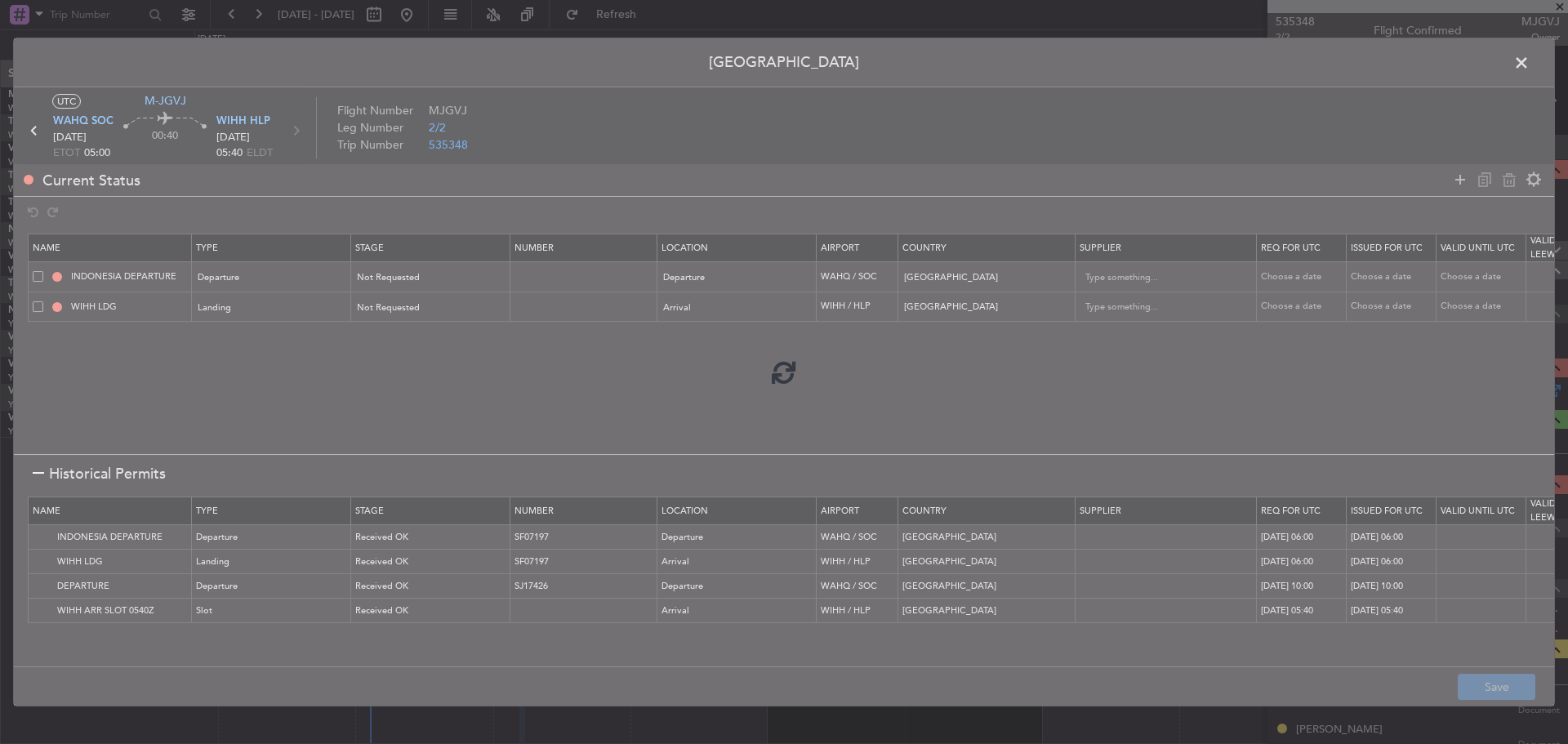
type input "NNN"
type input "2"
type input "NNN"
type input "2"
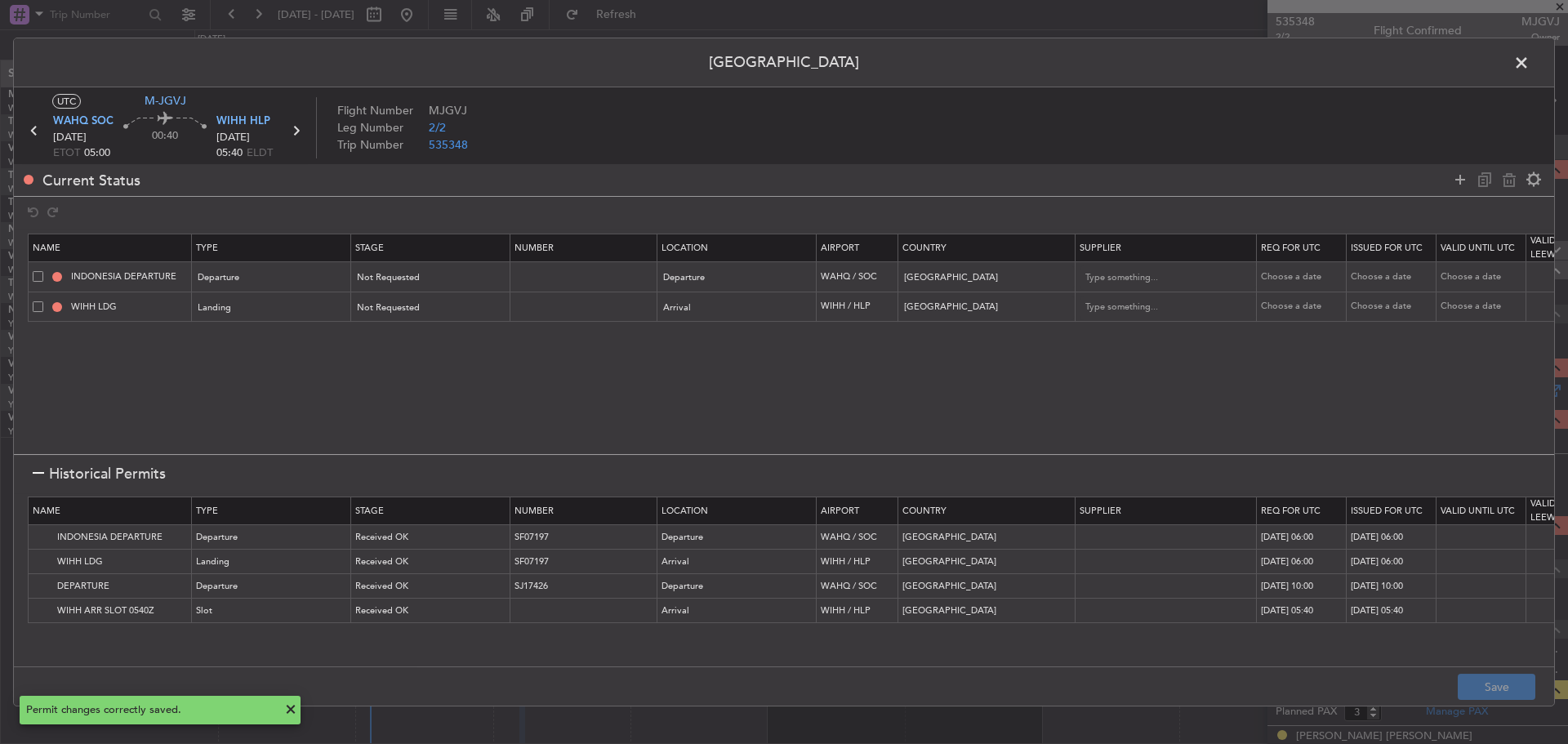
click at [1529, 66] on span at bounding box center [1529, 67] width 0 height 33
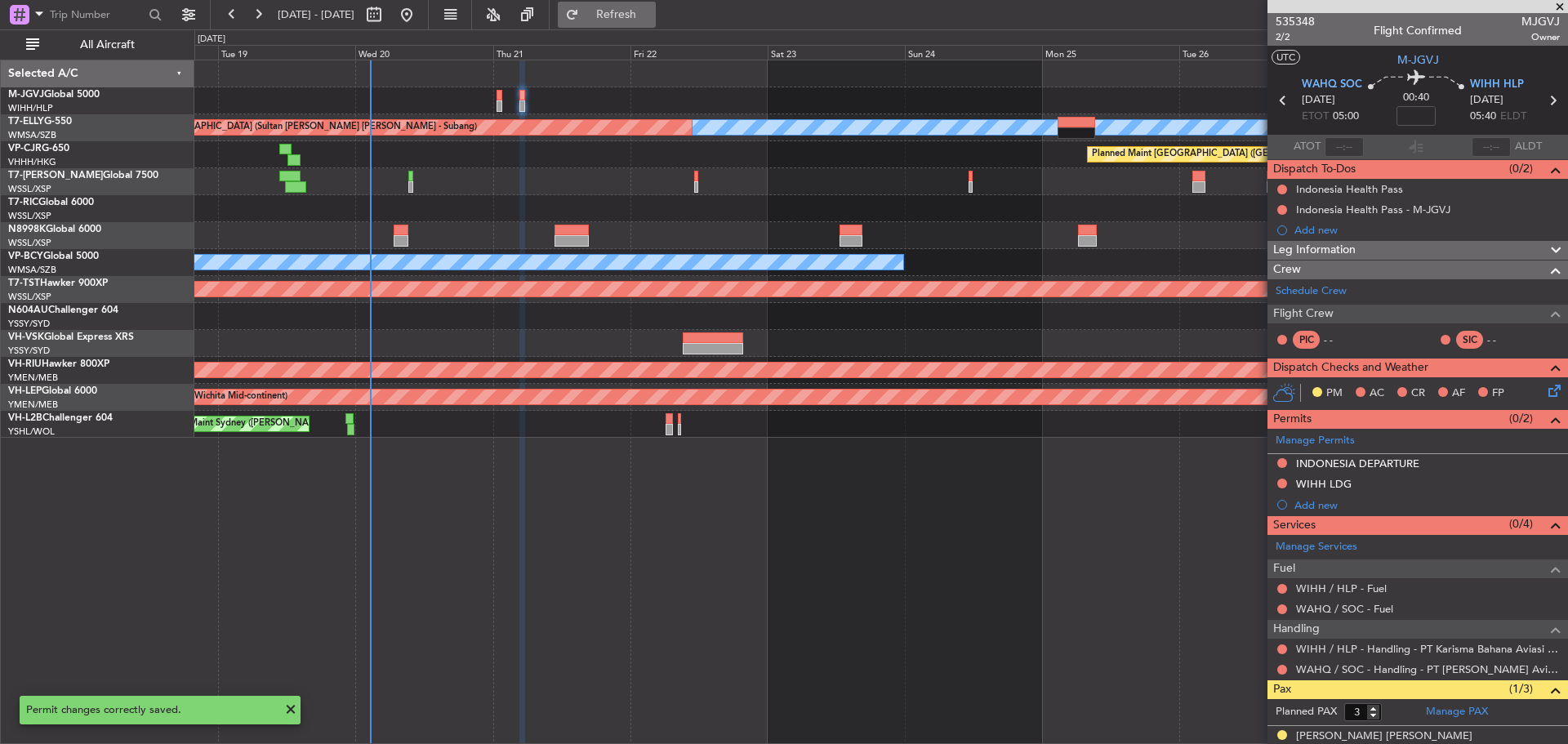
click at [650, 10] on span "Refresh" at bounding box center [617, 14] width 69 height 11
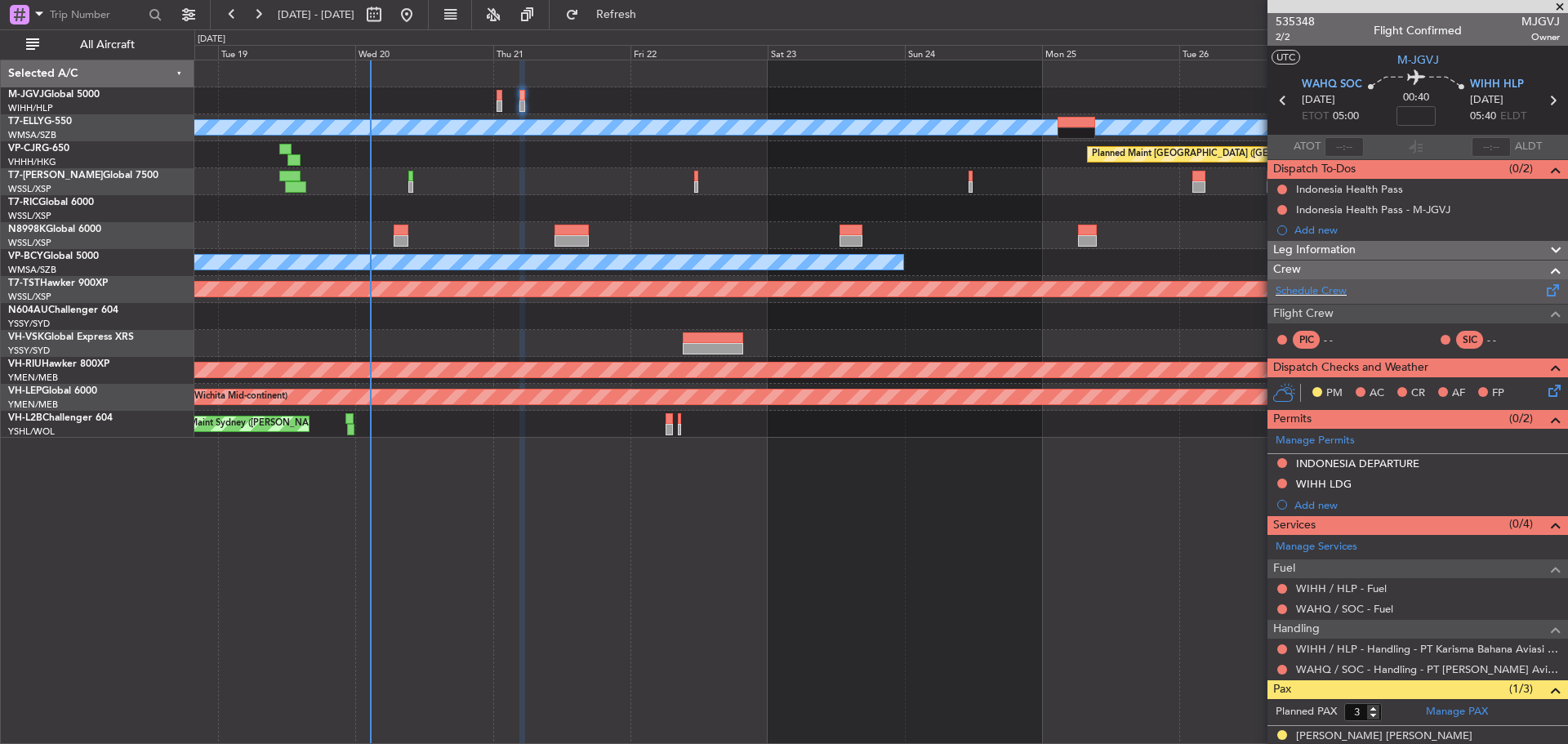
click at [1543, 289] on span at bounding box center [1552, 287] width 20 height 12
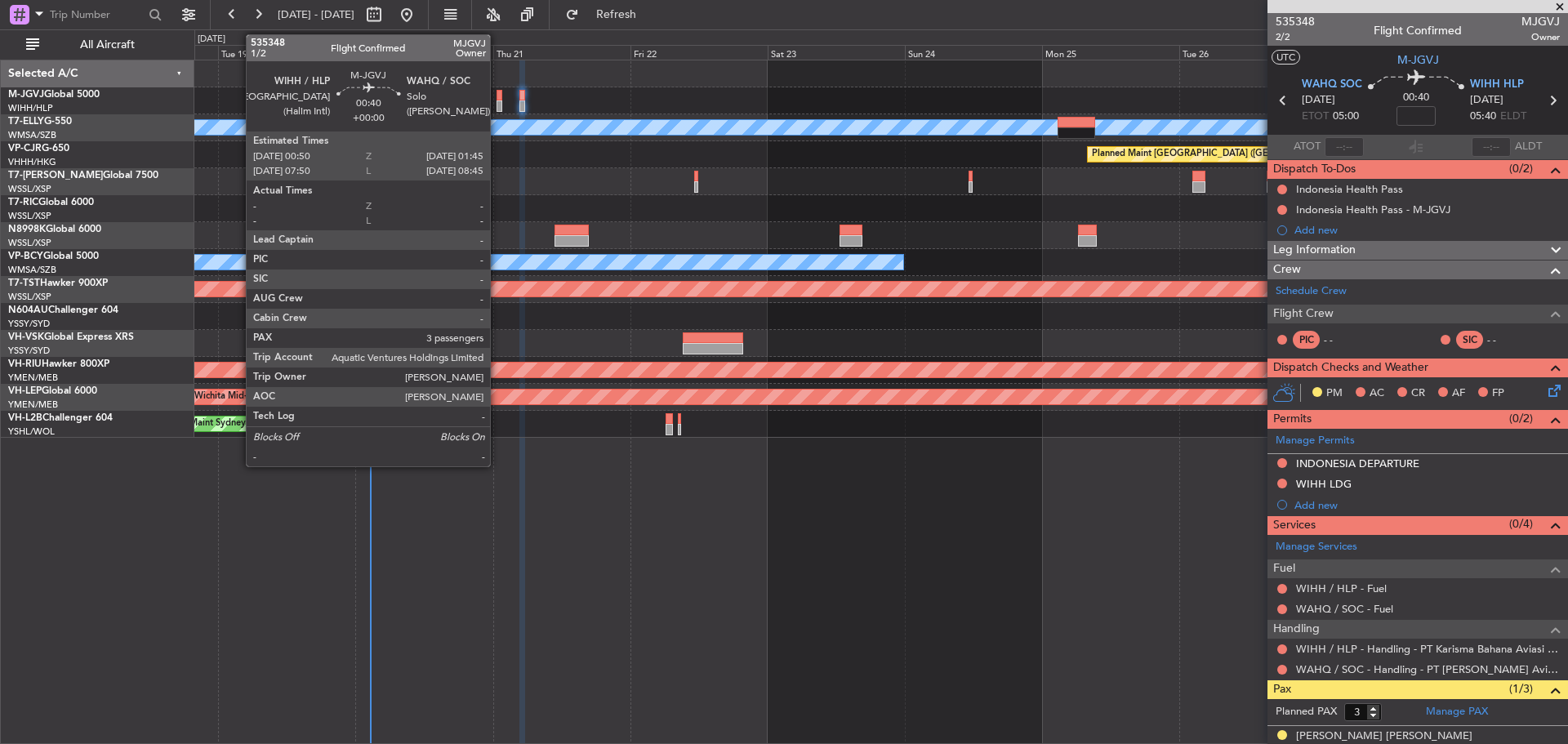
click at [497, 102] on div at bounding box center [499, 106] width 6 height 11
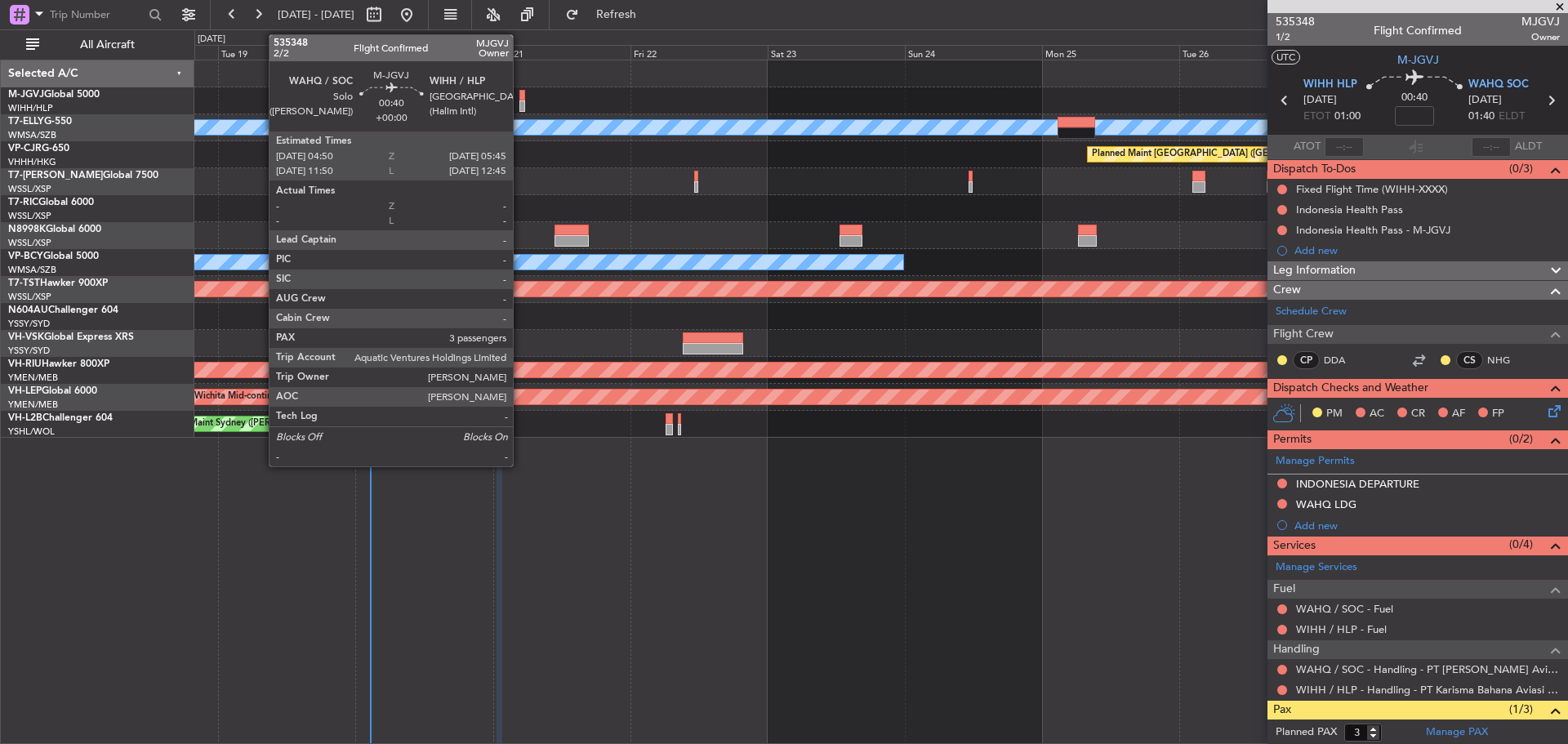
click at [520, 103] on div at bounding box center [522, 106] width 6 height 11
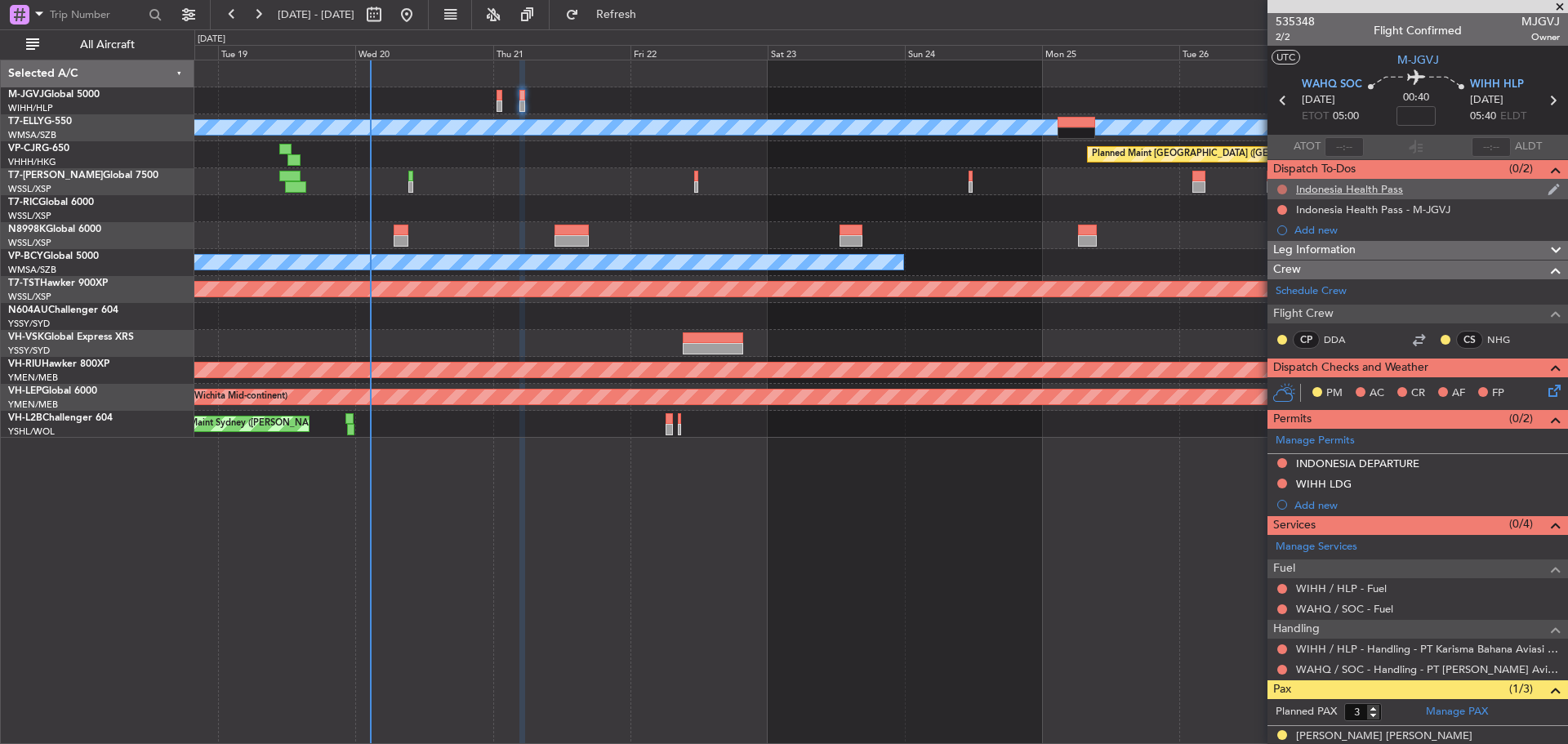
click at [1283, 186] on button at bounding box center [1281, 189] width 9 height 9
click at [1281, 285] on span "Cancelled" at bounding box center [1285, 285] width 47 height 16
click at [1281, 205] on button at bounding box center [1281, 209] width 9 height 9
click at [1294, 305] on span "Cancelled" at bounding box center [1285, 306] width 47 height 16
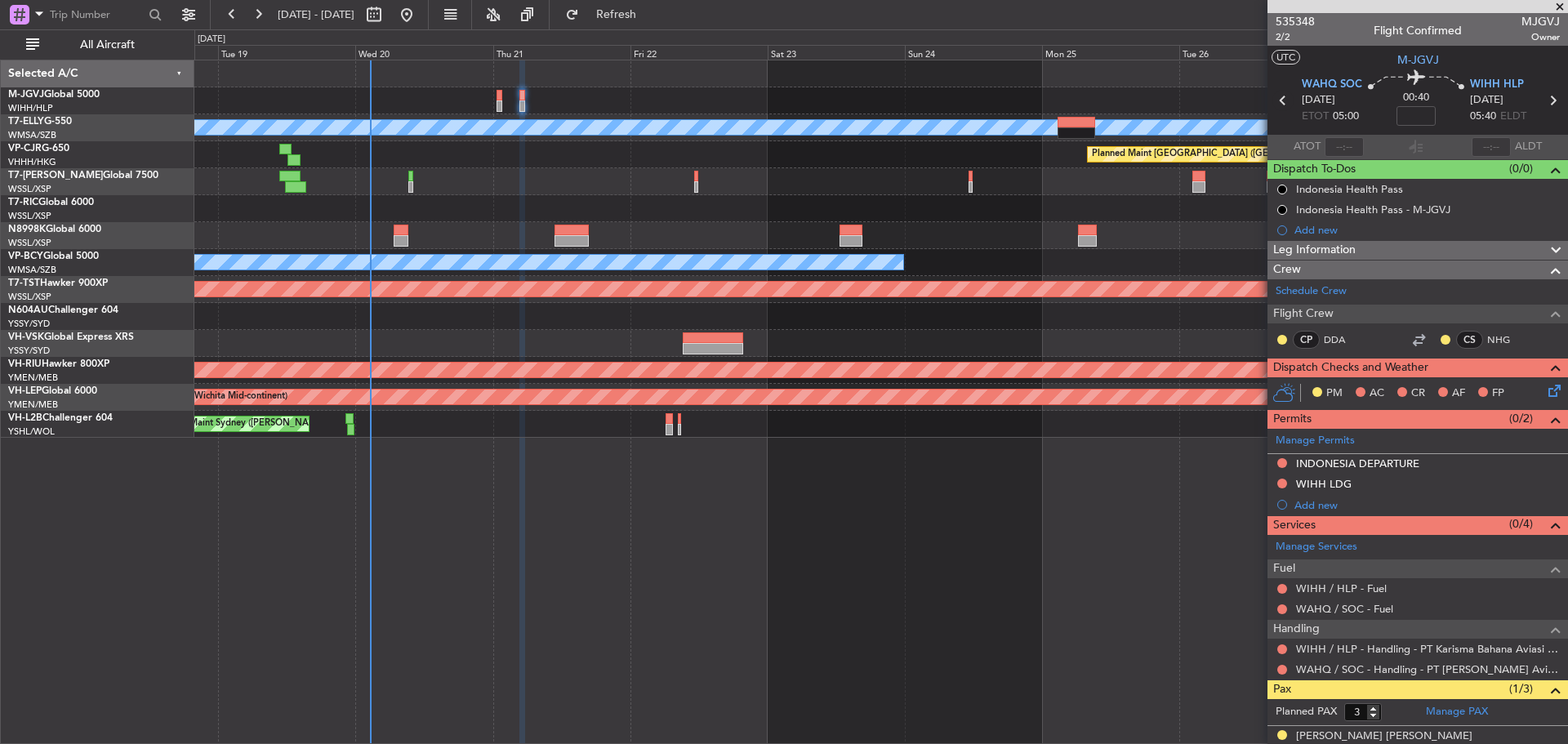
click at [1278, 99] on icon at bounding box center [1283, 100] width 22 height 22
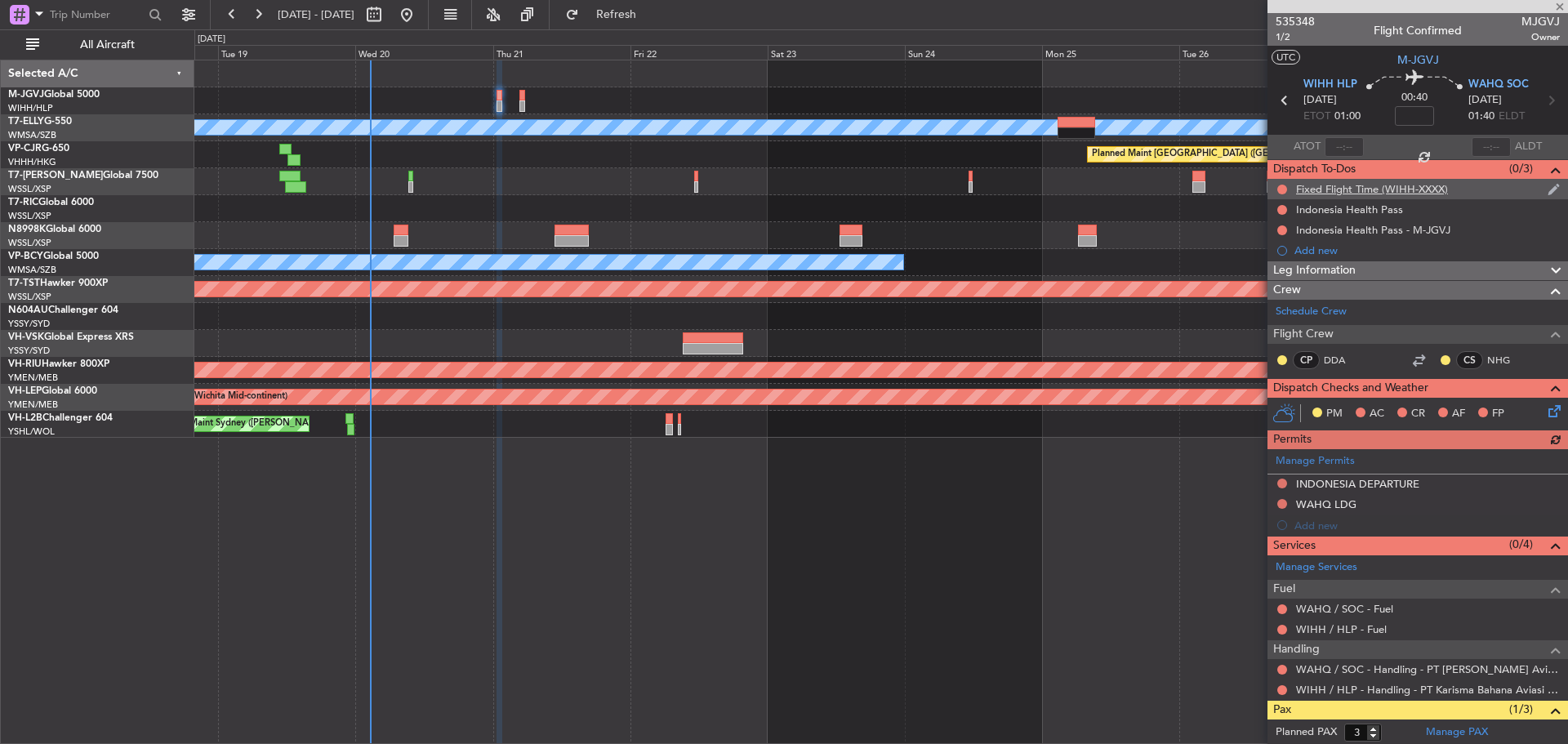
click at [1279, 180] on div "Fixed Flight Time (WIHH-XXXX)" at bounding box center [1417, 190] width 301 height 21
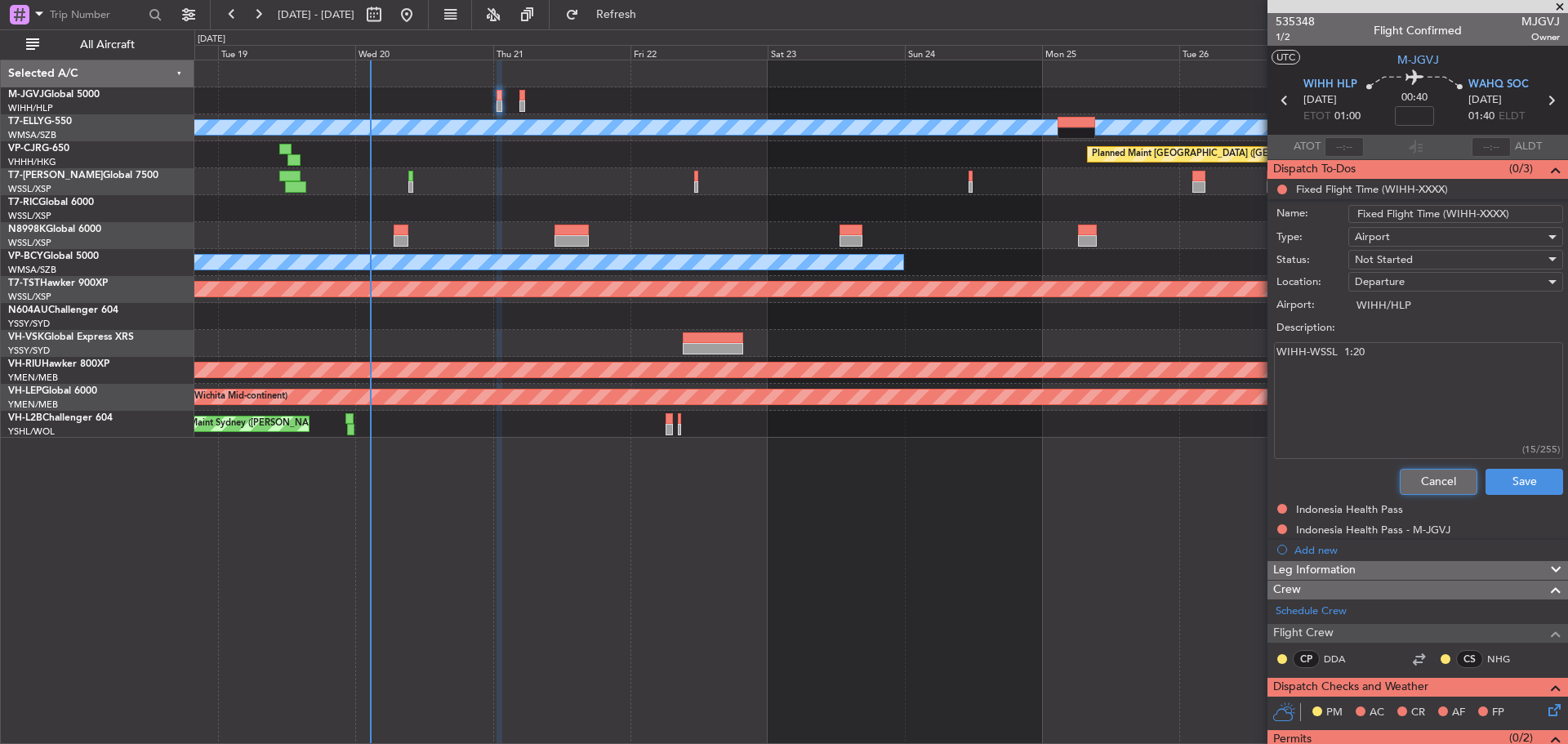
click at [1428, 484] on button "Cancel" at bounding box center [1438, 482] width 78 height 26
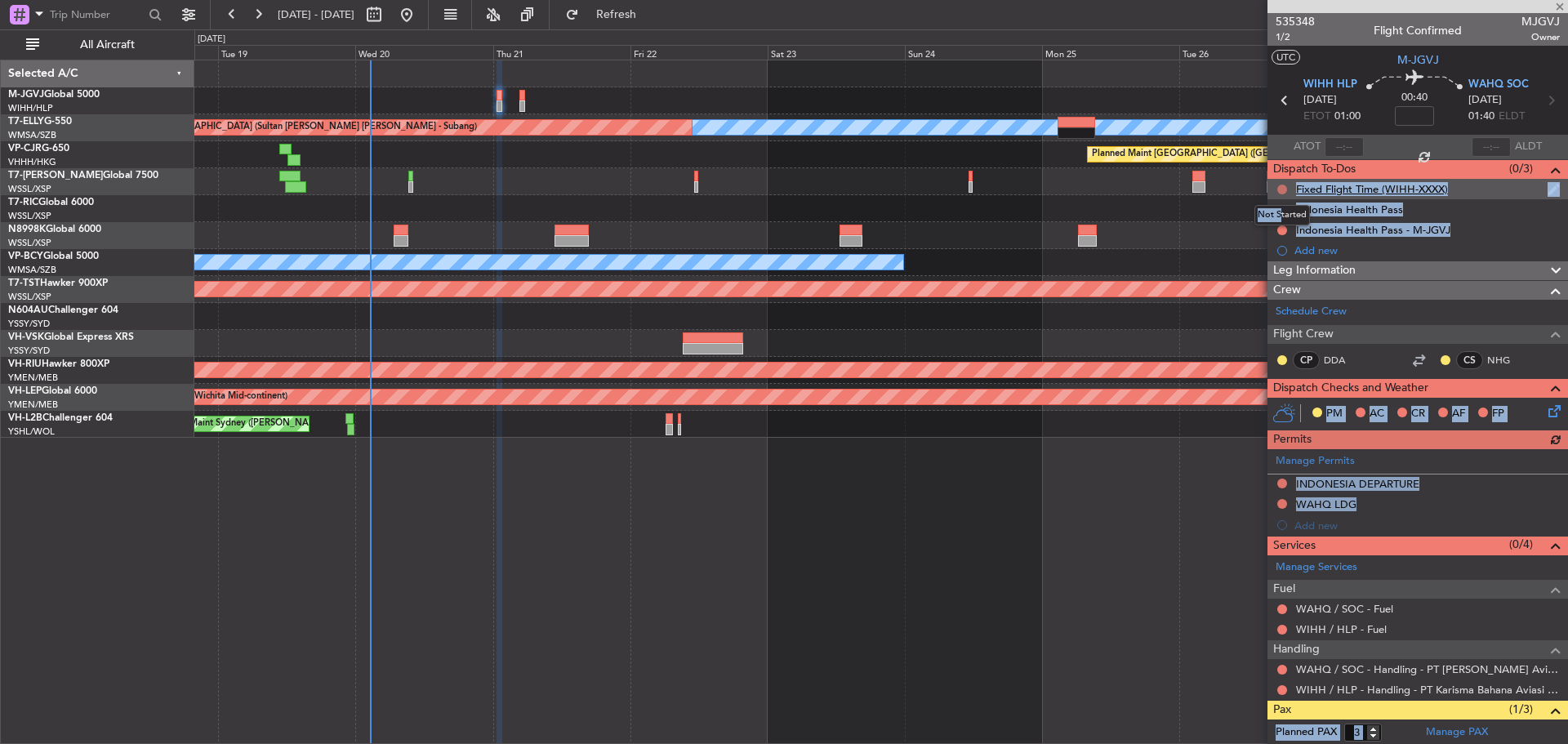
click at [1281, 188] on body "18 Aug 2025 - 28 Aug 2025 Refresh Quick Links All Aircraft Planned Maint Singap…" at bounding box center [784, 372] width 1568 height 744
click at [1281, 188] on button at bounding box center [1281, 189] width 9 height 9
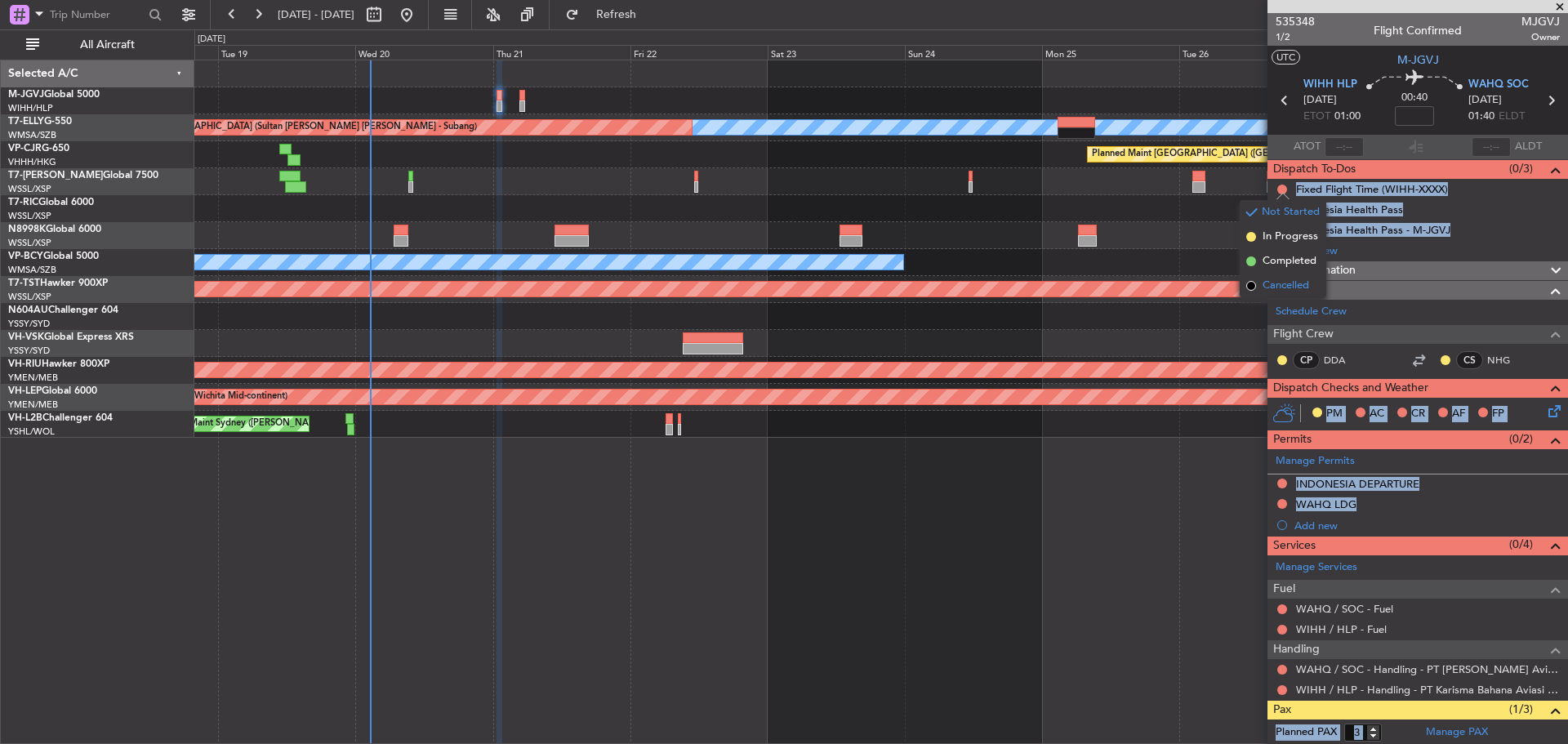
click at [1291, 283] on span "Cancelled" at bounding box center [1285, 285] width 47 height 16
click at [1279, 209] on button at bounding box center [1281, 209] width 9 height 9
click at [1287, 302] on span "Cancelled" at bounding box center [1285, 306] width 47 height 16
click at [1282, 230] on button at bounding box center [1281, 230] width 9 height 9
click at [1289, 328] on span "Cancelled" at bounding box center [1285, 327] width 47 height 16
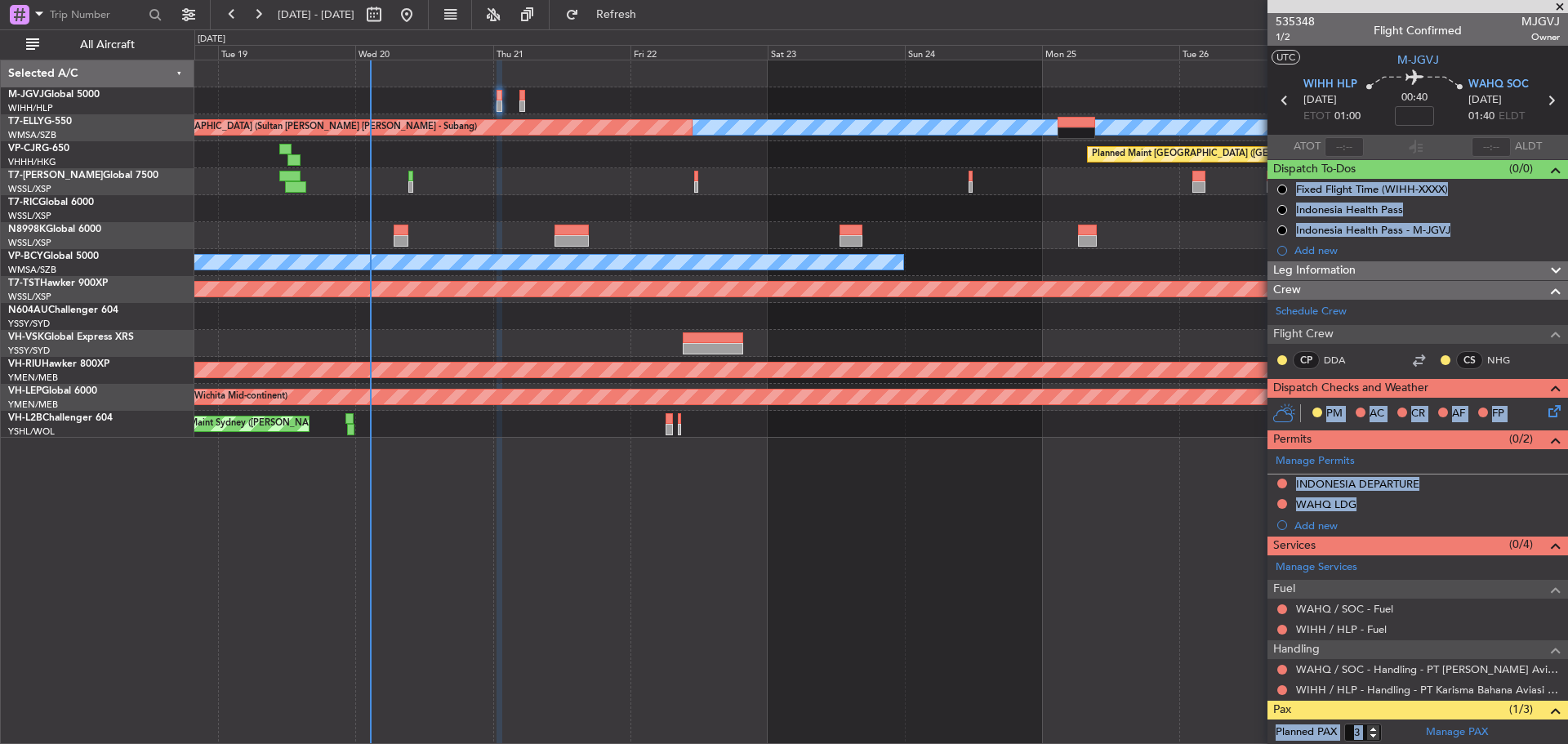
click at [1187, 540] on div "Planned Maint Singapore (Seletar) MEL Unplanned Maint Kuala Lumpur (Sultan Abdu…" at bounding box center [881, 402] width 1373 height 685
click at [930, 227] on div at bounding box center [880, 235] width 1372 height 27
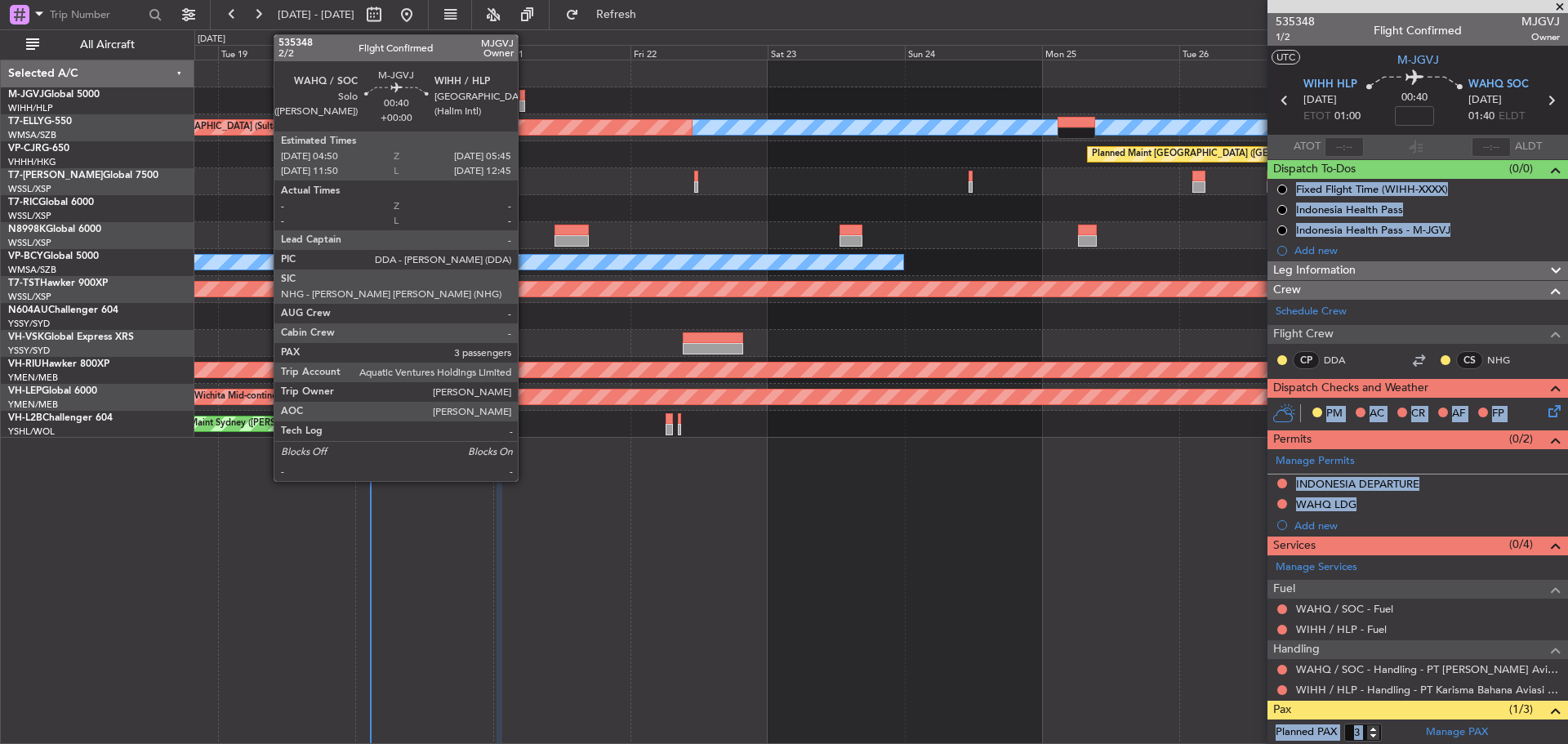
click at [525, 105] on div at bounding box center [522, 106] width 6 height 11
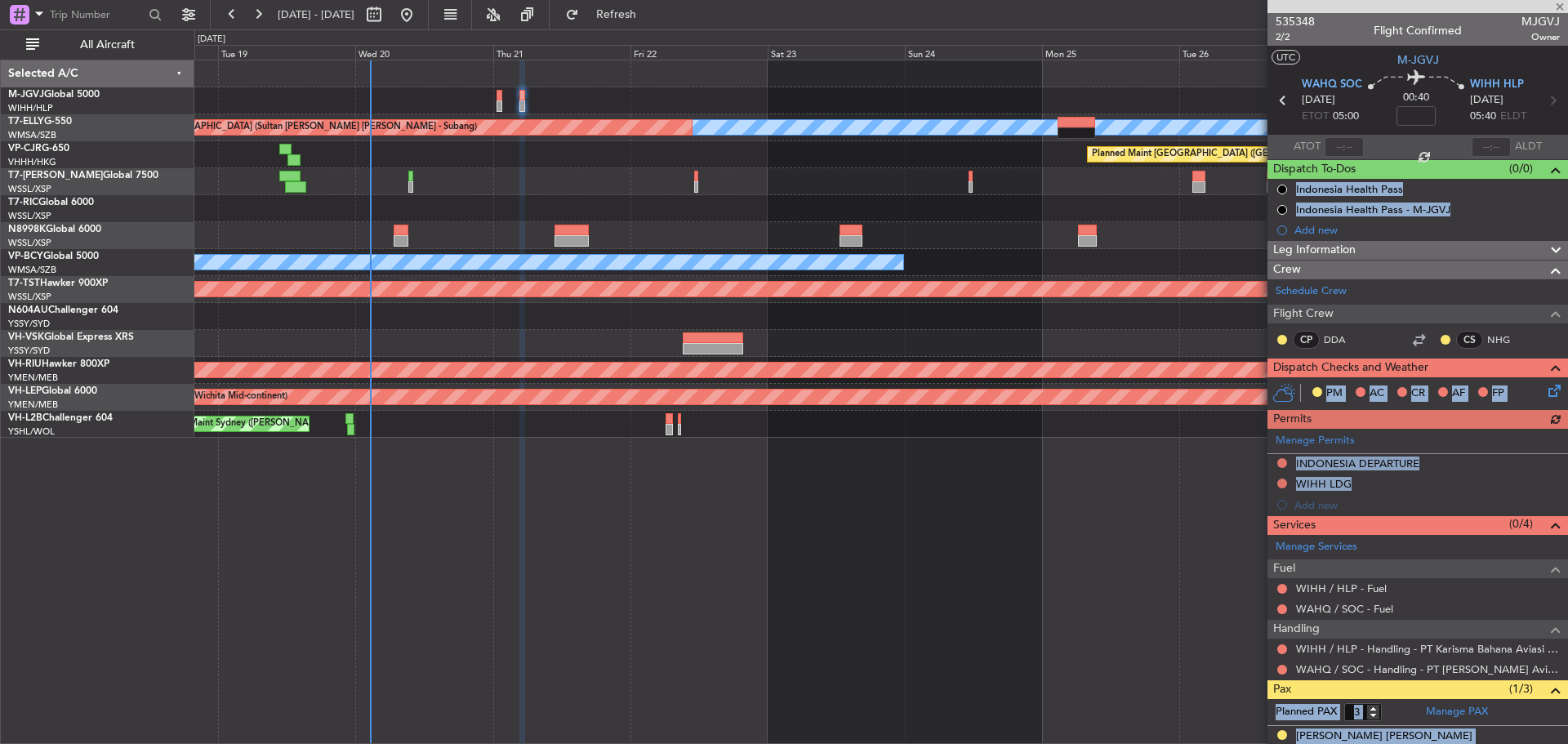
click at [987, 227] on div at bounding box center [880, 235] width 1372 height 27
click at [1024, 552] on div "Planned Maint Singapore (Seletar) MEL Unplanned Maint Kuala Lumpur (Sultan Abdu…" at bounding box center [881, 402] width 1373 height 685
click at [650, 21] on span "Refresh" at bounding box center [617, 14] width 69 height 11
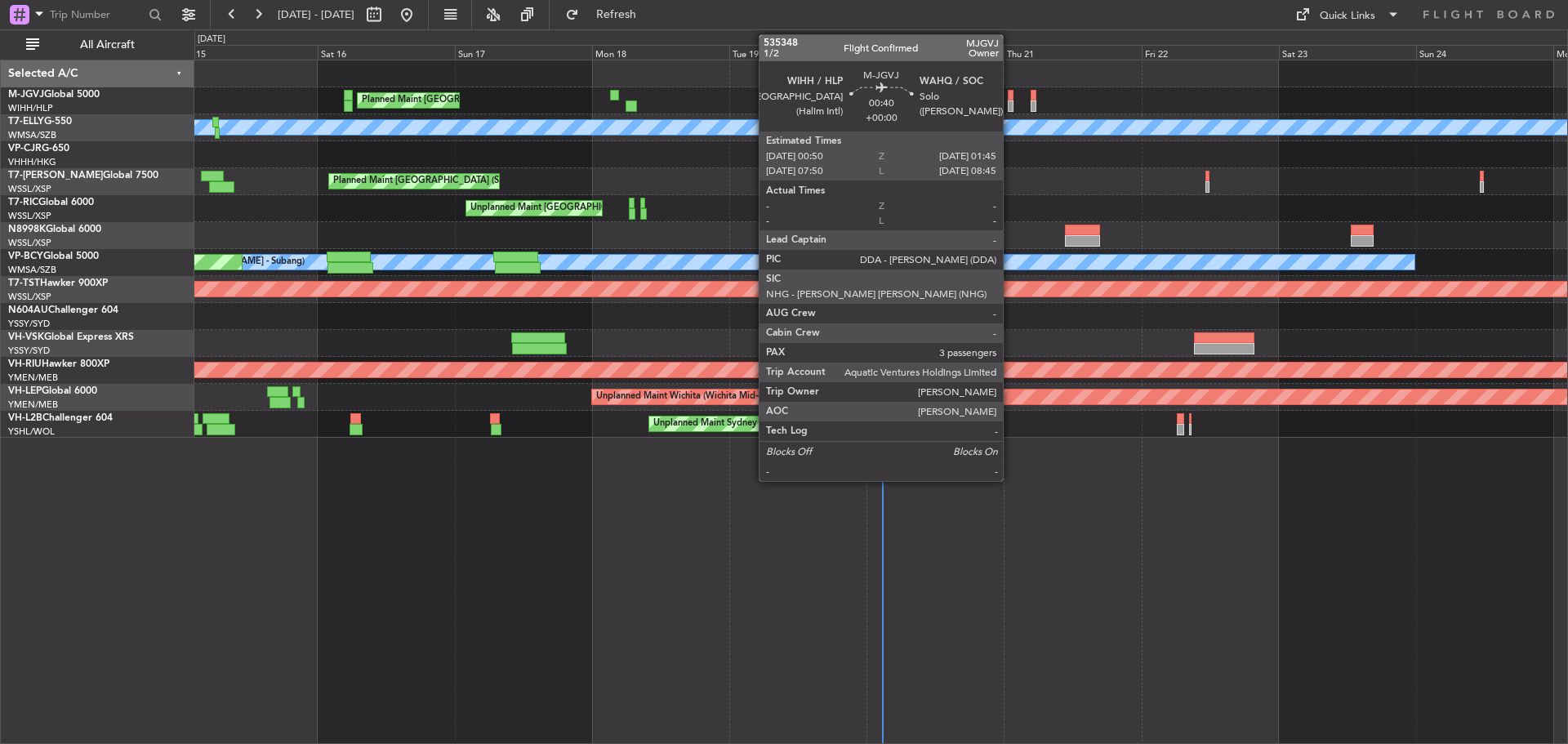
click at [1010, 104] on div at bounding box center [1011, 106] width 6 height 11
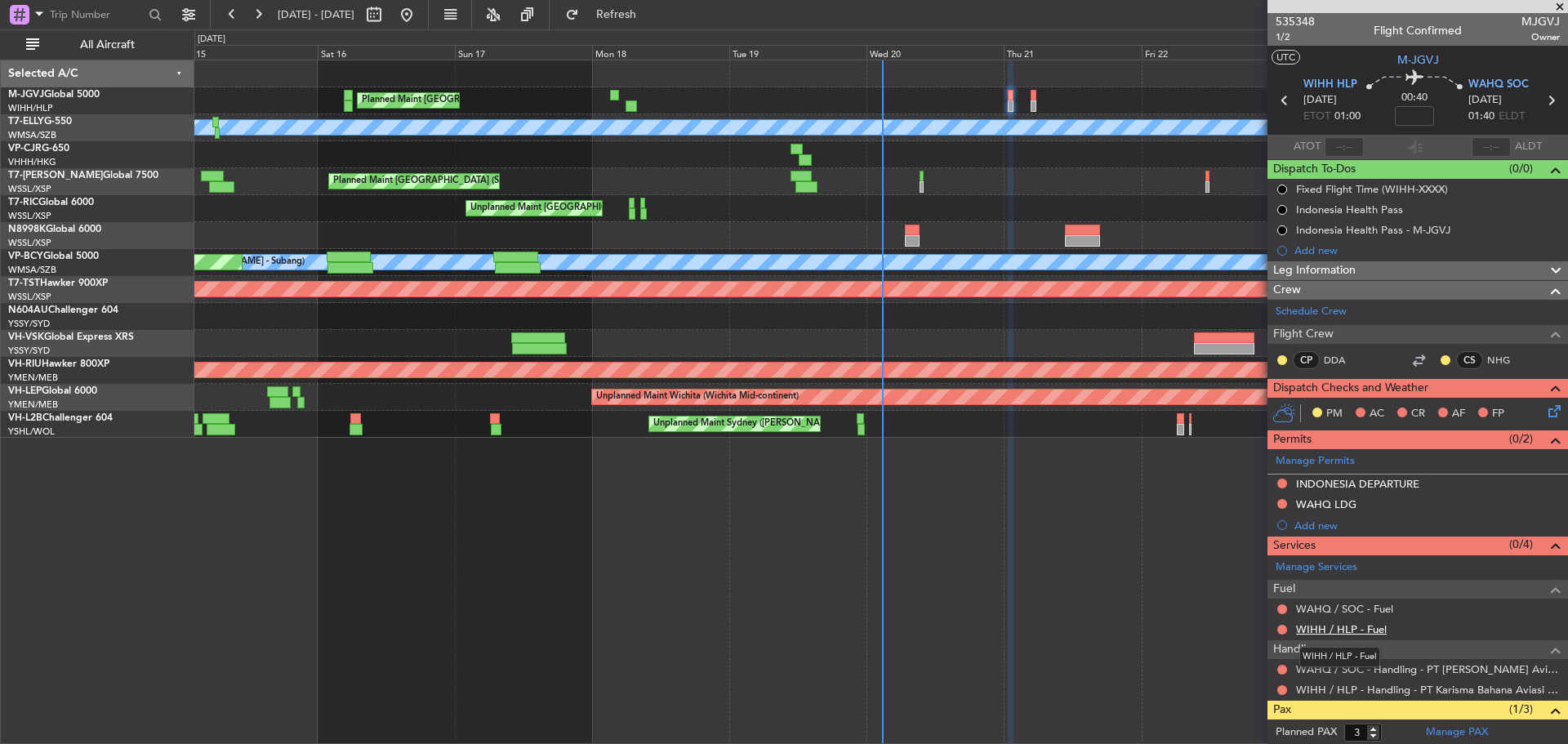
click at [1353, 626] on link "WIHH / HLP - Fuel" at bounding box center [1341, 629] width 90 height 14
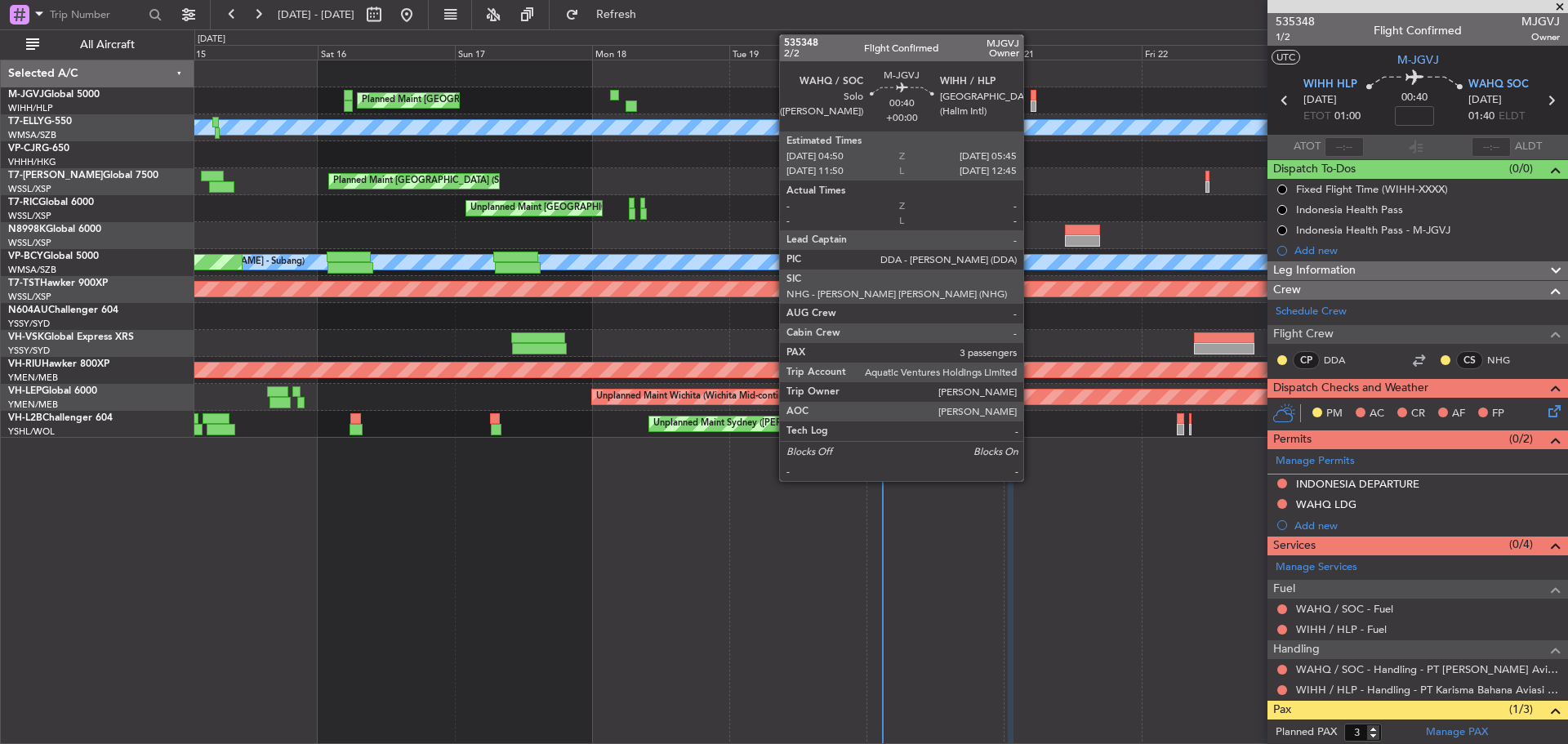
click at [1030, 102] on div at bounding box center [1033, 106] width 6 height 11
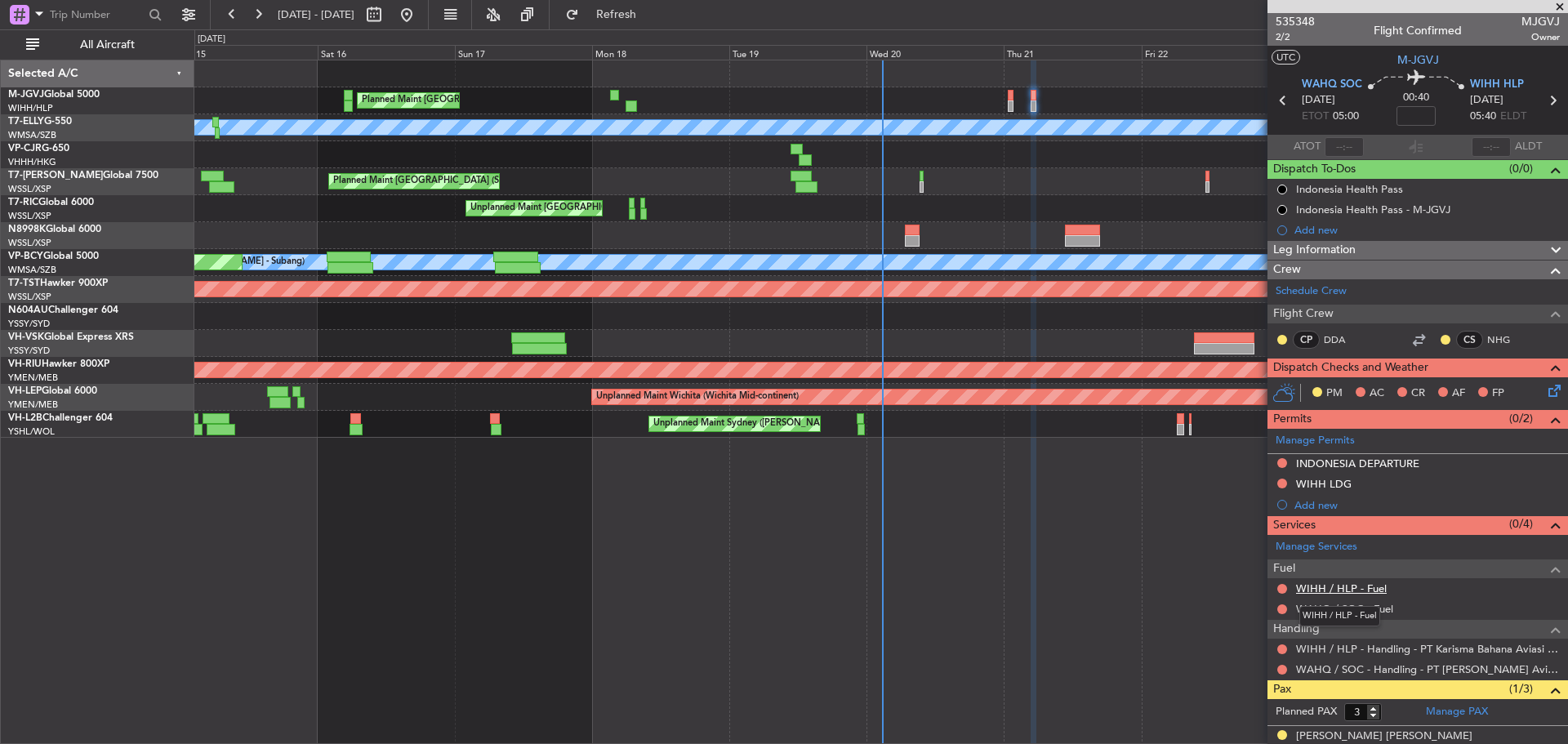
click at [1341, 589] on link "WIHH / HLP - Fuel" at bounding box center [1341, 589] width 90 height 14
click at [650, 21] on span "Refresh" at bounding box center [617, 14] width 69 height 11
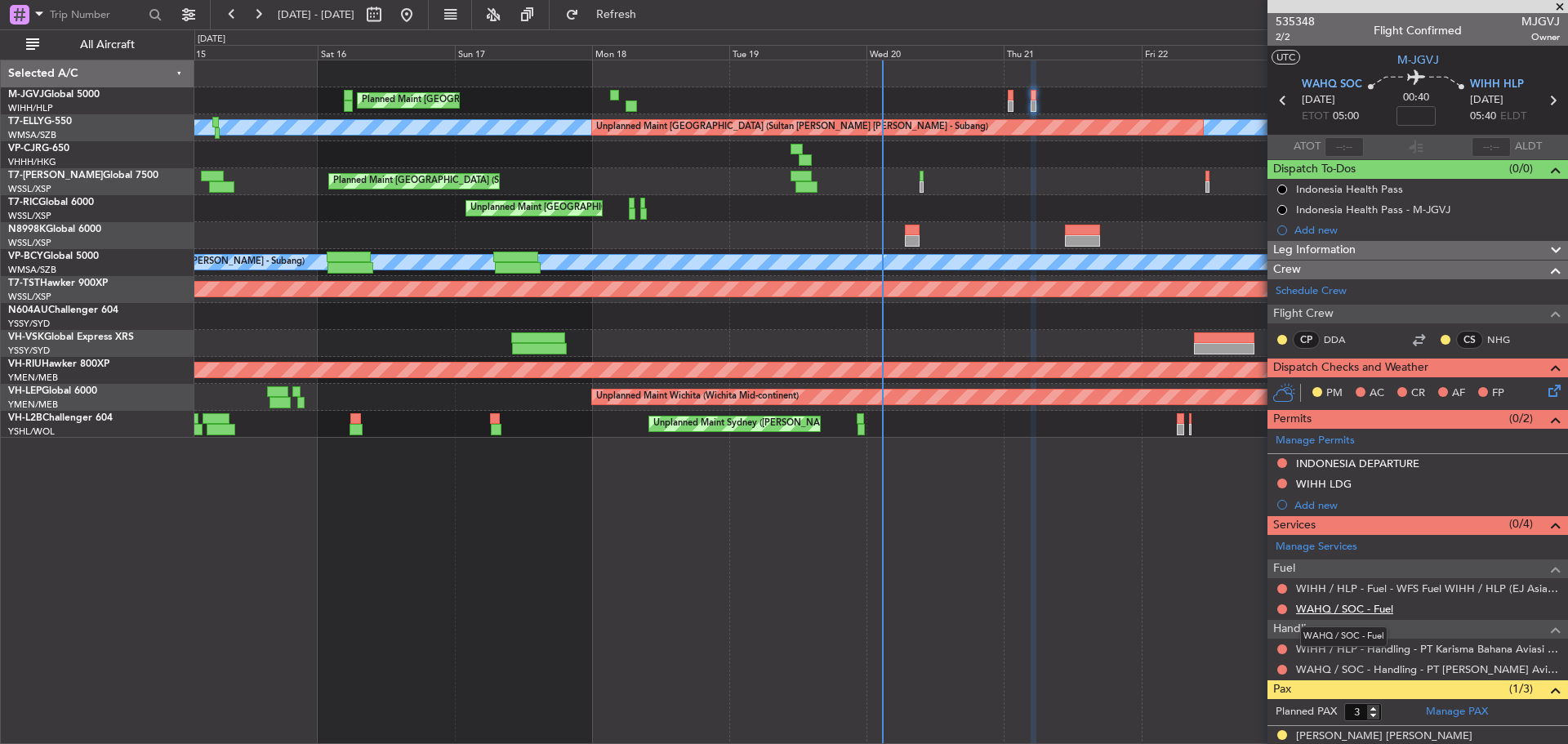
click at [1358, 611] on link "WAHQ / SOC - Fuel" at bounding box center [1344, 610] width 97 height 14
click at [655, 22] on button "Refresh" at bounding box center [607, 15] width 98 height 26
click at [1275, 102] on icon at bounding box center [1283, 100] width 22 height 22
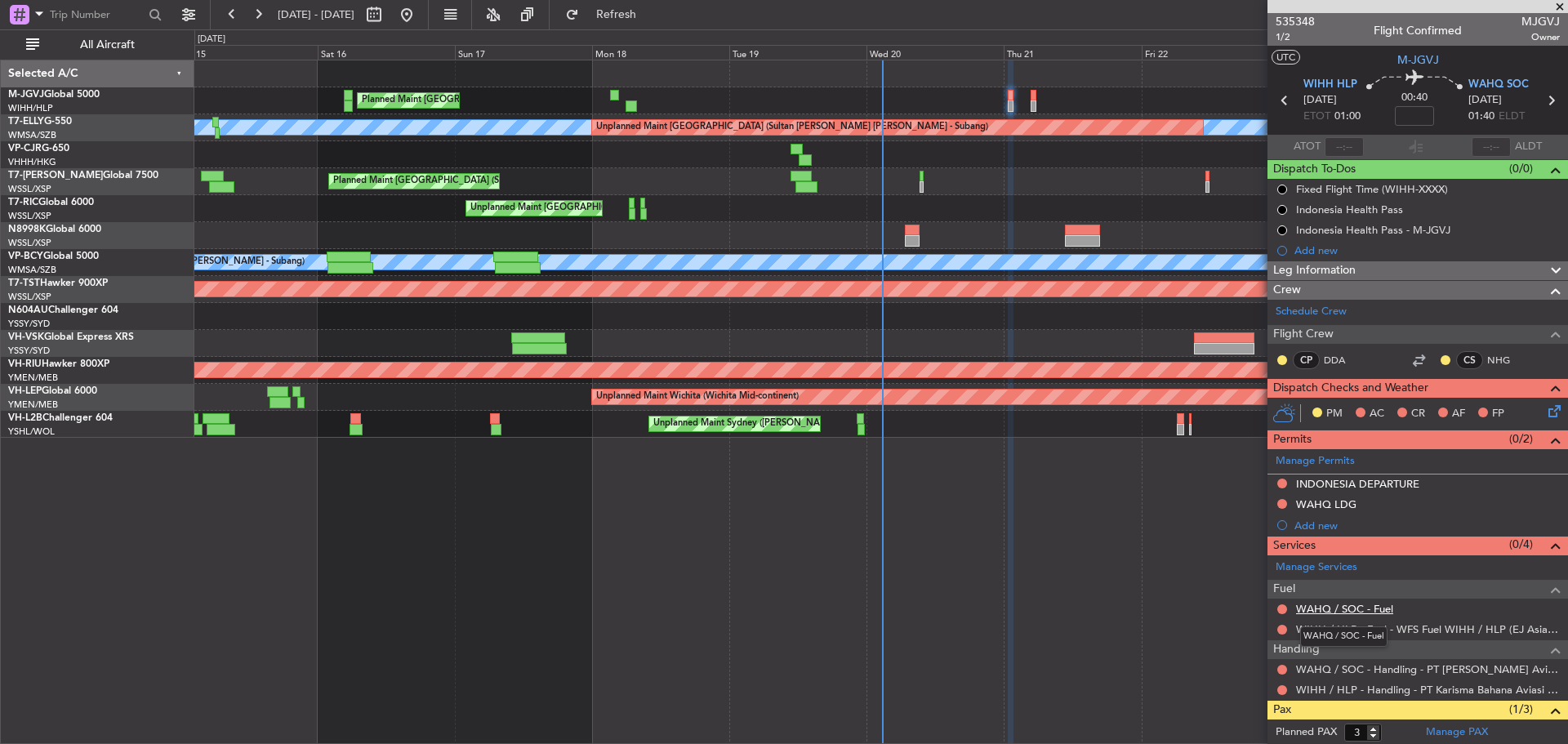
click at [1369, 610] on link "WAHQ / SOC - Fuel" at bounding box center [1344, 610] width 97 height 14
click at [656, 23] on button "Refresh" at bounding box center [607, 15] width 98 height 26
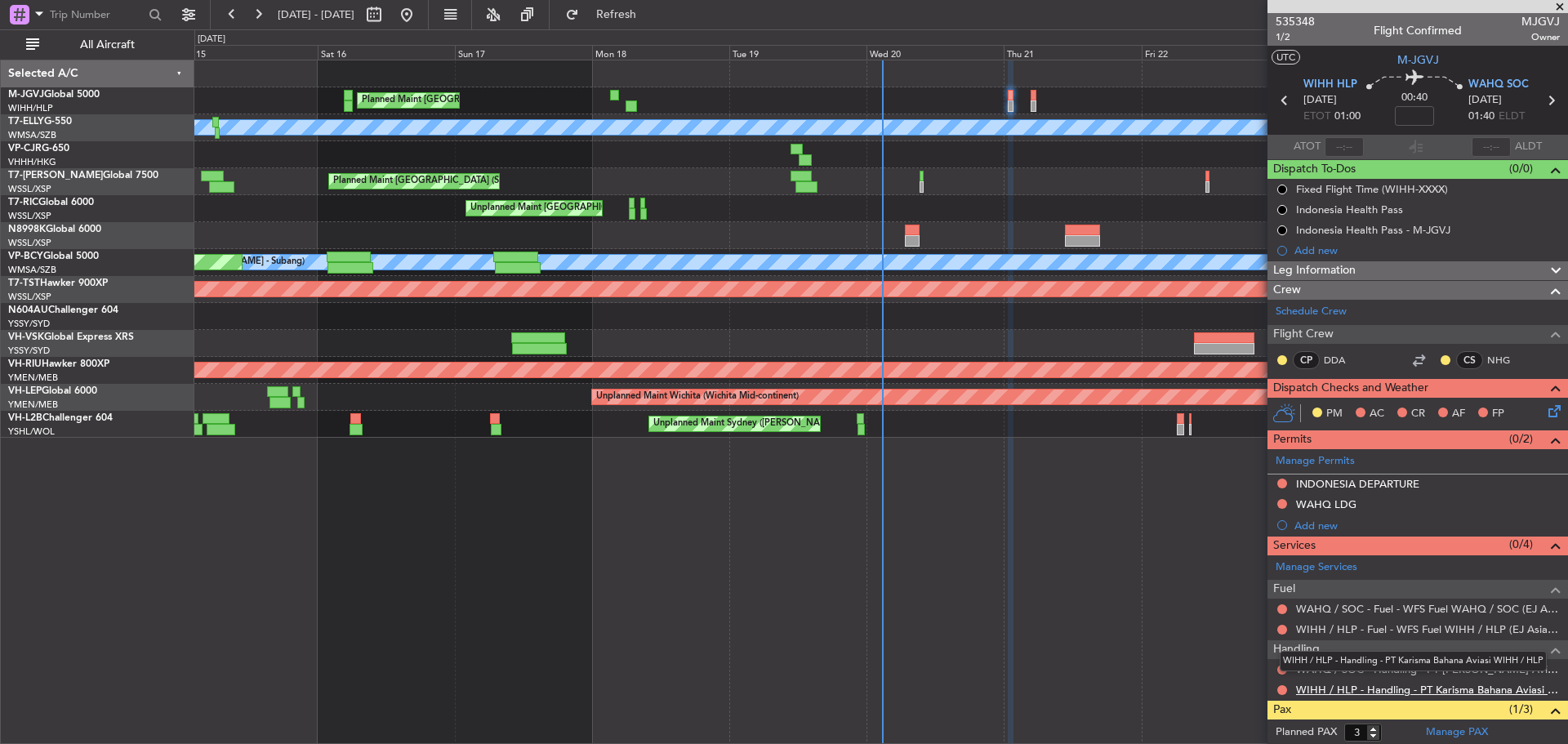
click at [1353, 692] on link "WIHH / HLP - Handling - PT Karisma Bahana Aviasi WIHH / HLP" at bounding box center [1428, 690] width 264 height 14
click at [1283, 482] on button at bounding box center [1281, 483] width 9 height 9
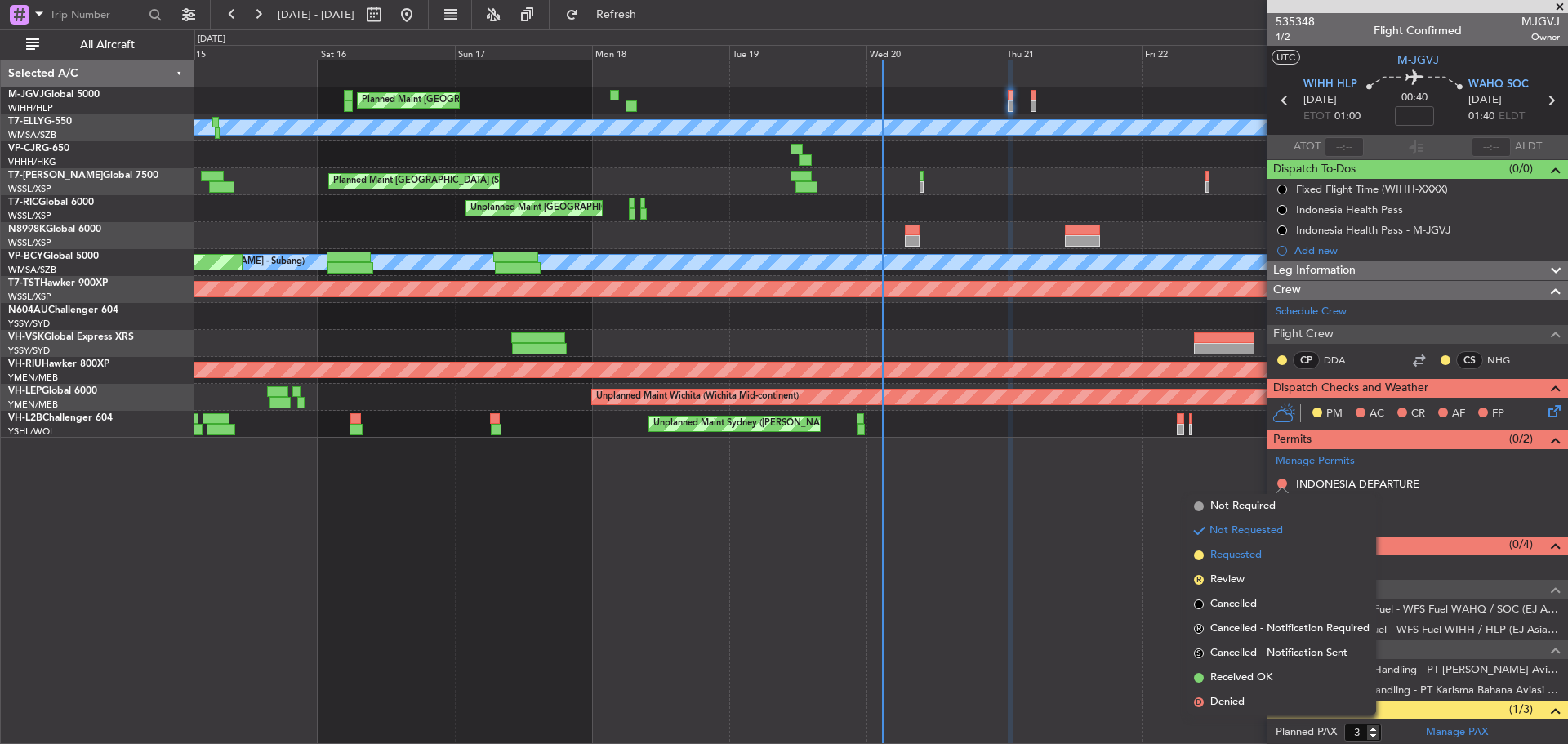
click at [1276, 554] on li "Requested" at bounding box center [1281, 555] width 189 height 24
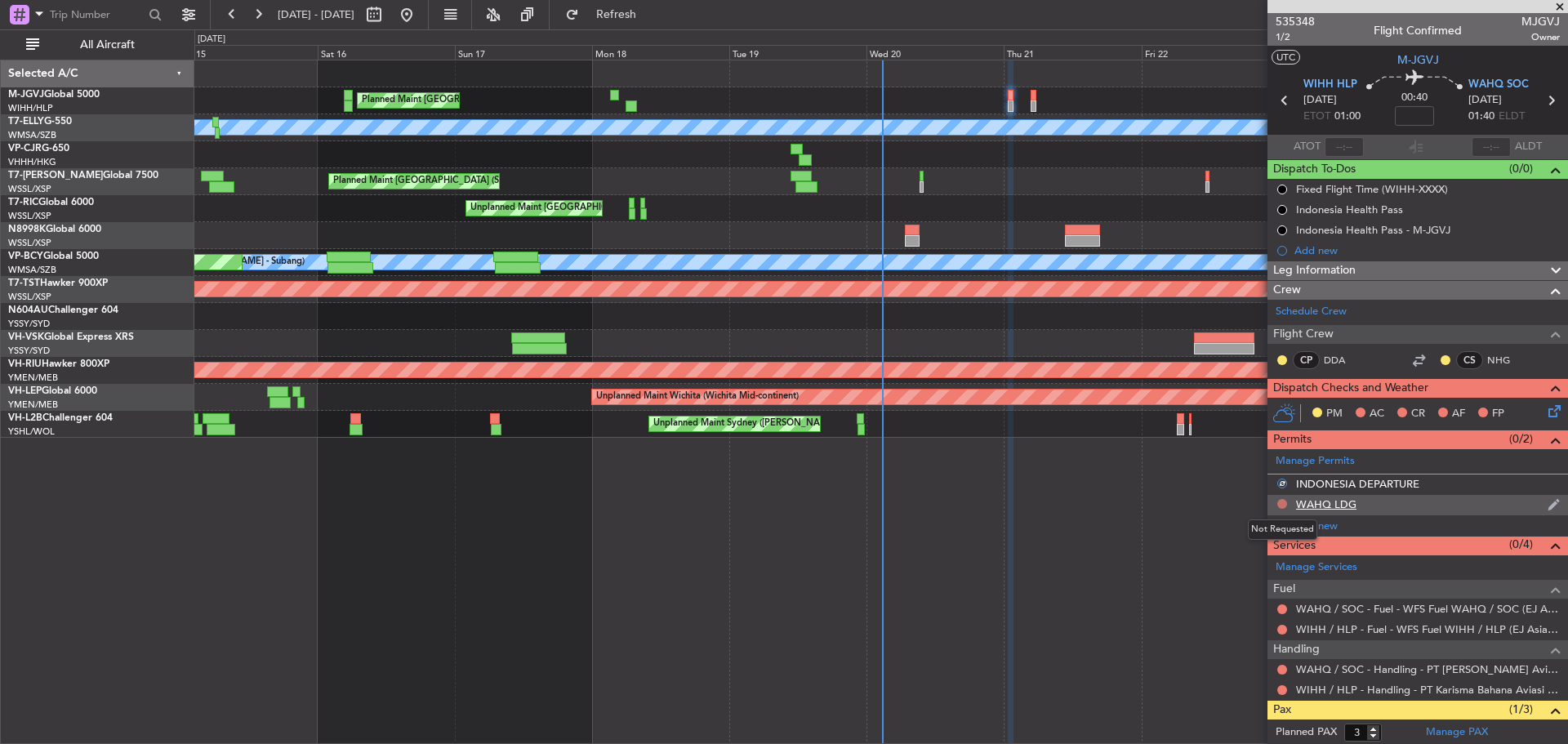
click at [1279, 504] on button at bounding box center [1281, 503] width 9 height 9
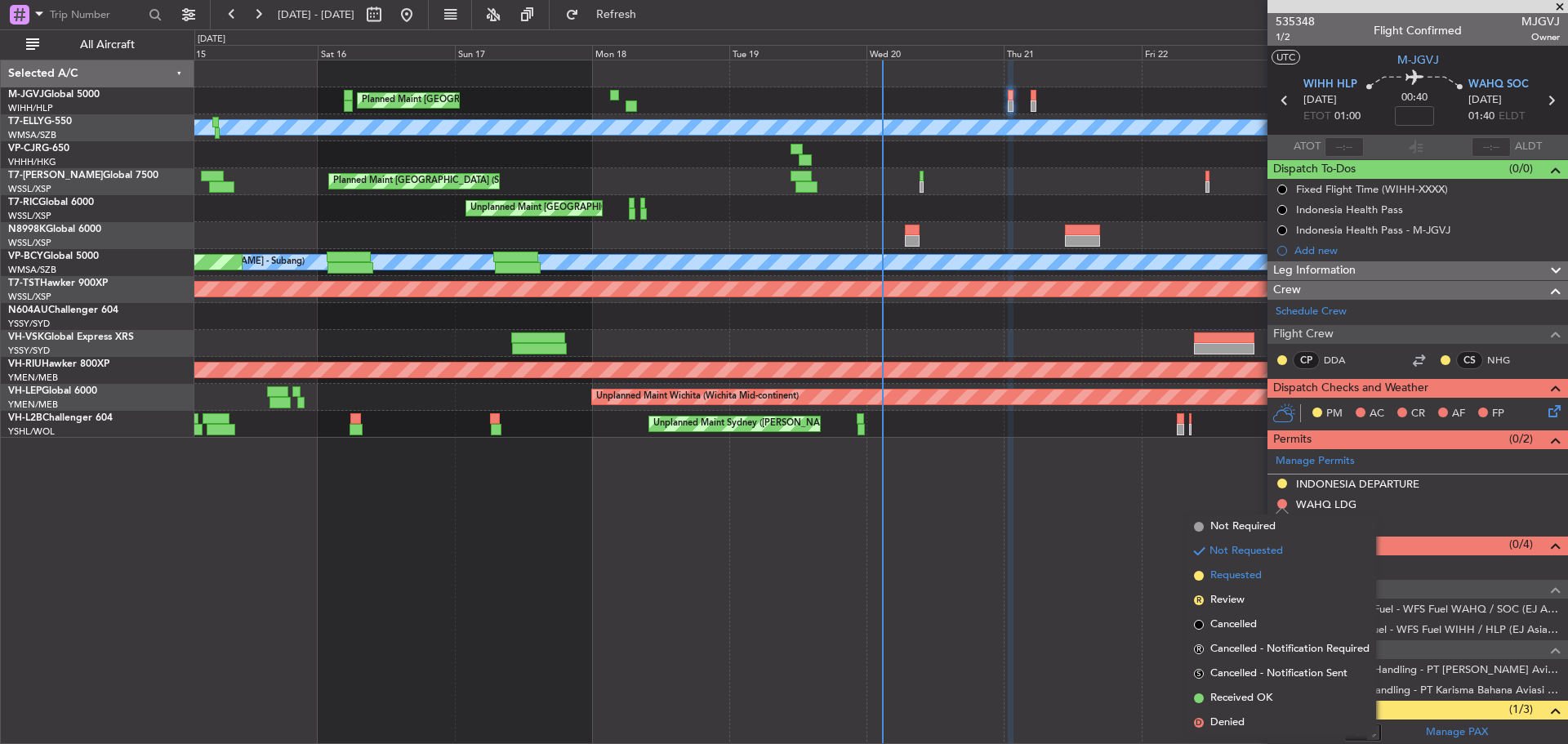
click at [1288, 576] on li "Requested" at bounding box center [1281, 576] width 189 height 24
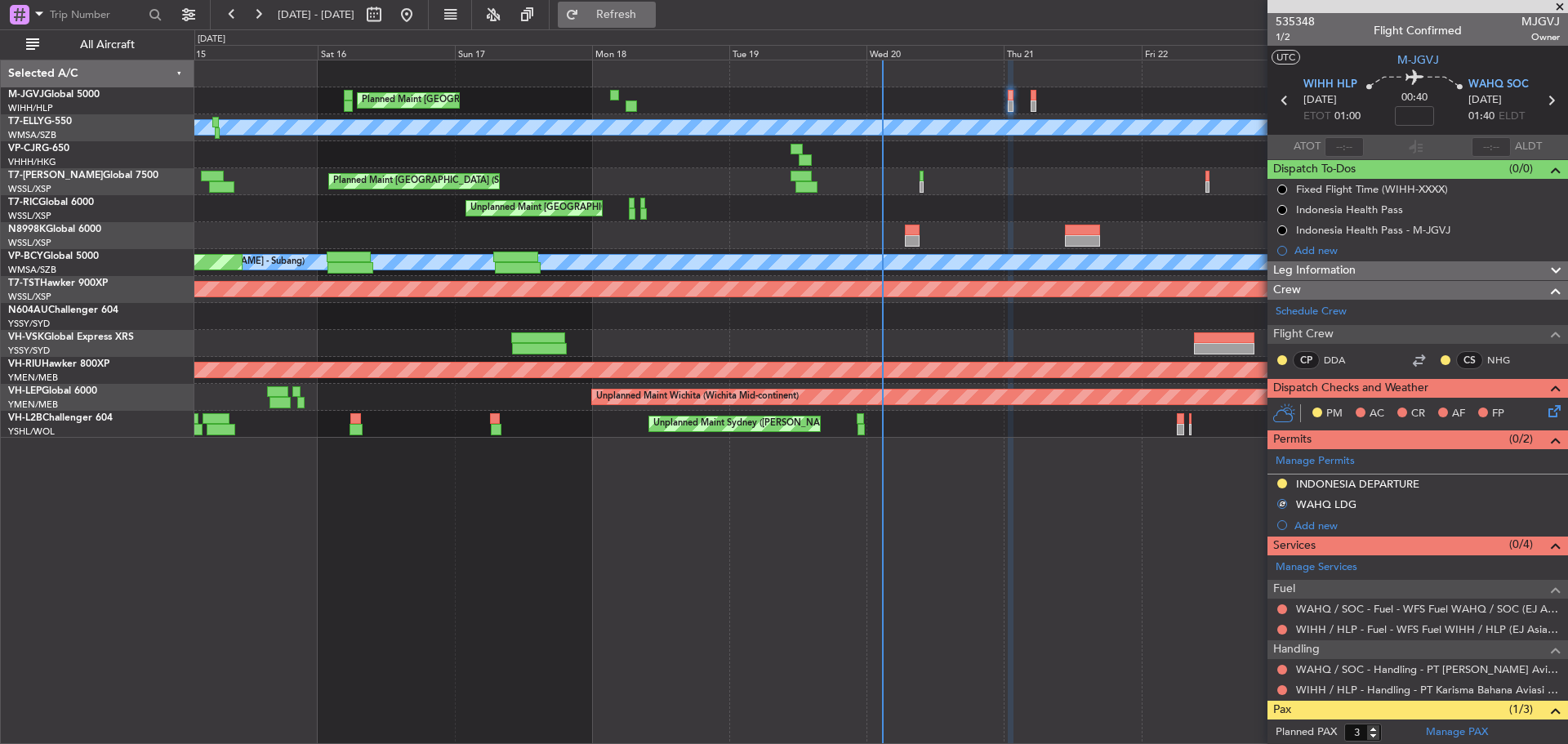
click at [643, 7] on button "Refresh" at bounding box center [607, 15] width 98 height 26
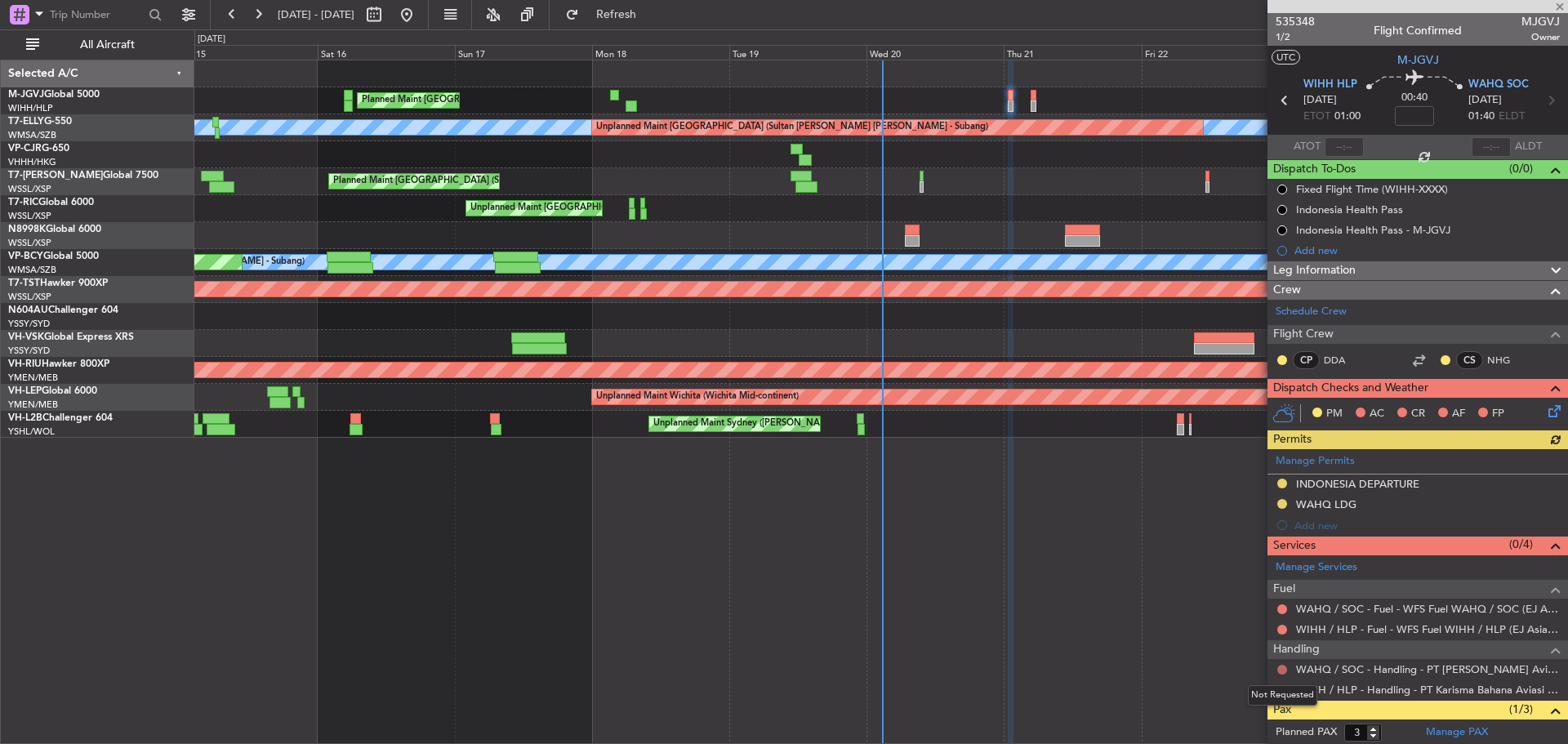
click at [1281, 670] on button at bounding box center [1281, 669] width 9 height 9
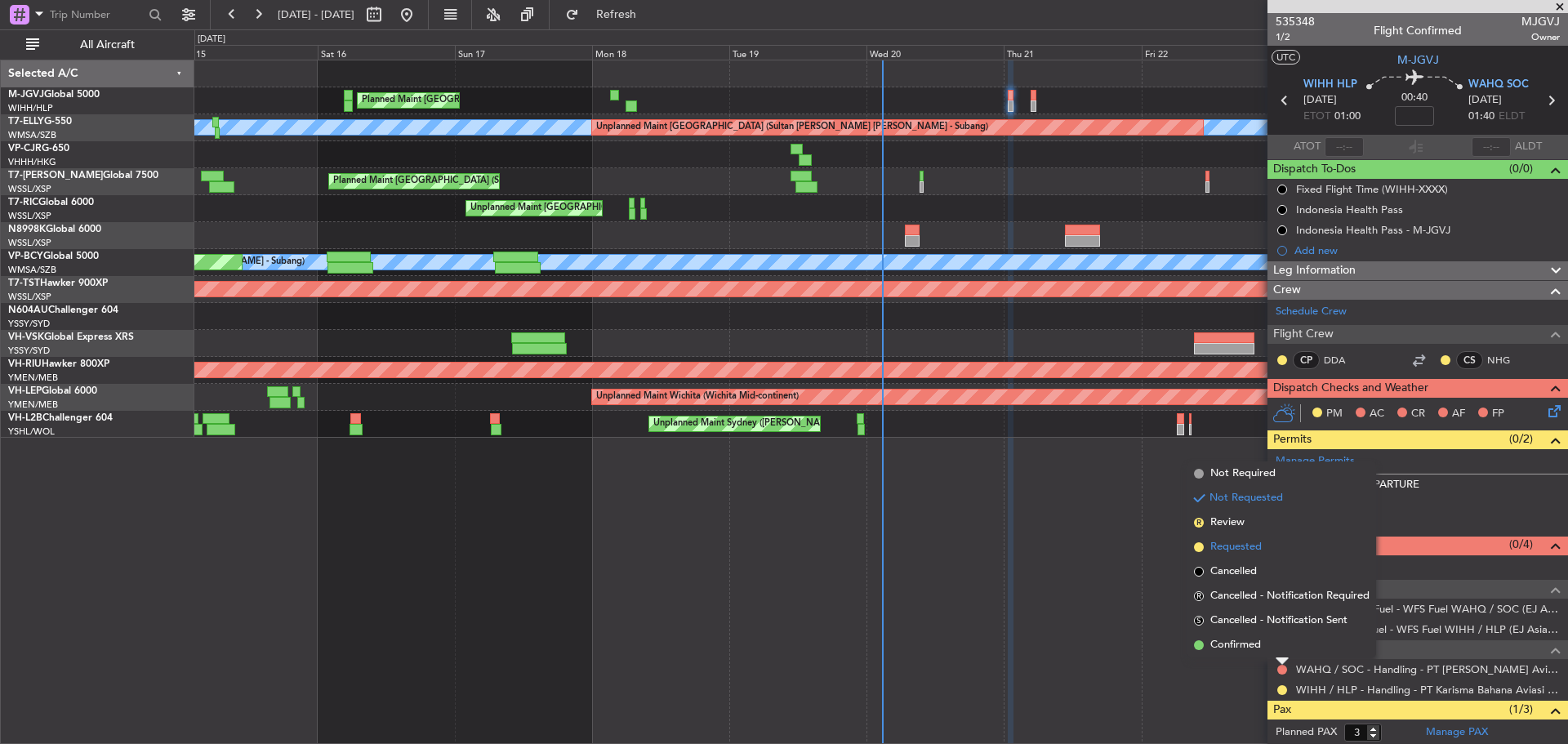
click at [1228, 549] on span "Requested" at bounding box center [1236, 547] width 52 height 16
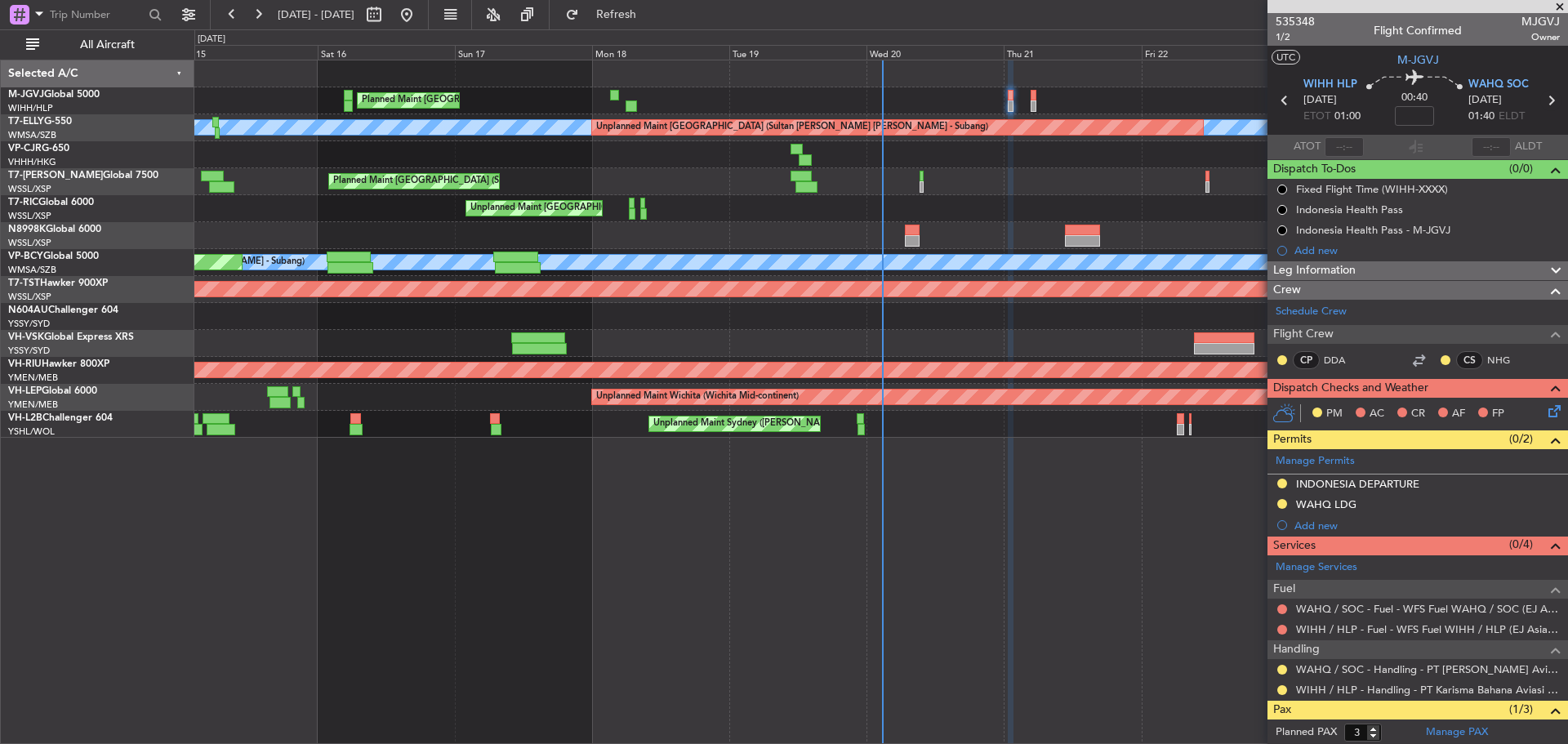
click at [1540, 98] on icon at bounding box center [1550, 100] width 22 height 22
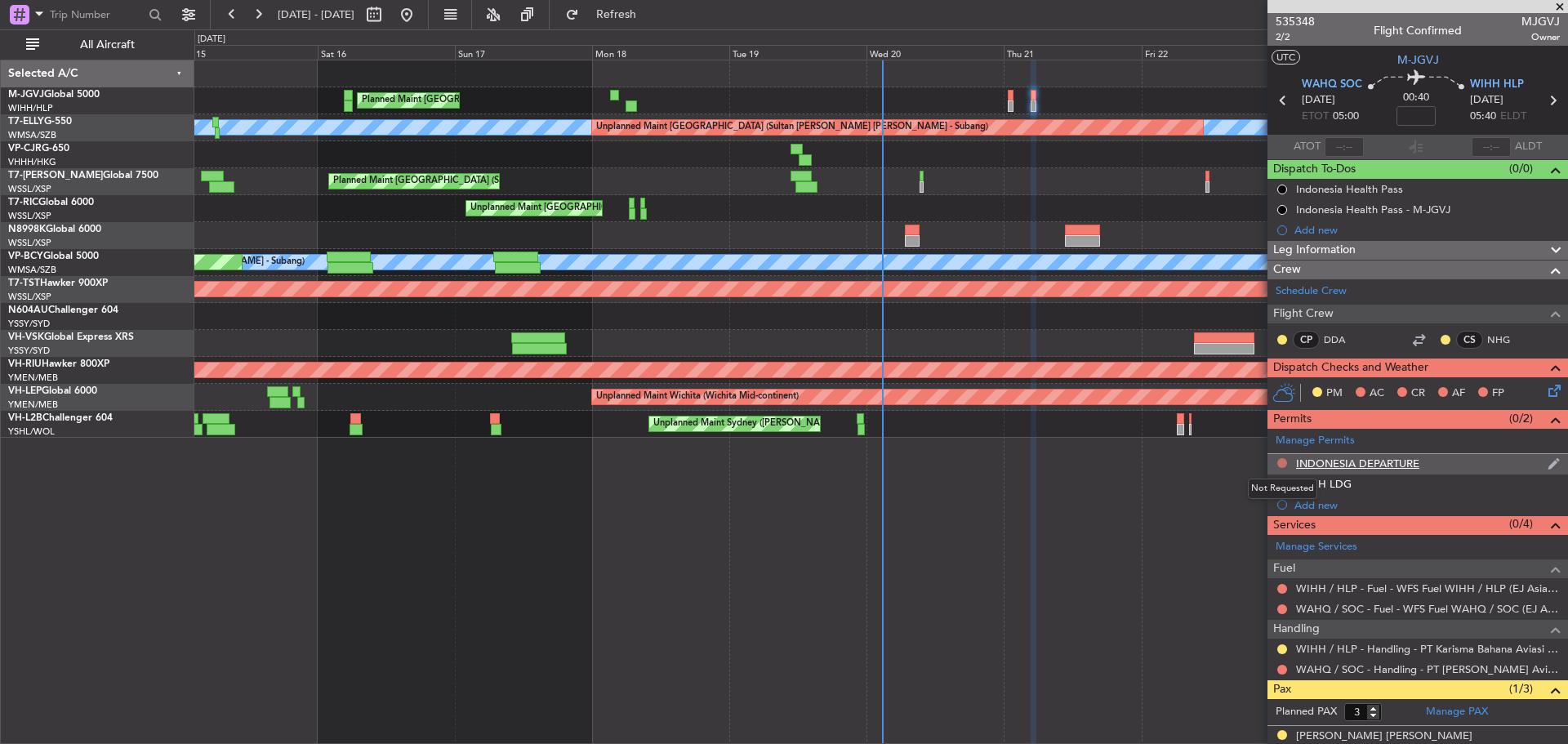
click at [1278, 461] on button at bounding box center [1281, 463] width 9 height 9
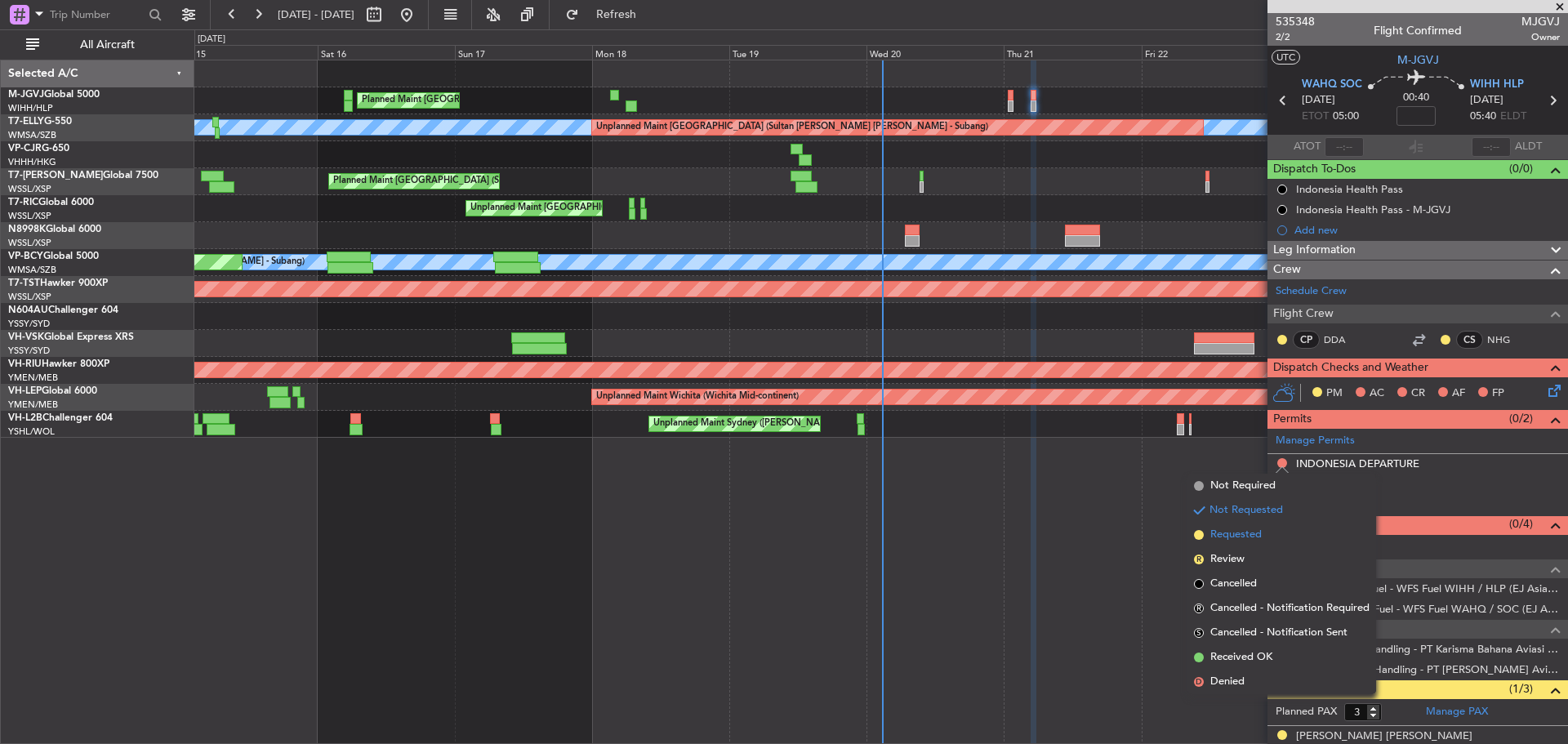
click at [1283, 529] on li "Requested" at bounding box center [1281, 535] width 189 height 24
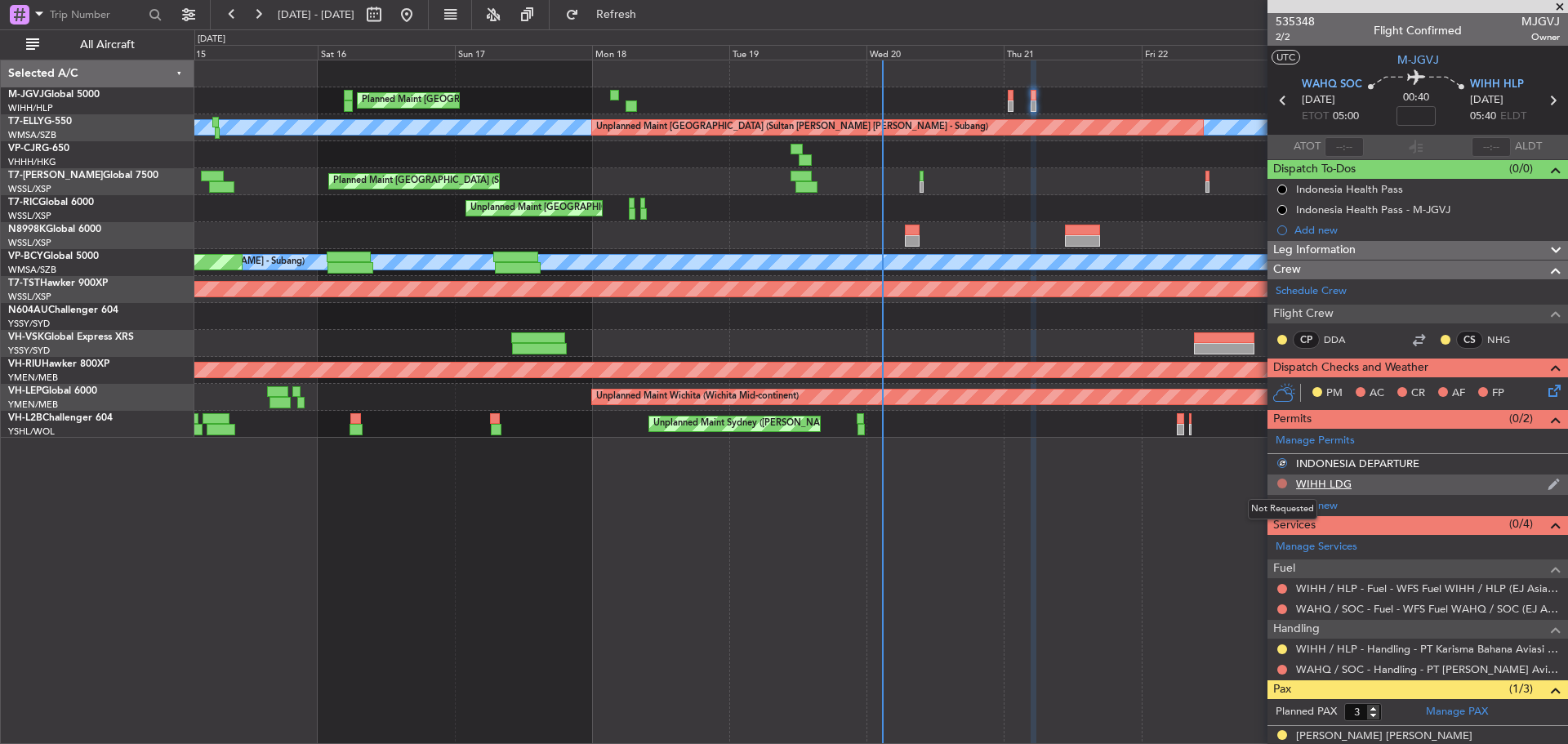
click at [1281, 484] on button at bounding box center [1281, 483] width 9 height 9
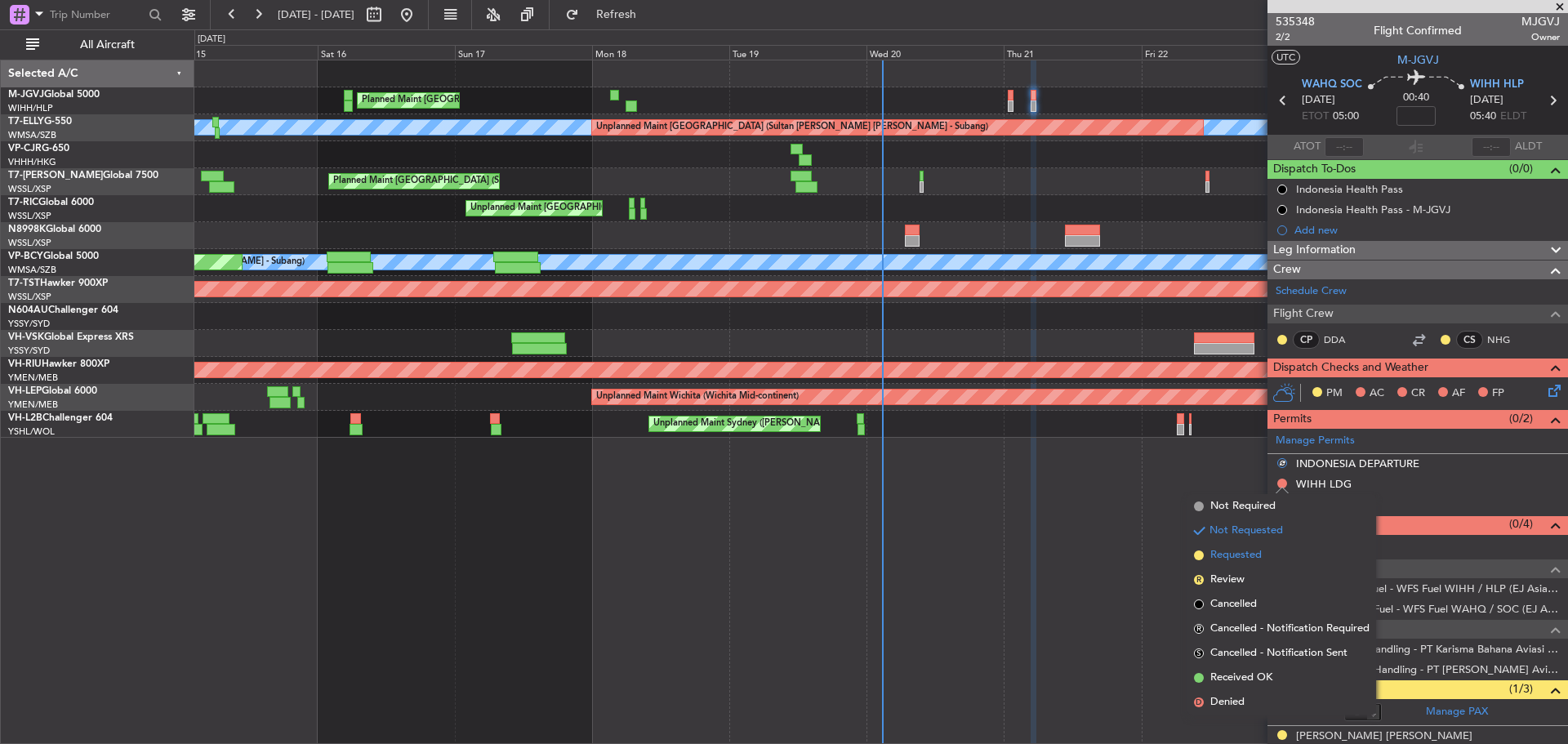
click at [1289, 553] on li "Requested" at bounding box center [1281, 555] width 189 height 24
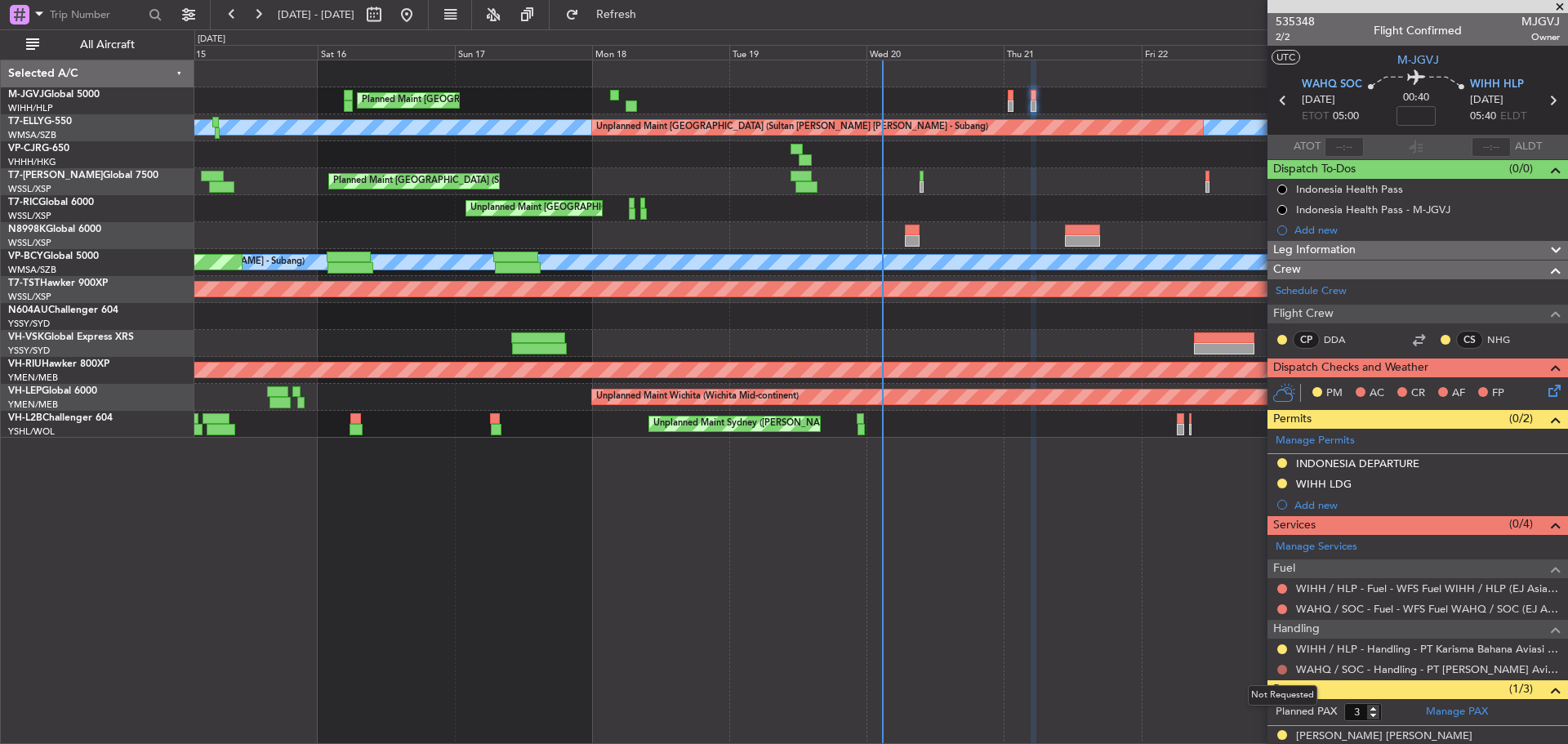
click at [1279, 667] on button at bounding box center [1281, 669] width 9 height 9
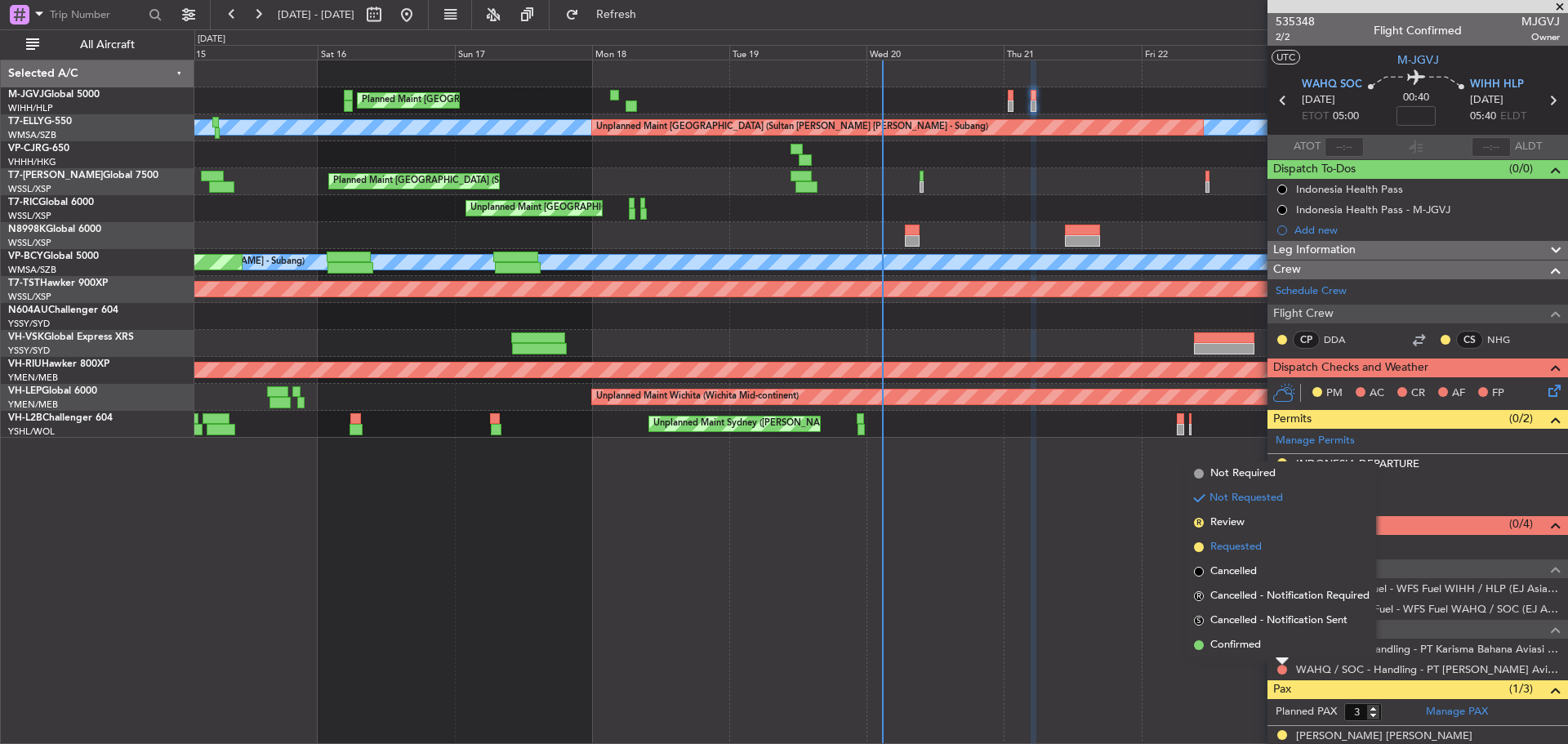
click at [1258, 551] on span "Requested" at bounding box center [1236, 547] width 52 height 16
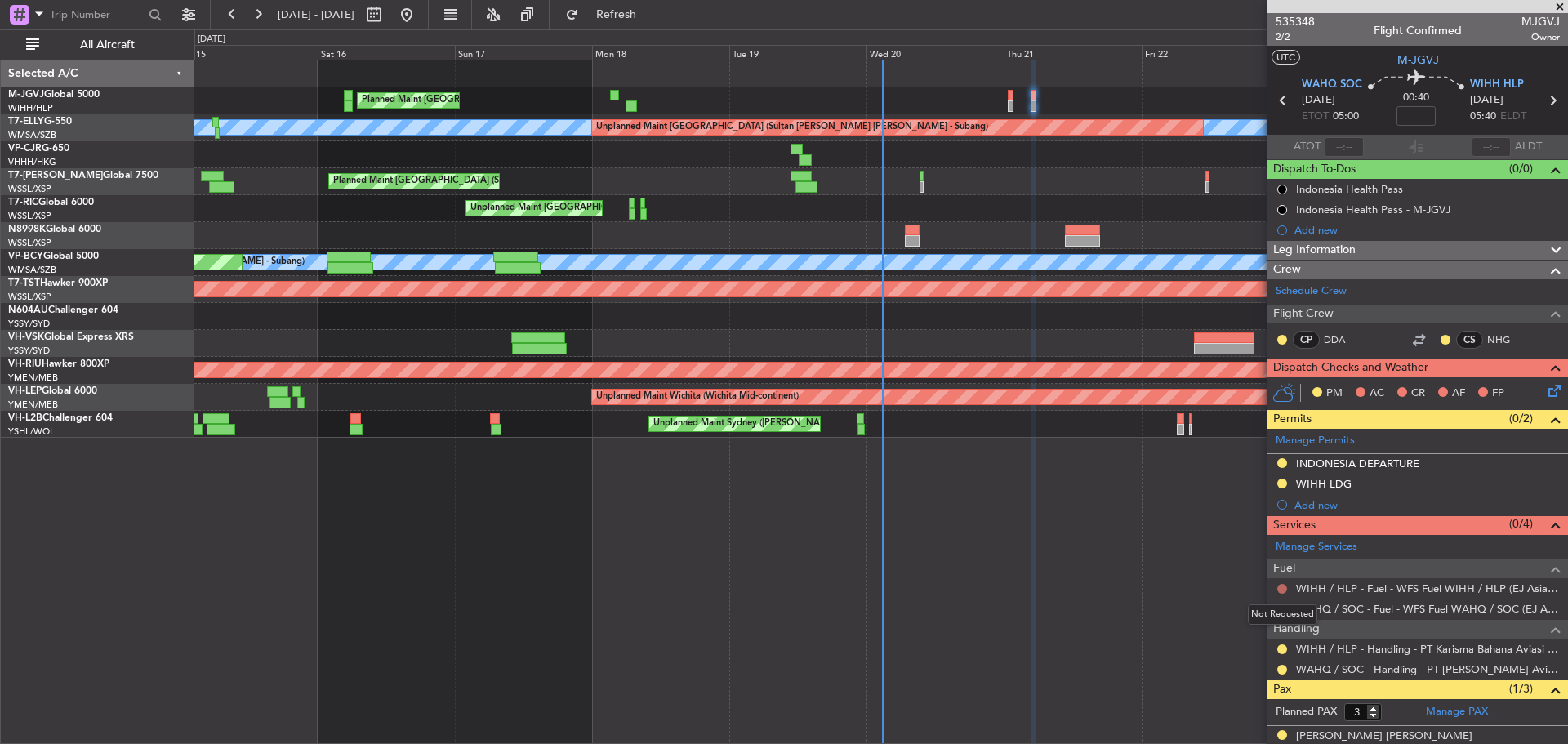
click at [1280, 586] on button at bounding box center [1281, 589] width 9 height 9
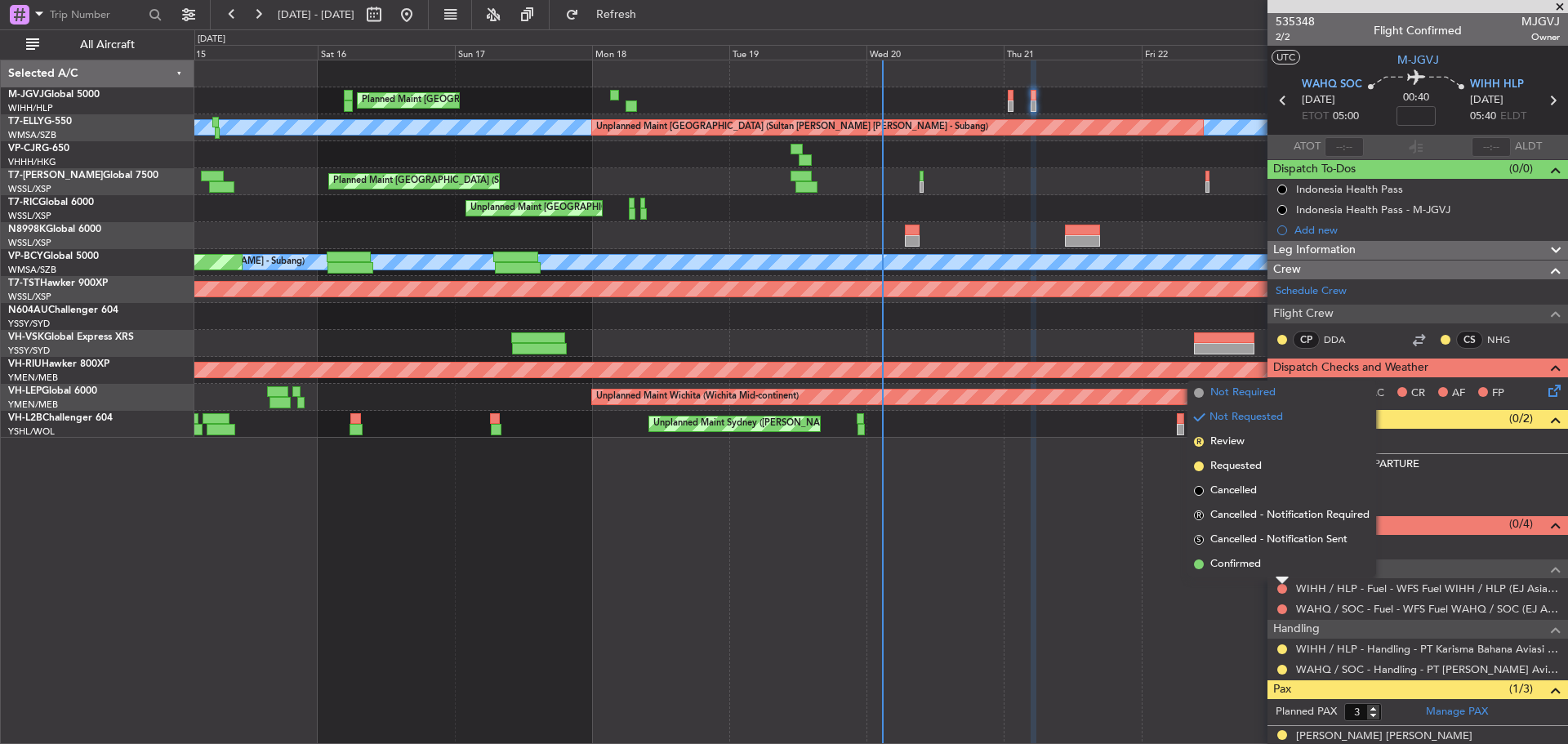
click at [1254, 385] on span "Not Required" at bounding box center [1243, 392] width 65 height 16
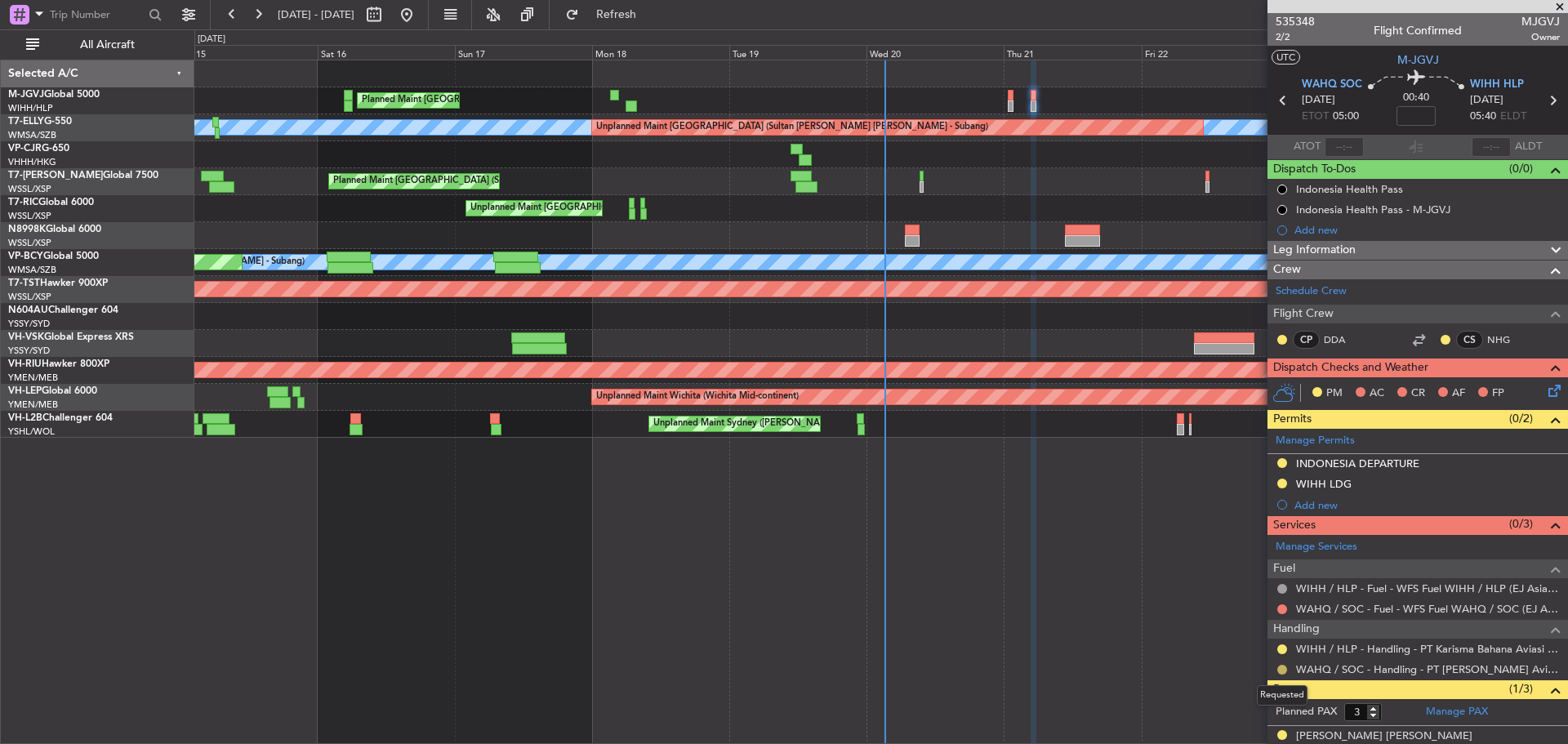
click at [1282, 671] on button at bounding box center [1281, 669] width 9 height 9
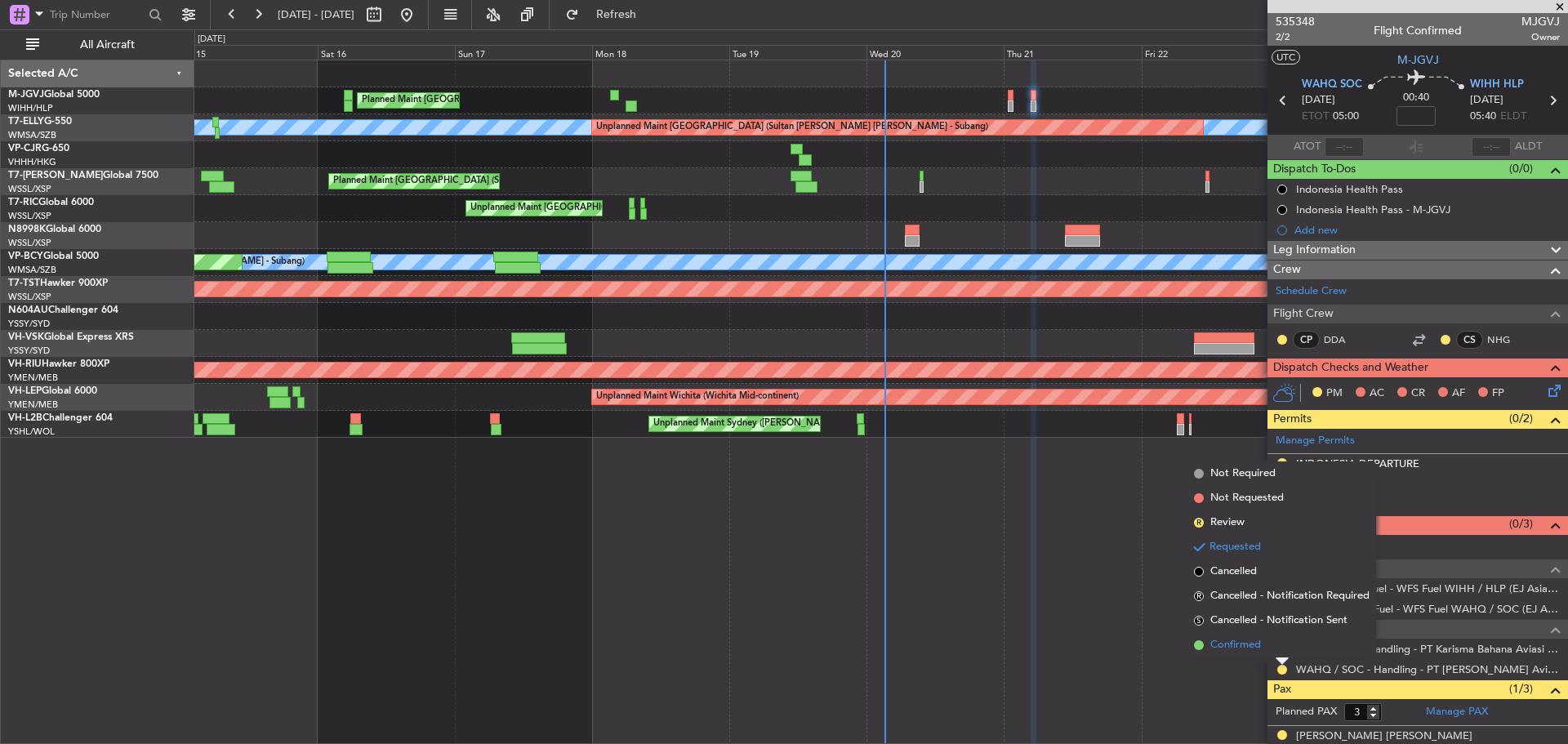
click at [1266, 648] on li "Confirmed" at bounding box center [1281, 646] width 189 height 24
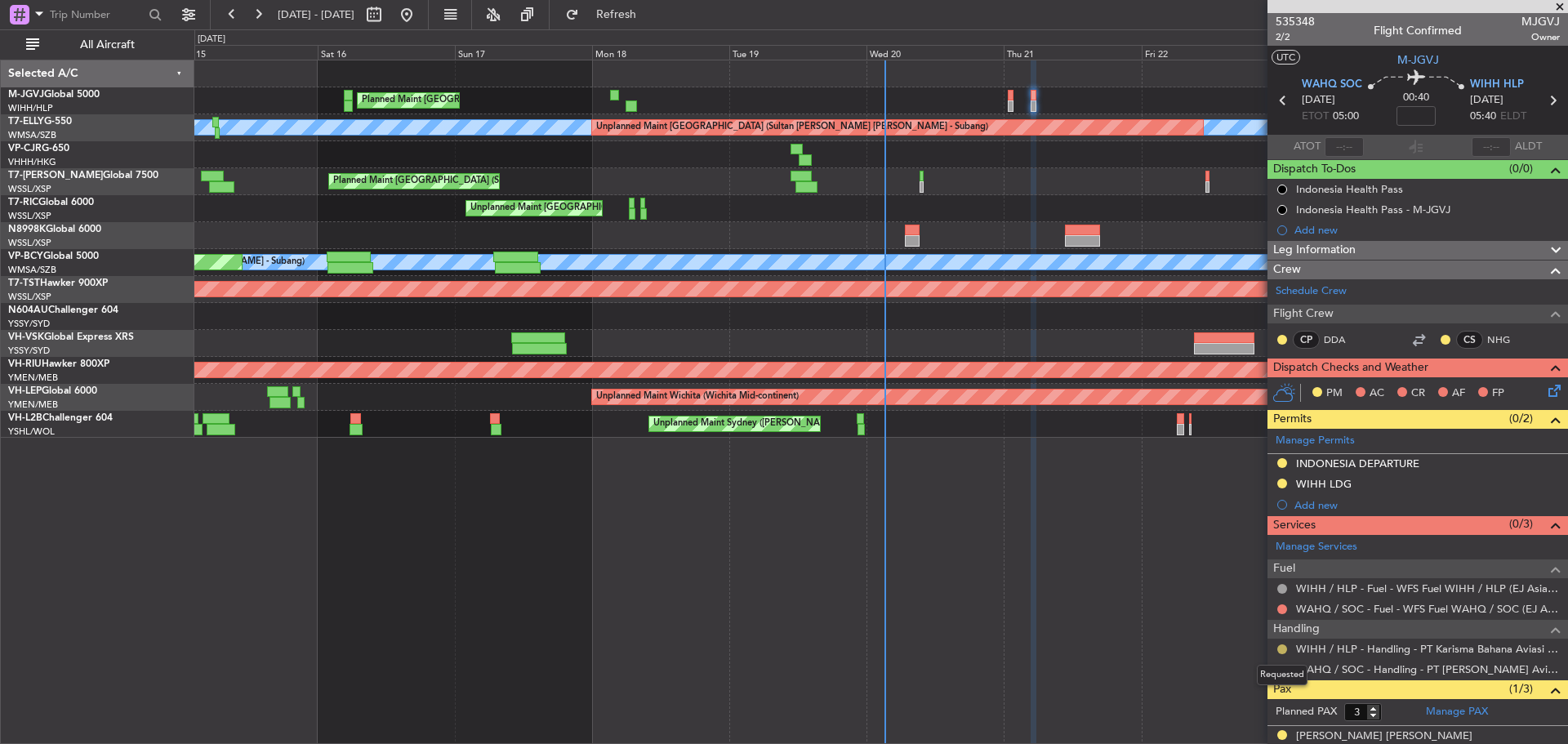
click at [1285, 649] on button at bounding box center [1281, 649] width 9 height 9
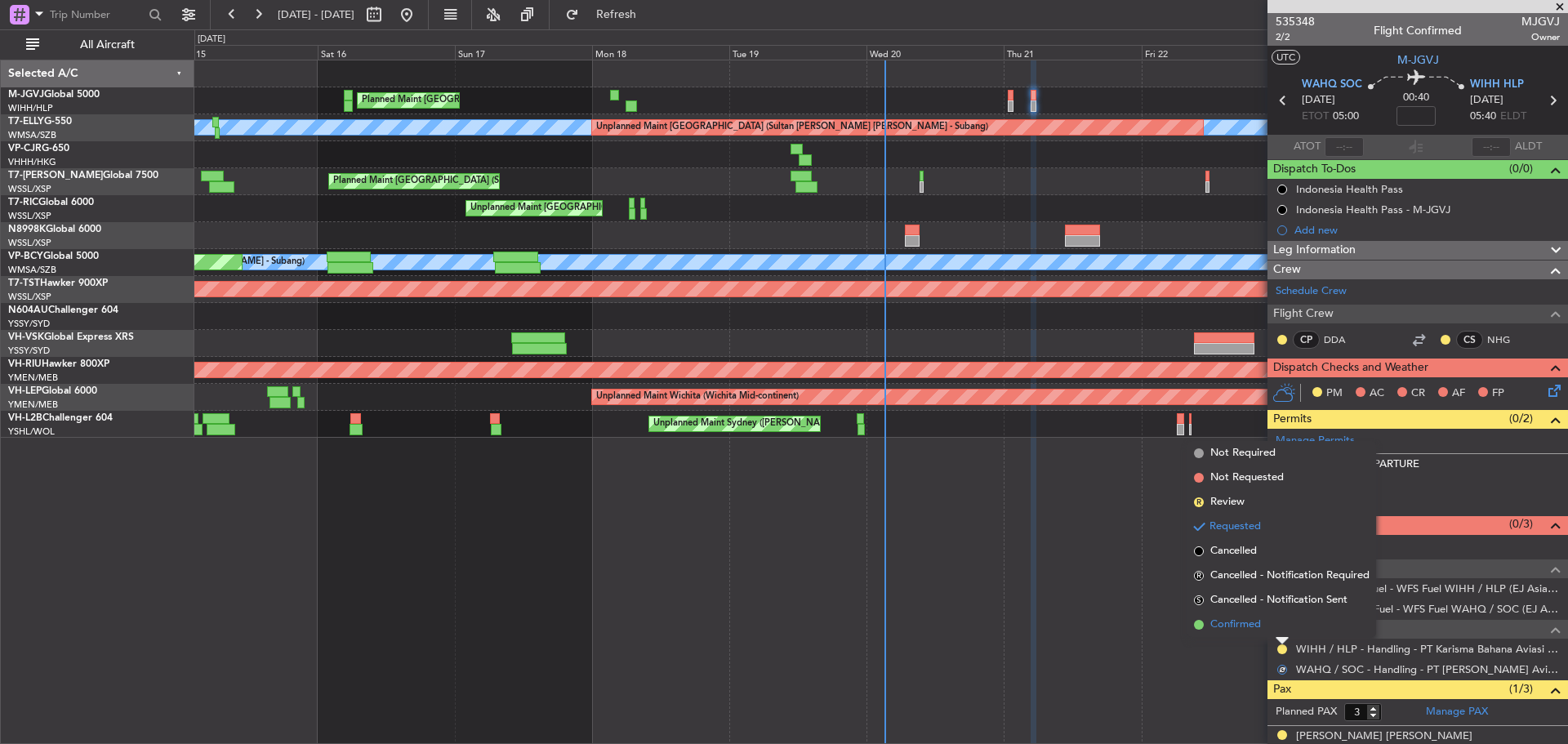
click at [1258, 622] on span "Confirmed" at bounding box center [1235, 625] width 51 height 16
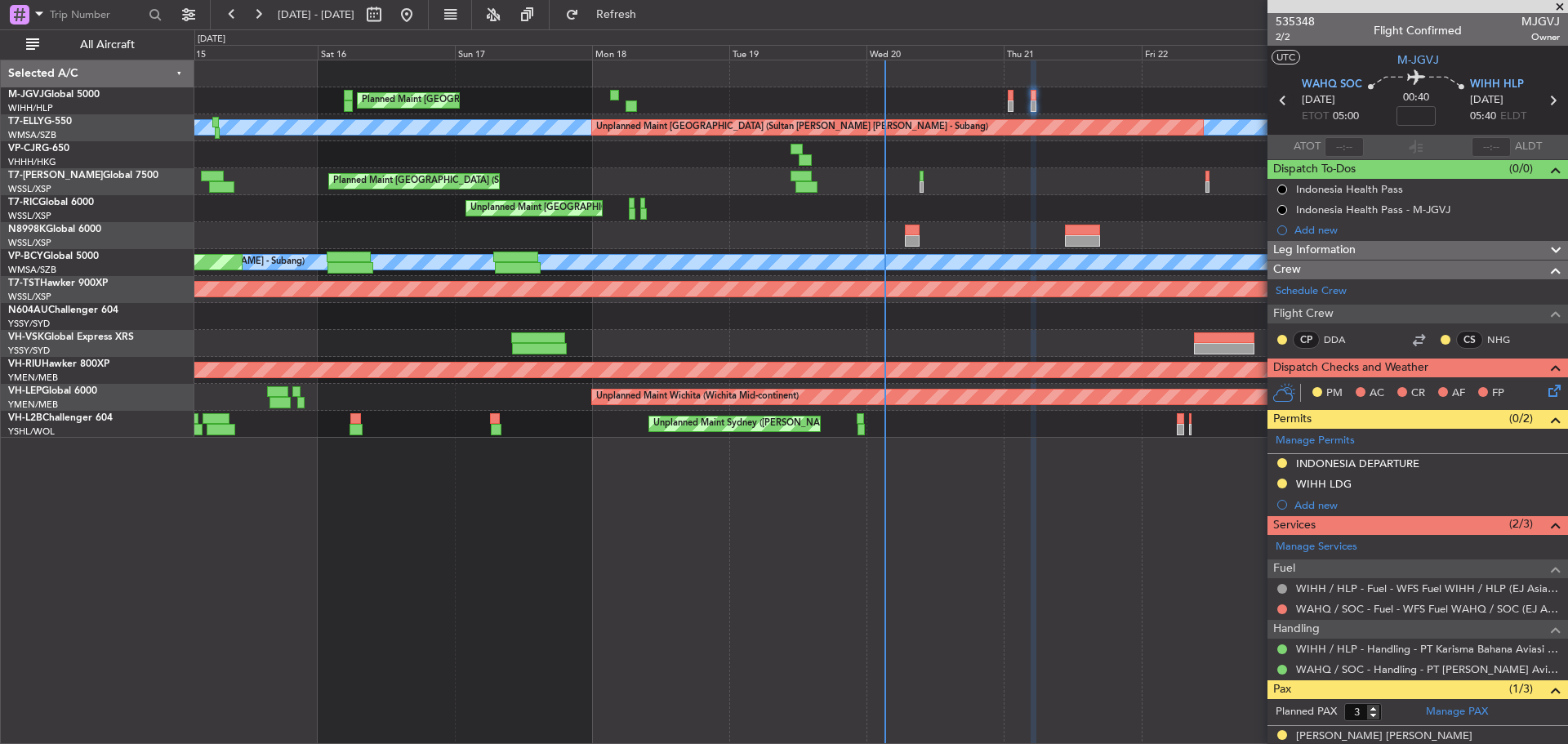
click at [1281, 102] on icon at bounding box center [1283, 100] width 22 height 22
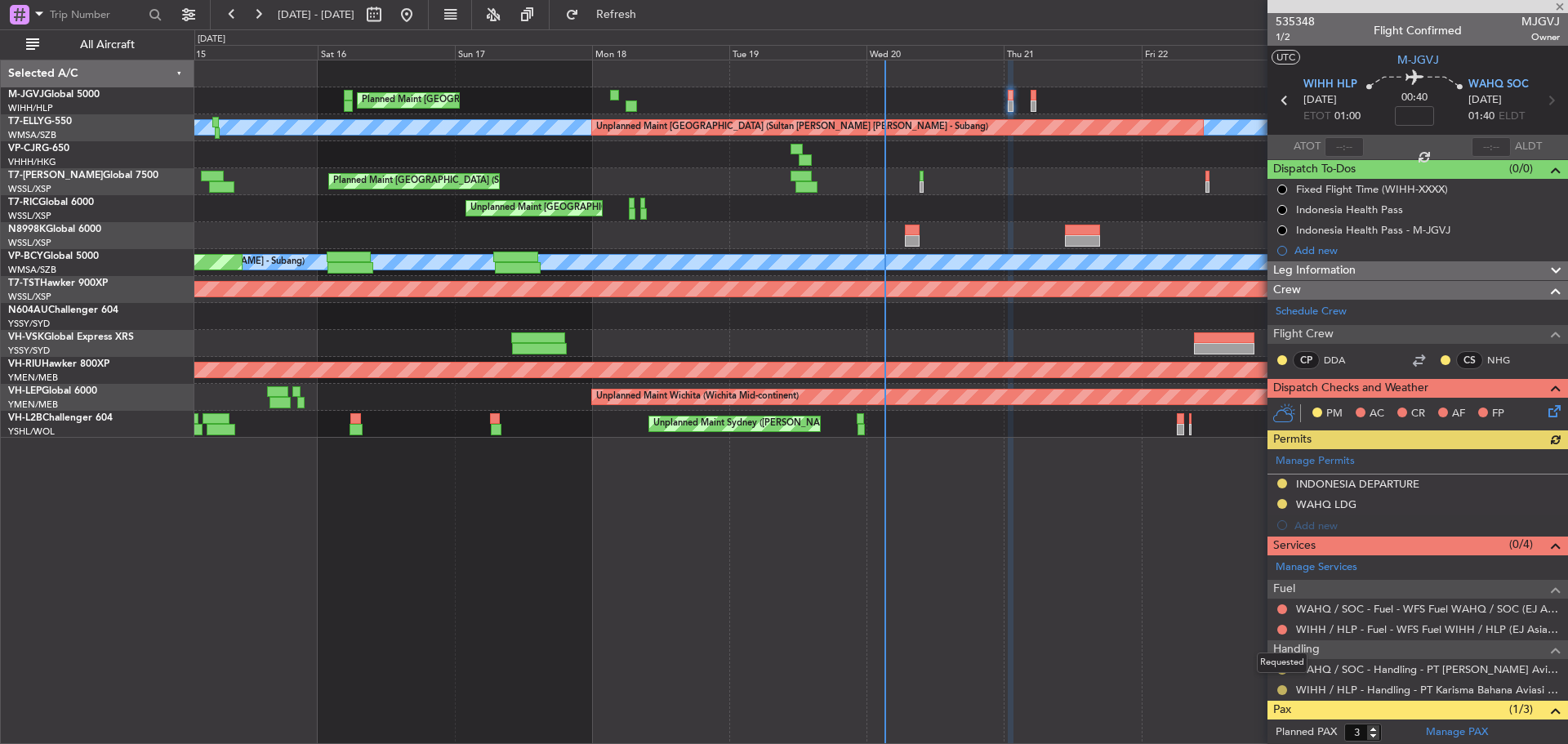
click at [1282, 690] on button at bounding box center [1281, 690] width 9 height 9
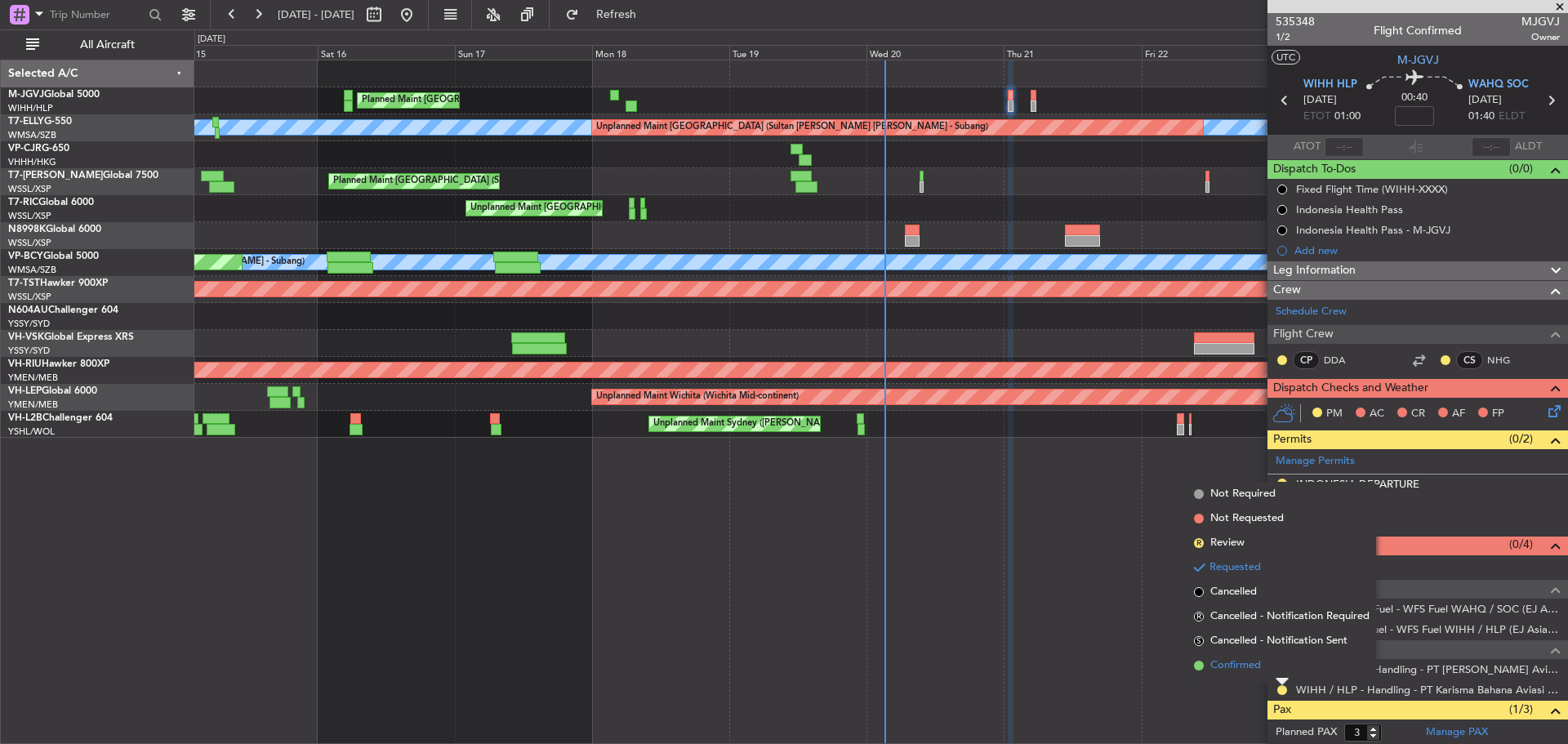
click at [1268, 668] on li "Confirmed" at bounding box center [1281, 666] width 189 height 24
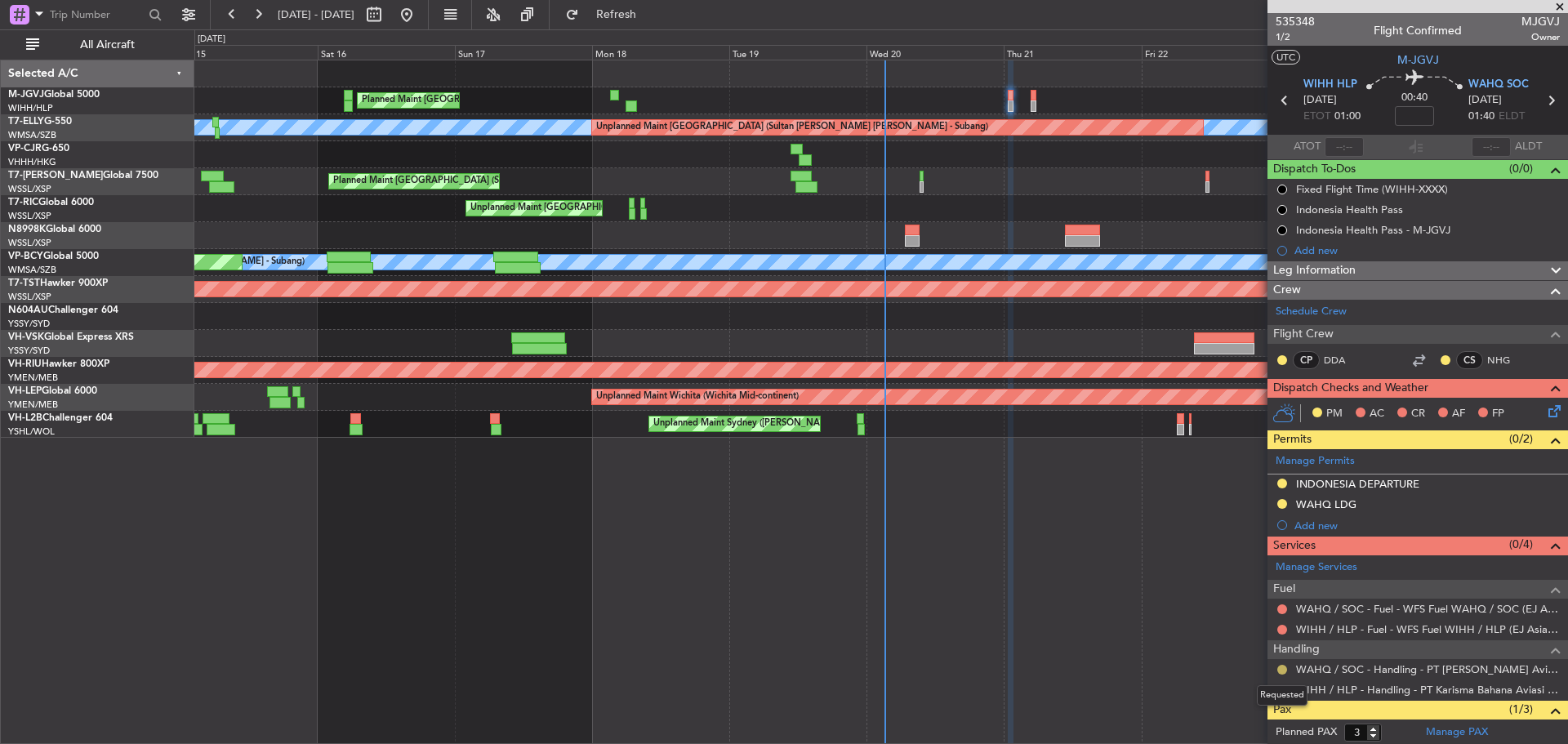
click at [1281, 667] on button at bounding box center [1281, 669] width 9 height 9
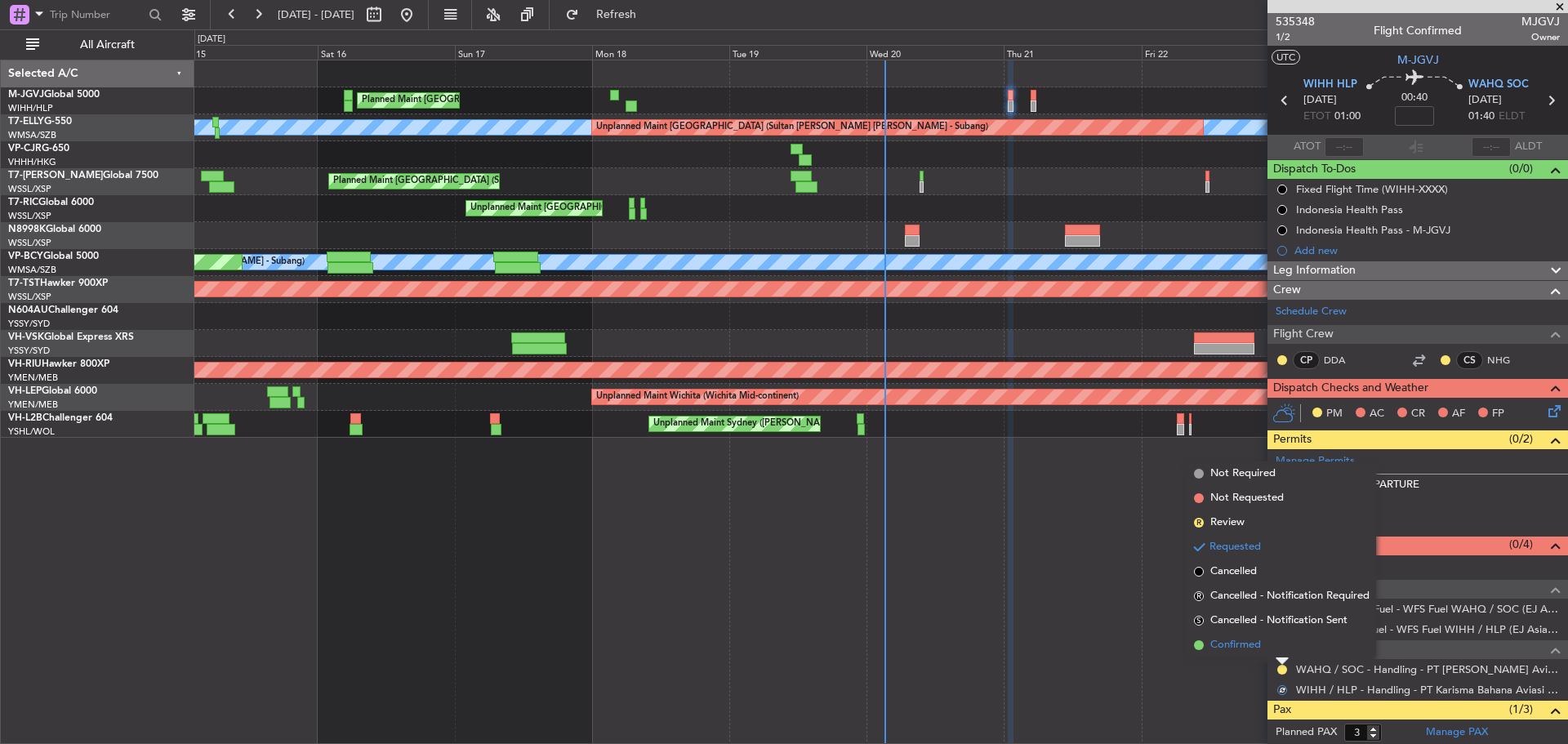
click at [1265, 655] on li "Confirmed" at bounding box center [1281, 646] width 189 height 24
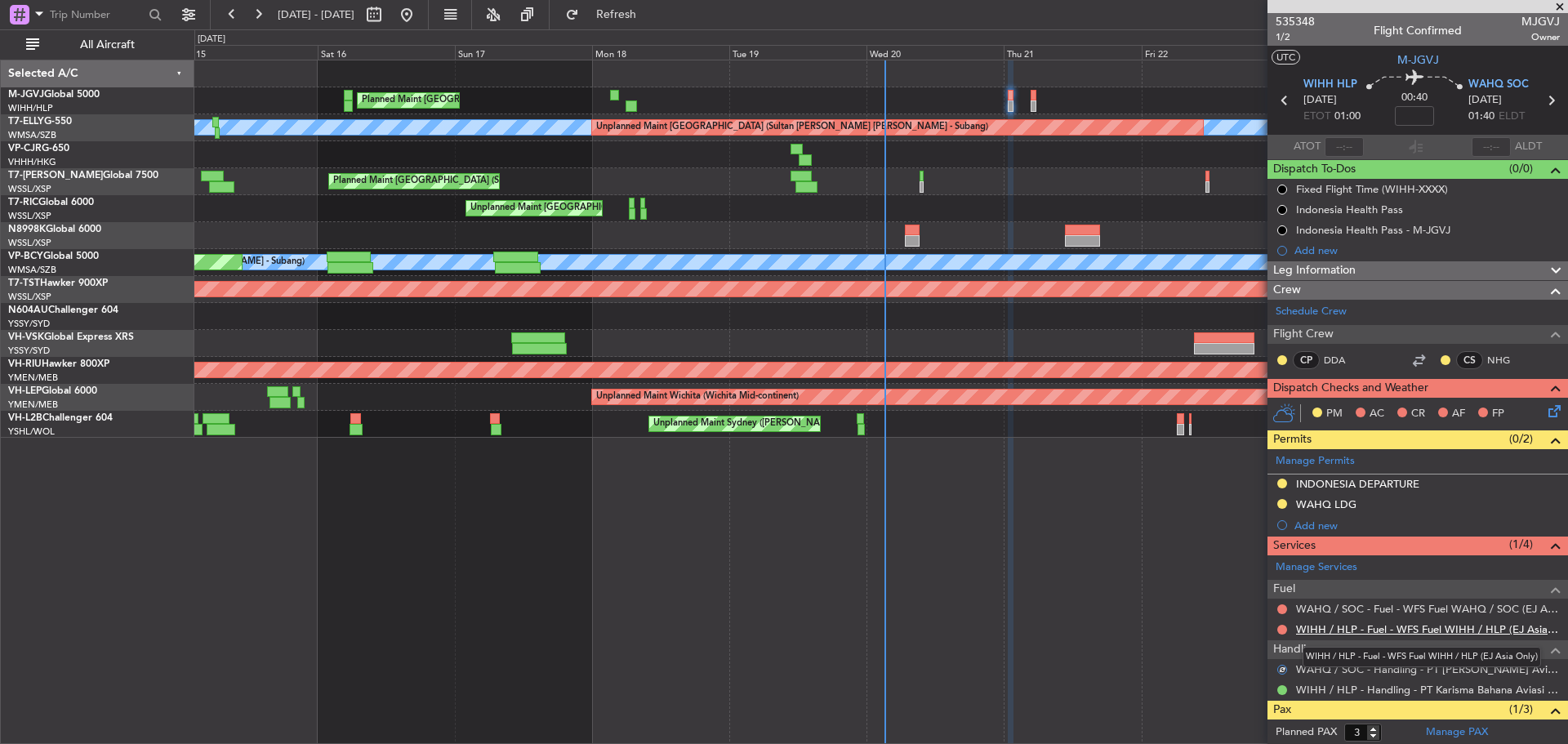
click at [1332, 628] on link "WIHH / HLP - Fuel - WFS Fuel WIHH / HLP (EJ Asia Only)" at bounding box center [1428, 629] width 264 height 14
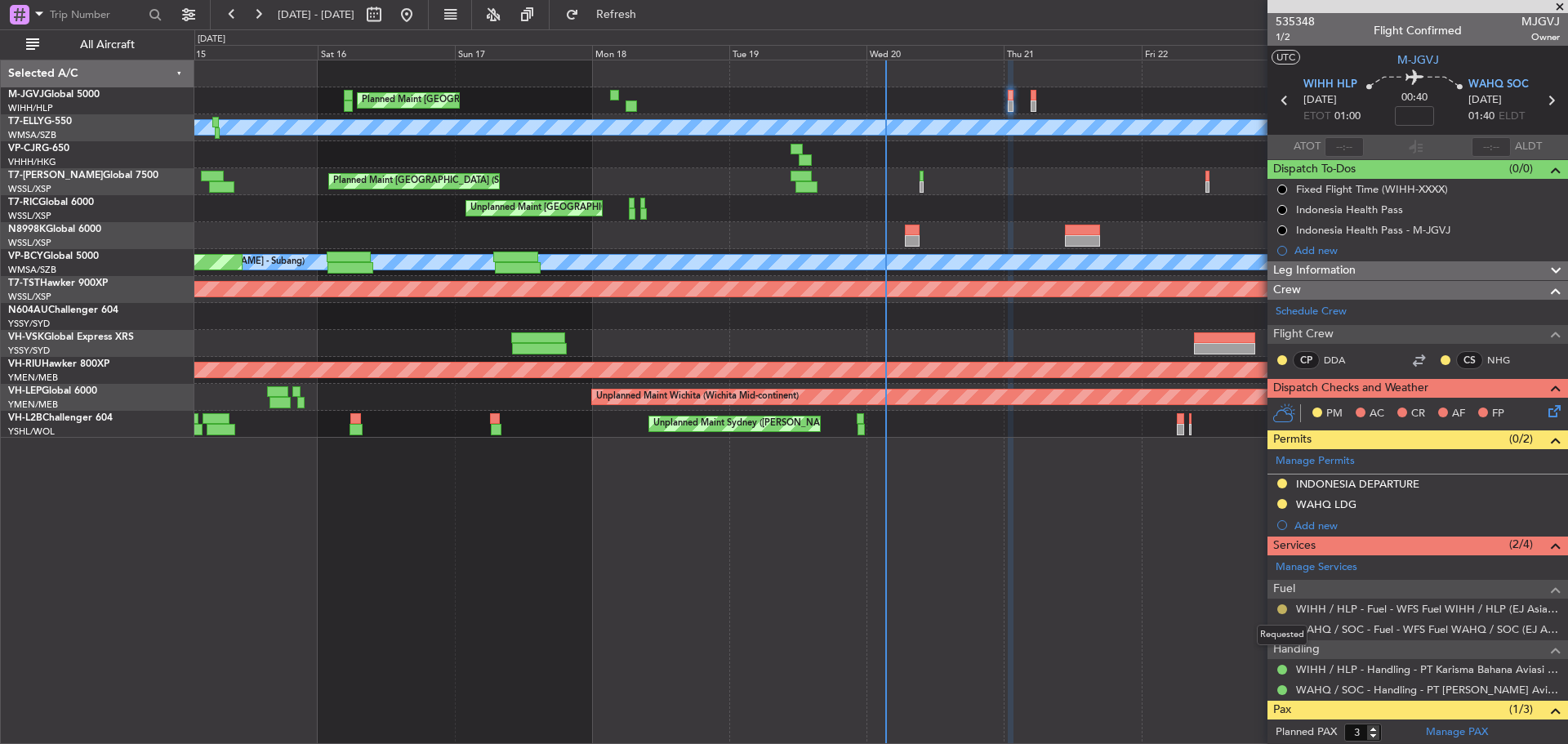
click at [1284, 610] on button at bounding box center [1281, 609] width 9 height 9
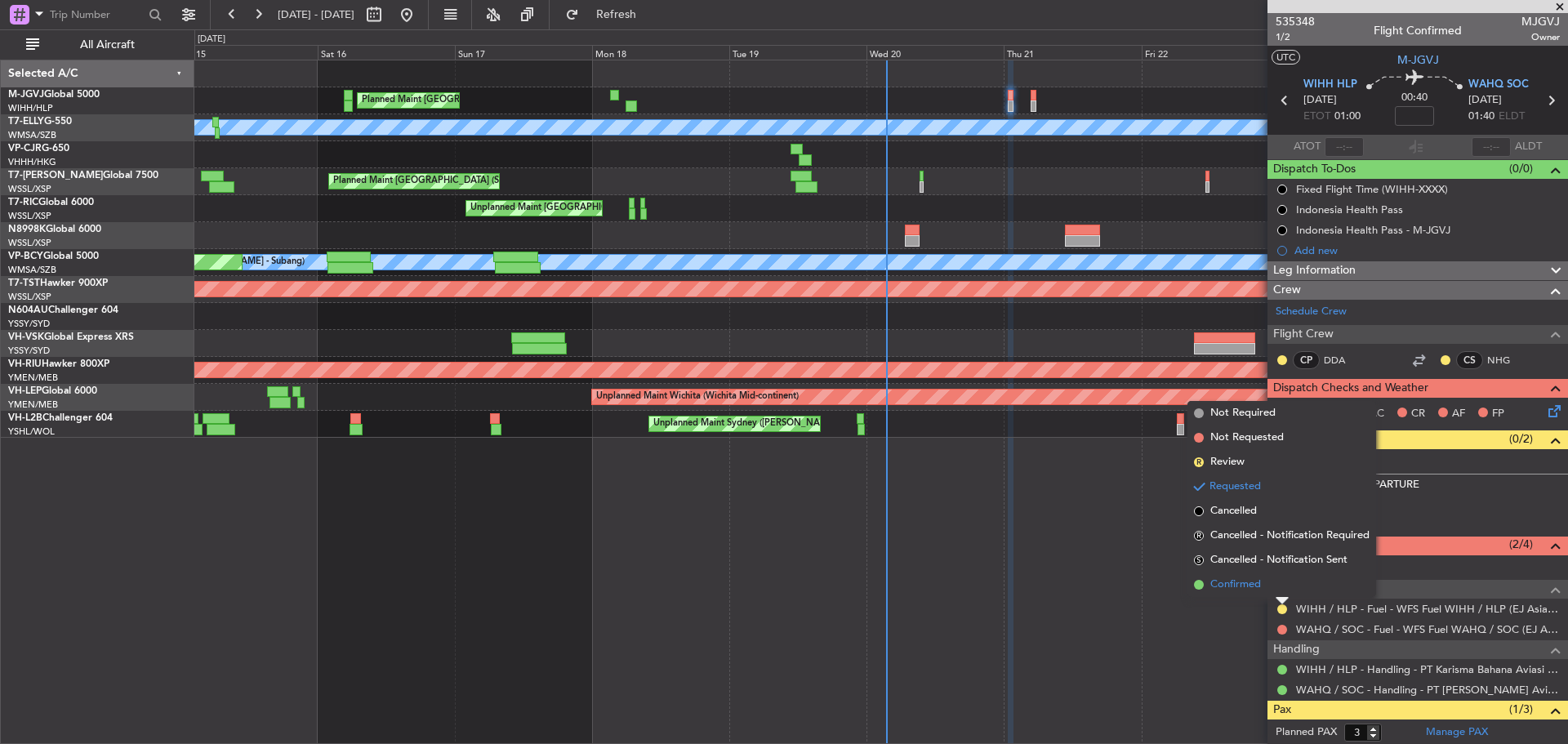
click at [1267, 590] on li "Confirmed" at bounding box center [1281, 585] width 189 height 24
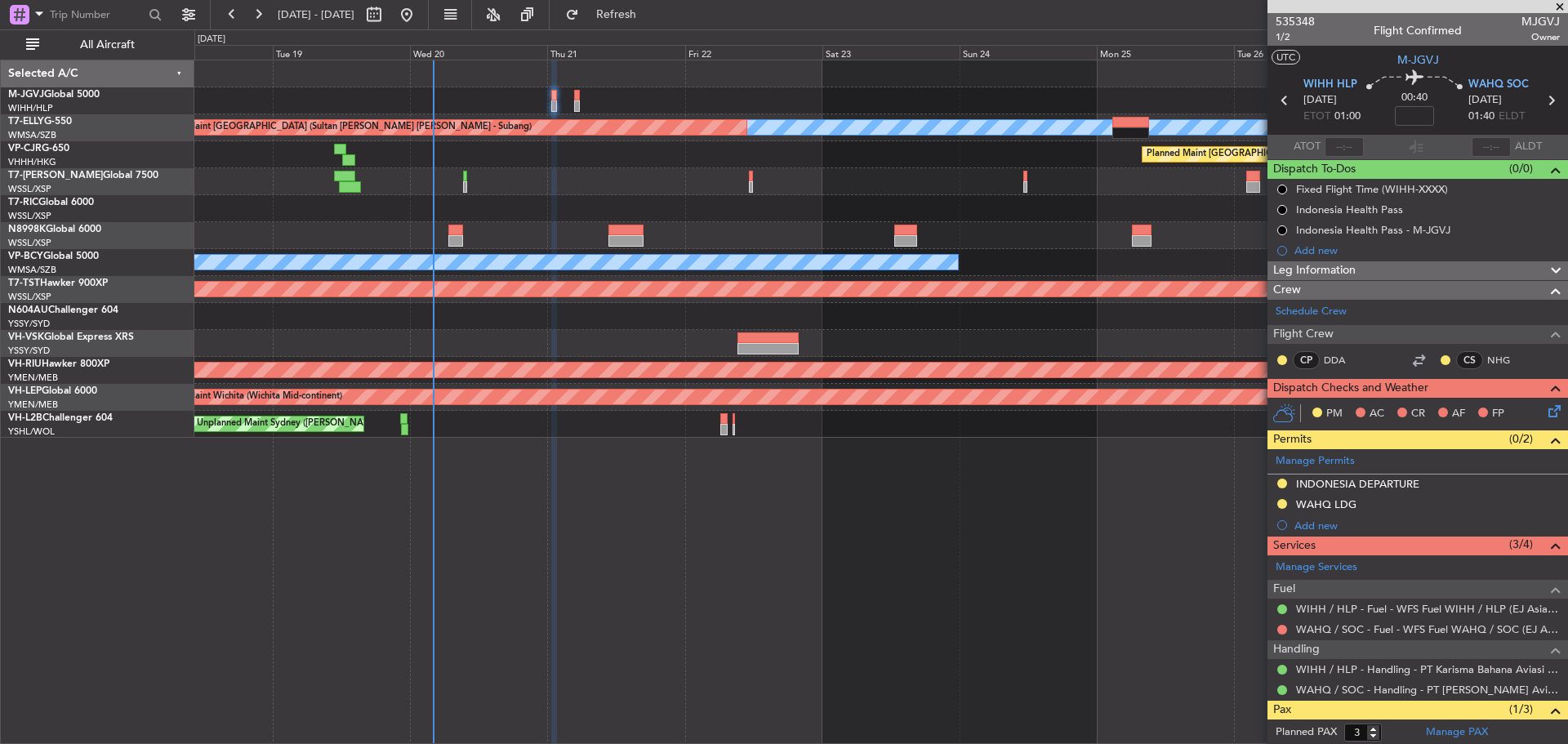
click at [602, 230] on div at bounding box center [880, 235] width 1372 height 27
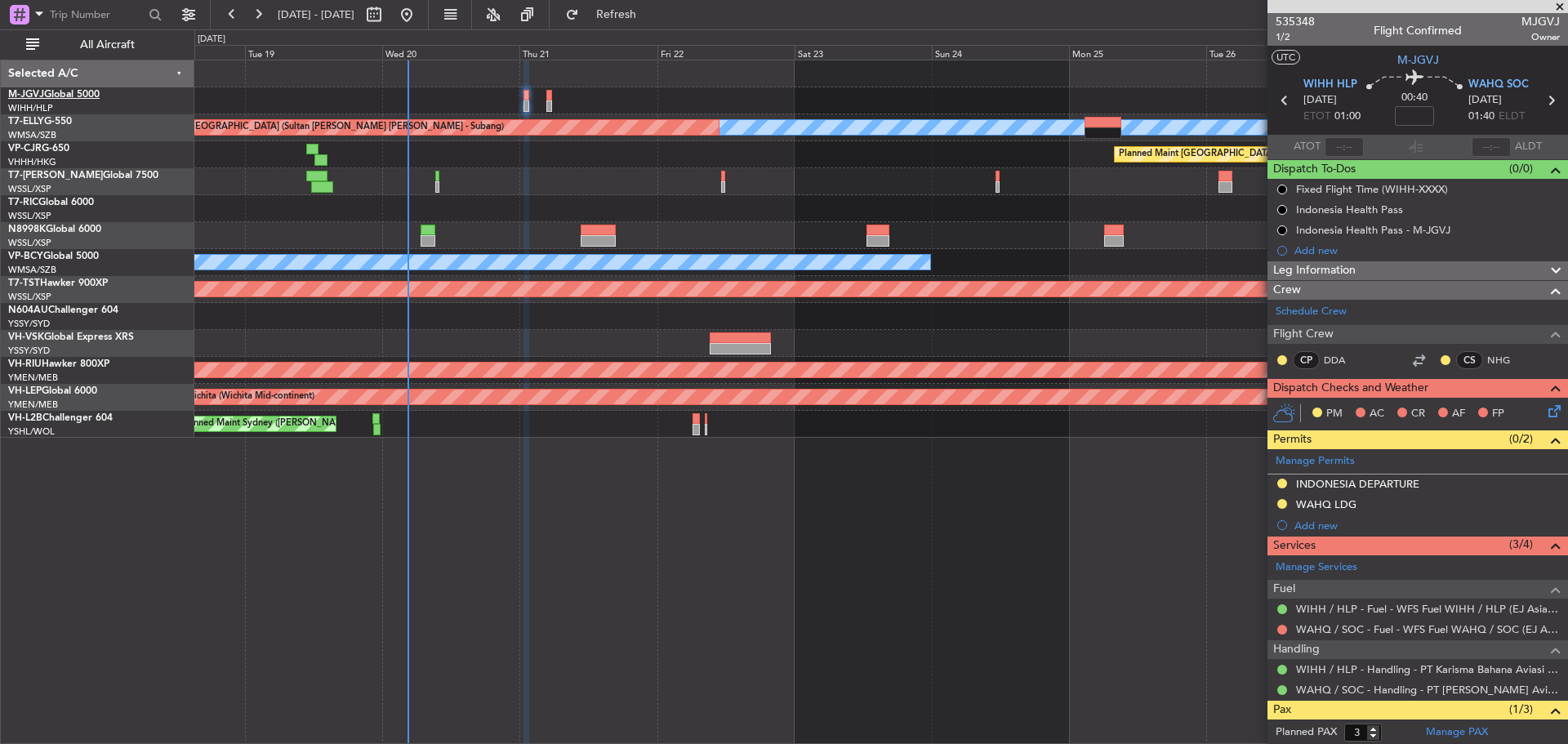
click at [83, 96] on link "M-JGVJ Global 5000" at bounding box center [53, 94] width 91 height 9
